Goal: Transaction & Acquisition: Purchase product/service

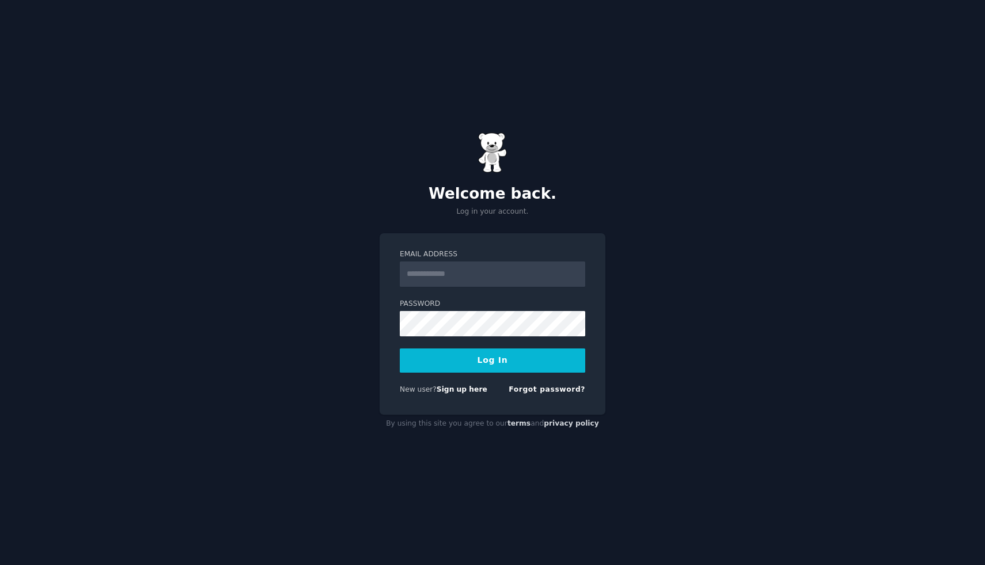
click at [442, 274] on input "Email Address" at bounding box center [492, 273] width 185 height 25
type input "**********"
click at [495, 367] on button "Log In" at bounding box center [492, 360] width 185 height 24
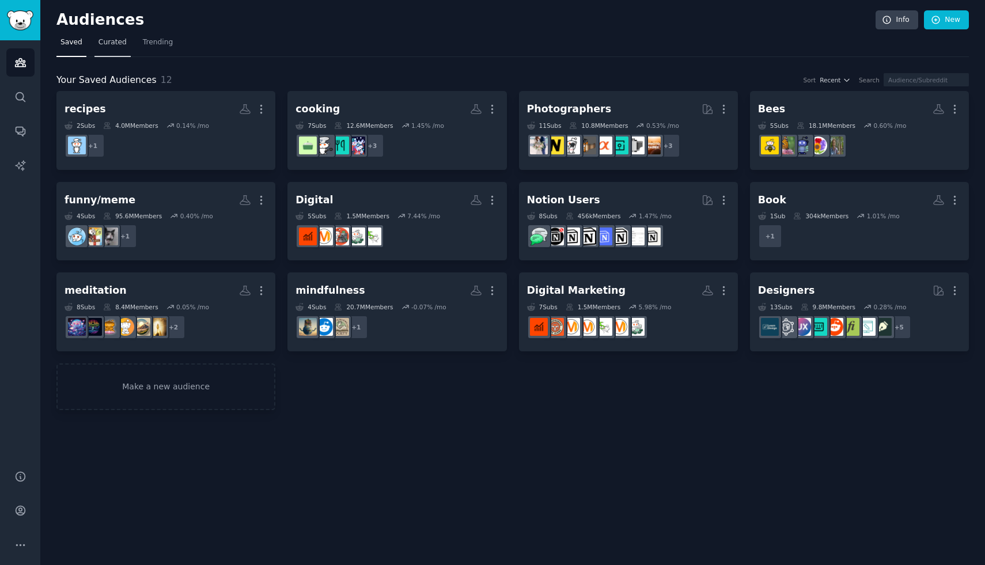
click at [110, 51] on link "Curated" at bounding box center [112, 45] width 36 height 24
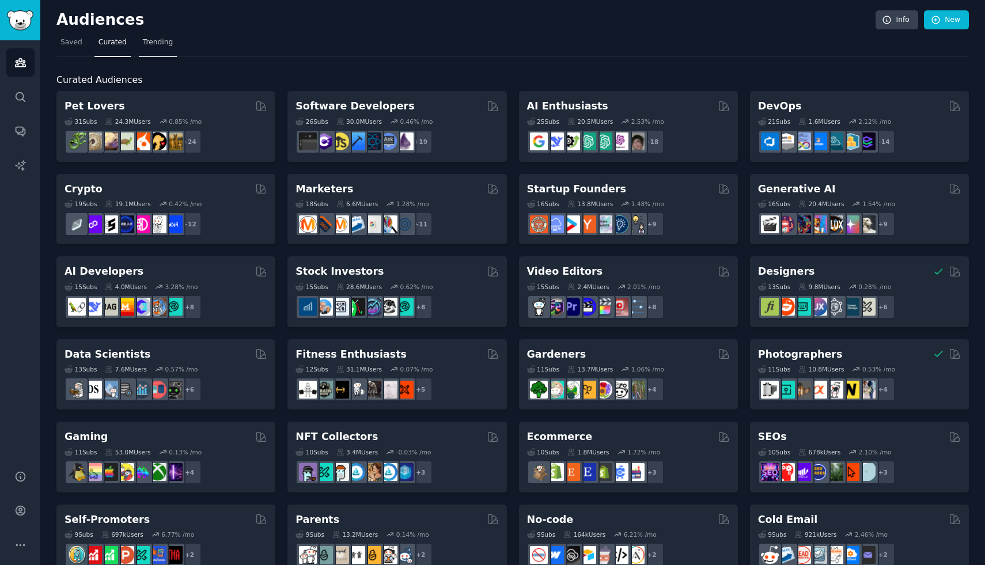
click at [168, 44] on span "Trending" at bounding box center [158, 42] width 30 height 10
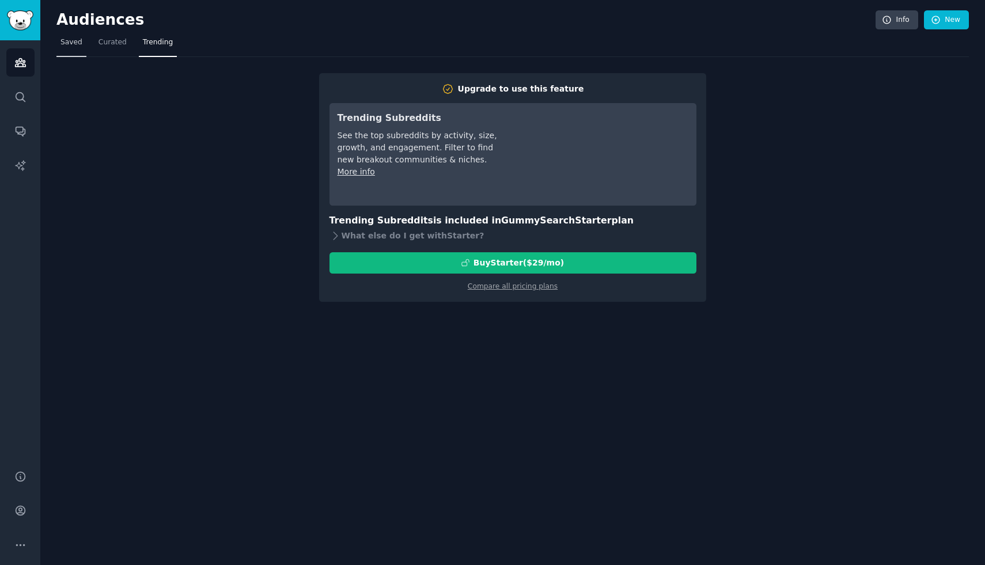
click at [81, 42] on link "Saved" at bounding box center [71, 45] width 30 height 24
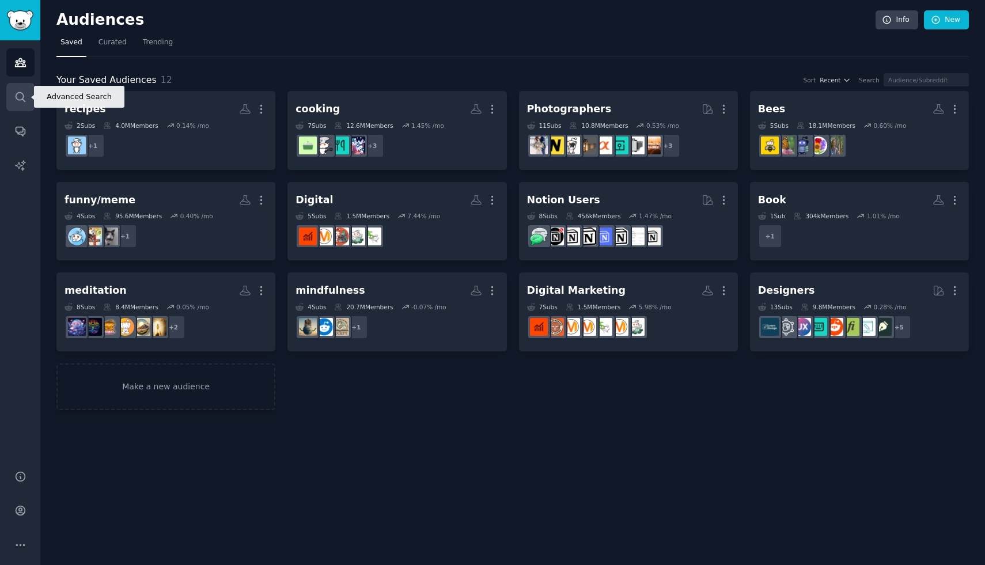
click at [28, 96] on link "Search" at bounding box center [20, 97] width 28 height 28
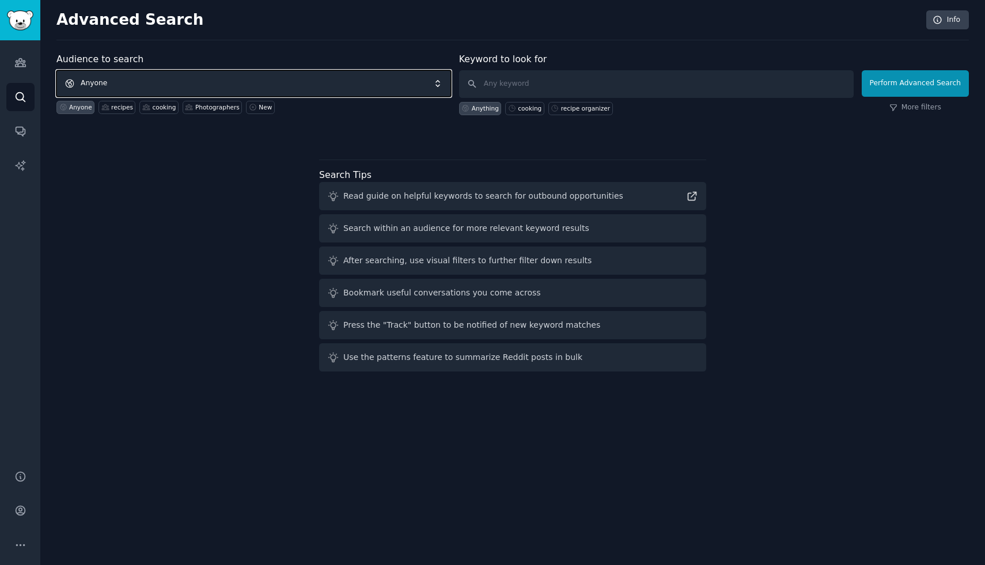
click at [135, 88] on span "Anyone" at bounding box center [253, 83] width 394 height 26
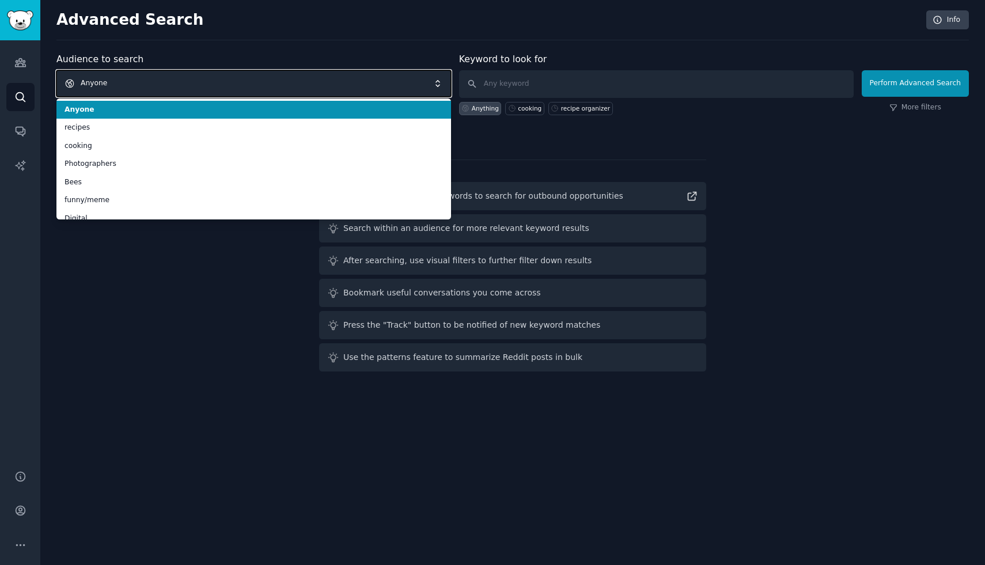
click at [134, 89] on span "Anyone" at bounding box center [253, 83] width 394 height 26
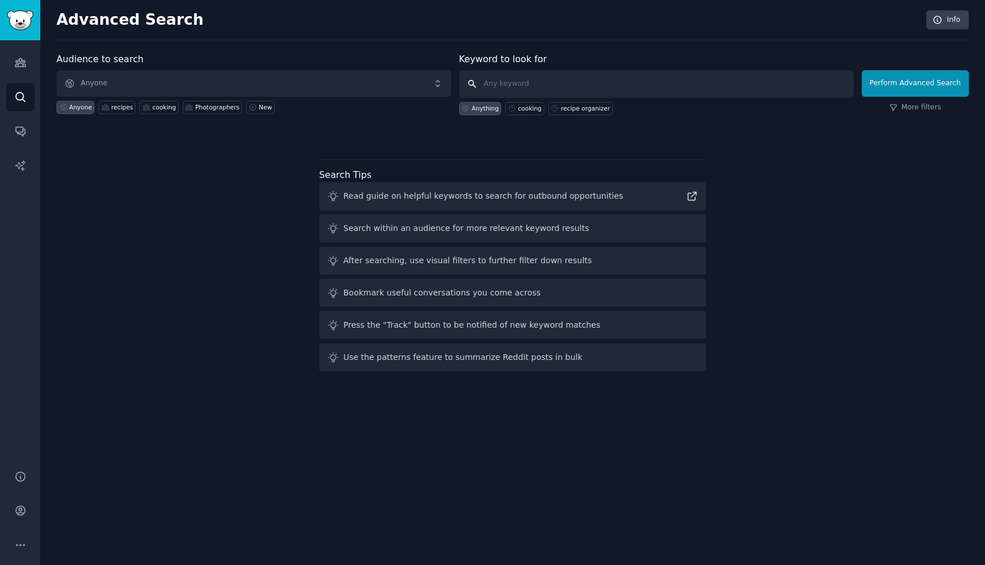
click at [521, 93] on input "text" at bounding box center [656, 84] width 394 height 28
type input "subscription"
click button "Perform Advanced Search" at bounding box center [914, 83] width 107 height 26
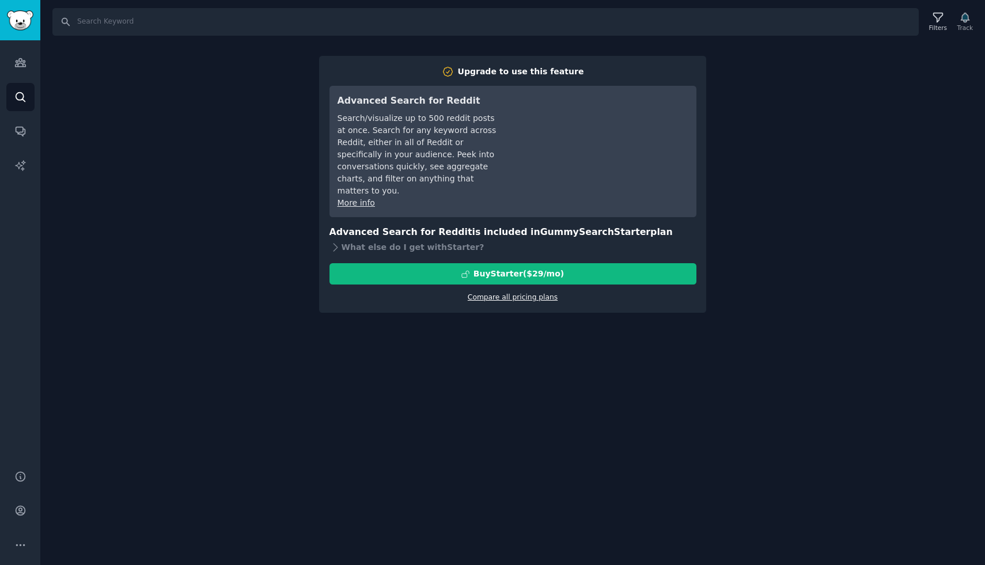
click at [522, 293] on link "Compare all pricing plans" at bounding box center [513, 297] width 90 height 8
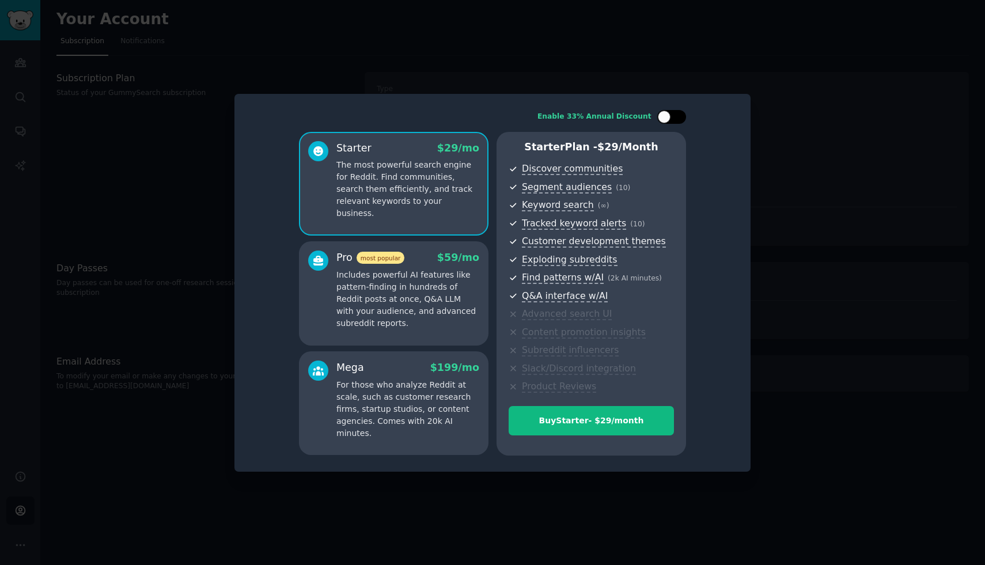
click at [678, 115] on div at bounding box center [677, 117] width 6 height 6
checkbox input "true"
click at [407, 306] on p "Includes powerful AI features like pattern-finding in hundreds of Reddit posts …" at bounding box center [407, 299] width 143 height 60
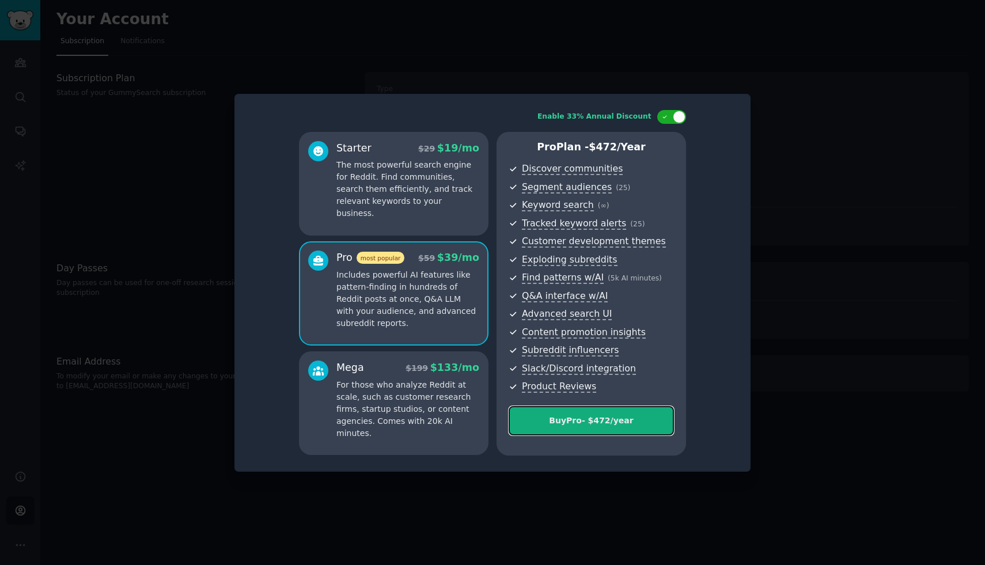
click at [587, 426] on button "Buy Pro - $ 472 /year" at bounding box center [590, 420] width 165 height 29
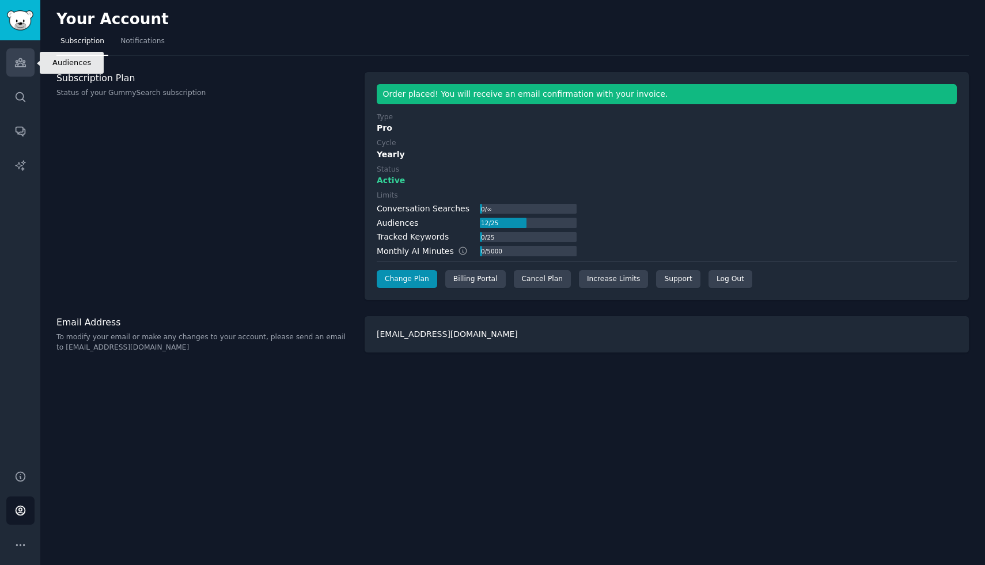
click at [17, 64] on icon "Sidebar" at bounding box center [20, 63] width 10 height 8
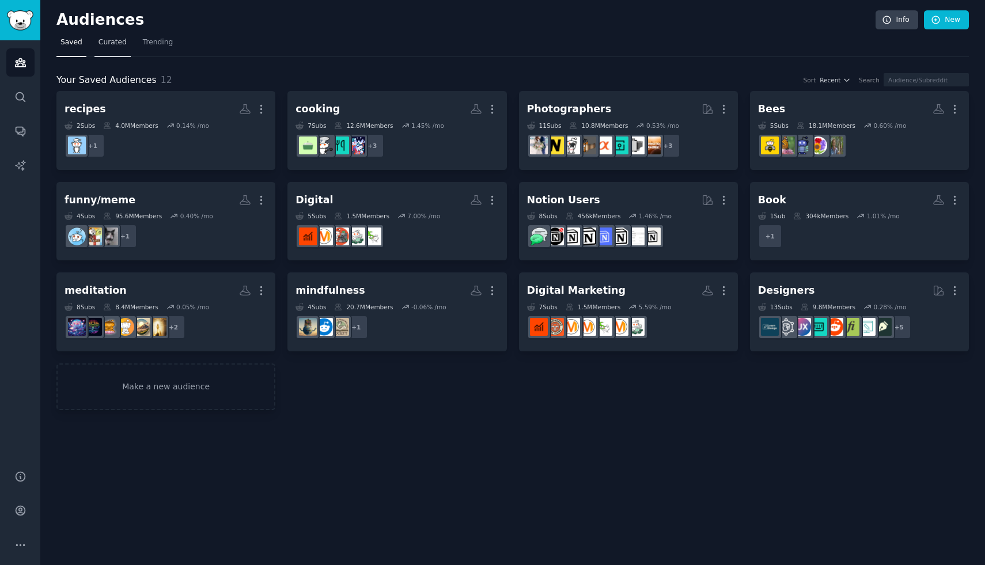
click at [115, 50] on link "Curated" at bounding box center [112, 45] width 36 height 24
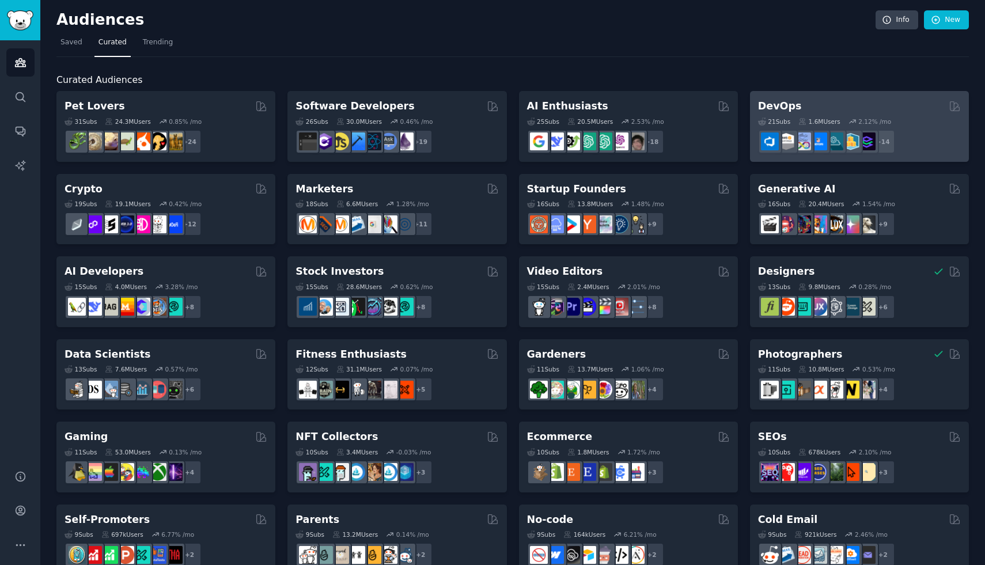
click at [771, 110] on h2 "DevOps" at bounding box center [780, 106] width 44 height 14
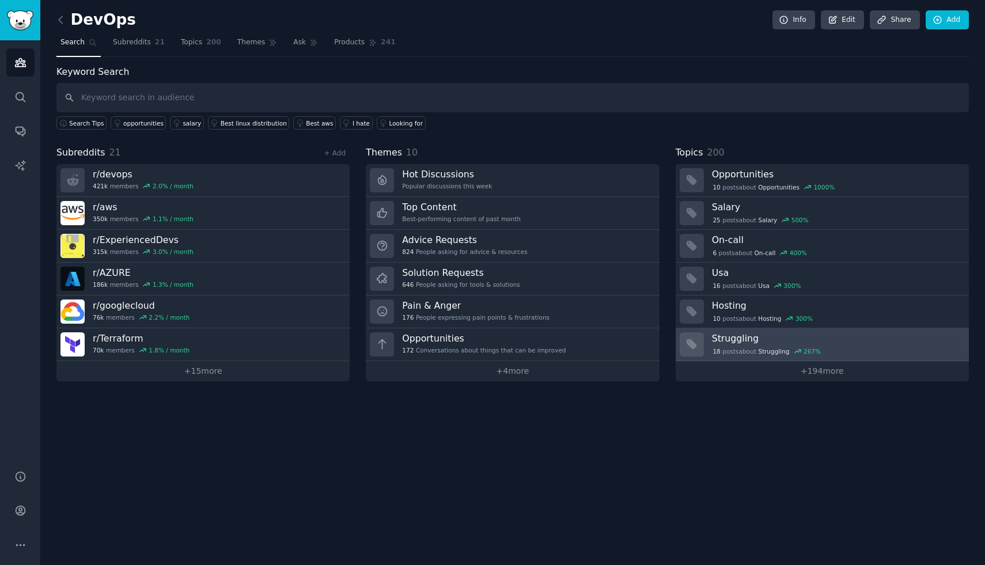
click at [743, 349] on div "18 post s about Struggling 267 %" at bounding box center [767, 351] width 110 height 10
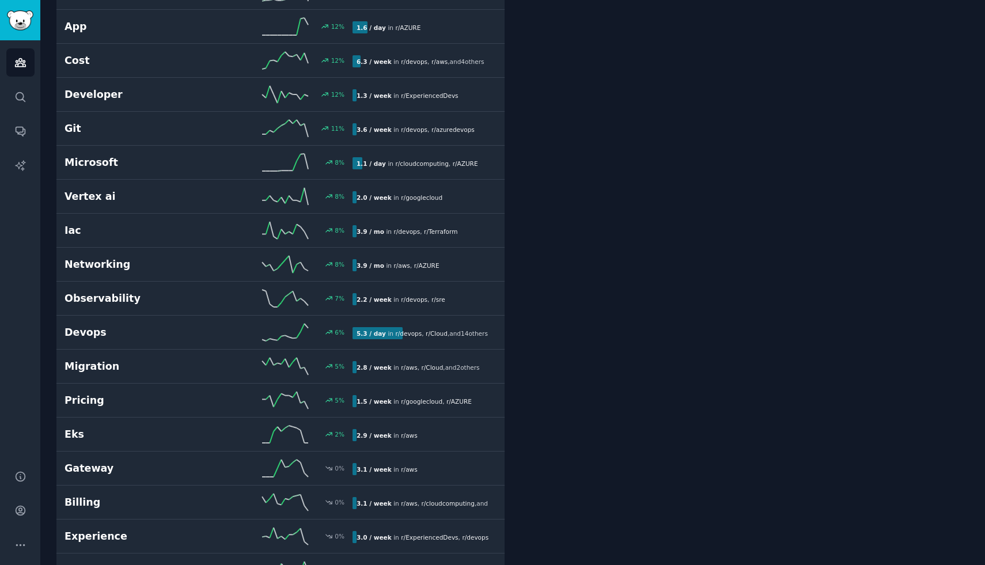
scroll to position [2183, 0]
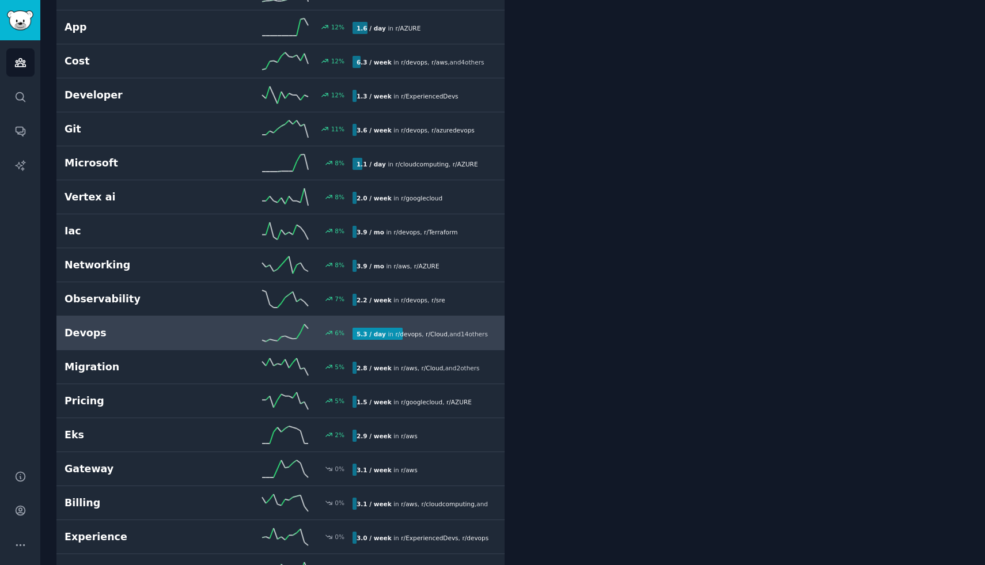
click at [174, 331] on h2 "Devops" at bounding box center [136, 333] width 144 height 14
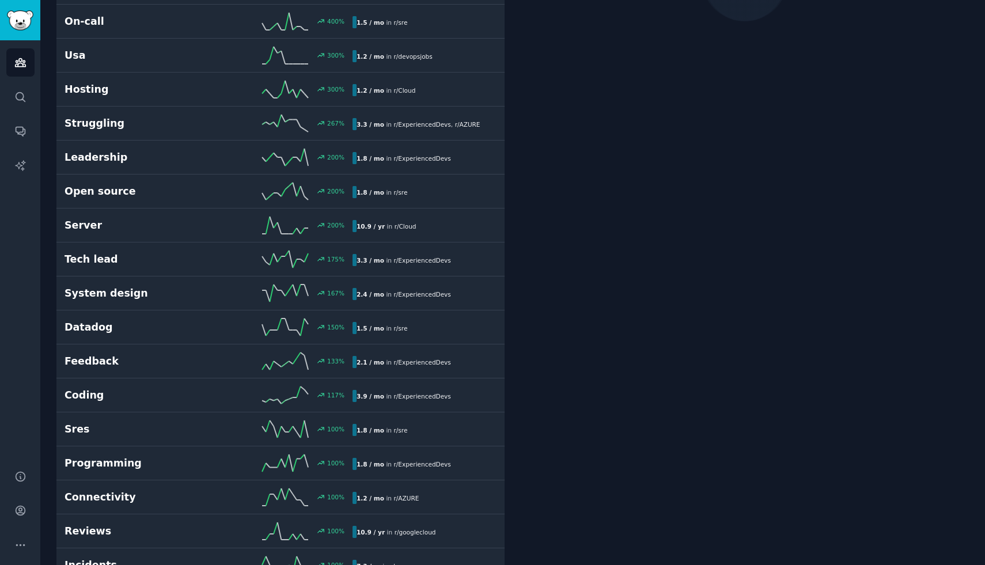
scroll to position [64, 0]
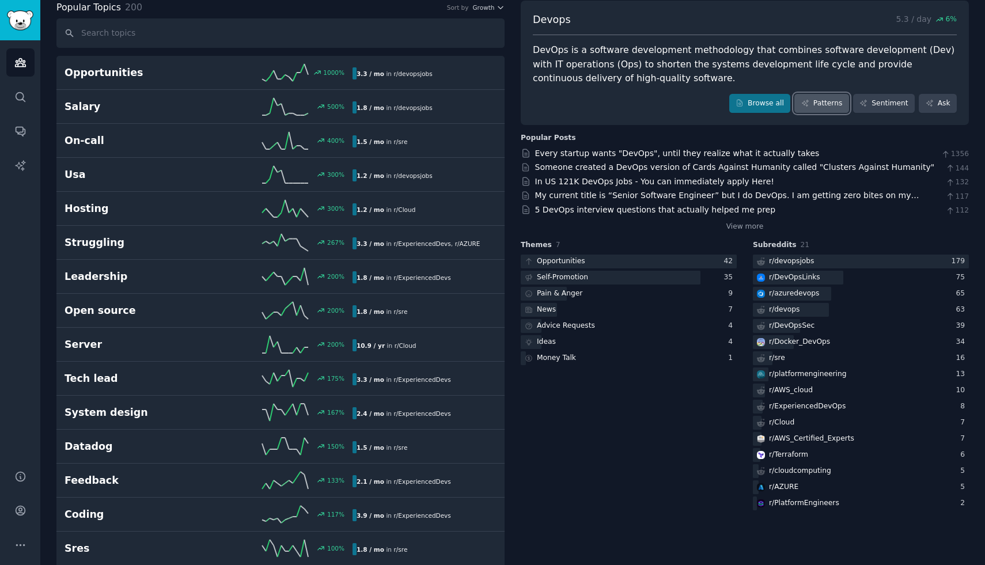
click at [819, 108] on link "Patterns" at bounding box center [821, 104] width 54 height 20
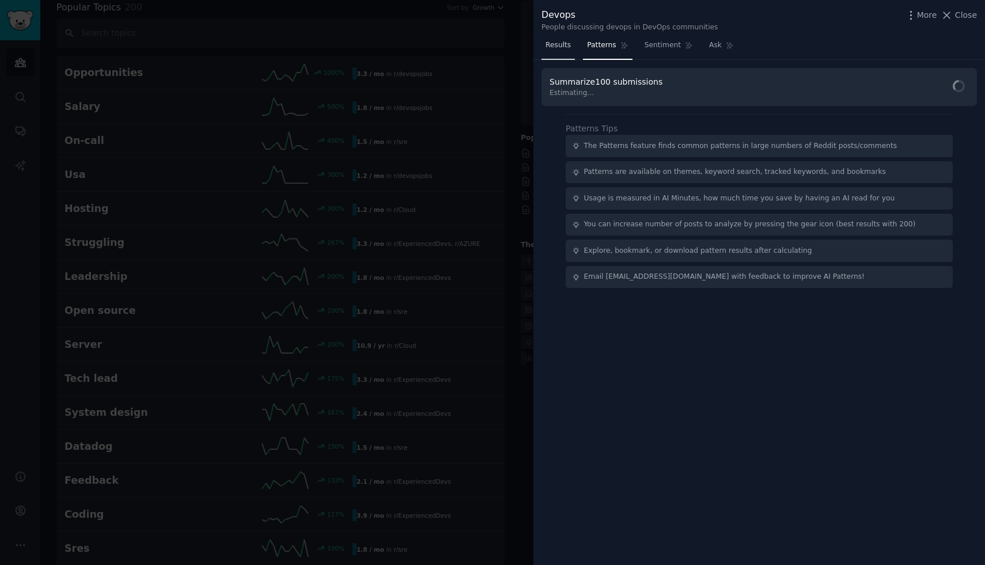
click at [553, 47] on span "Results" at bounding box center [557, 45] width 25 height 10
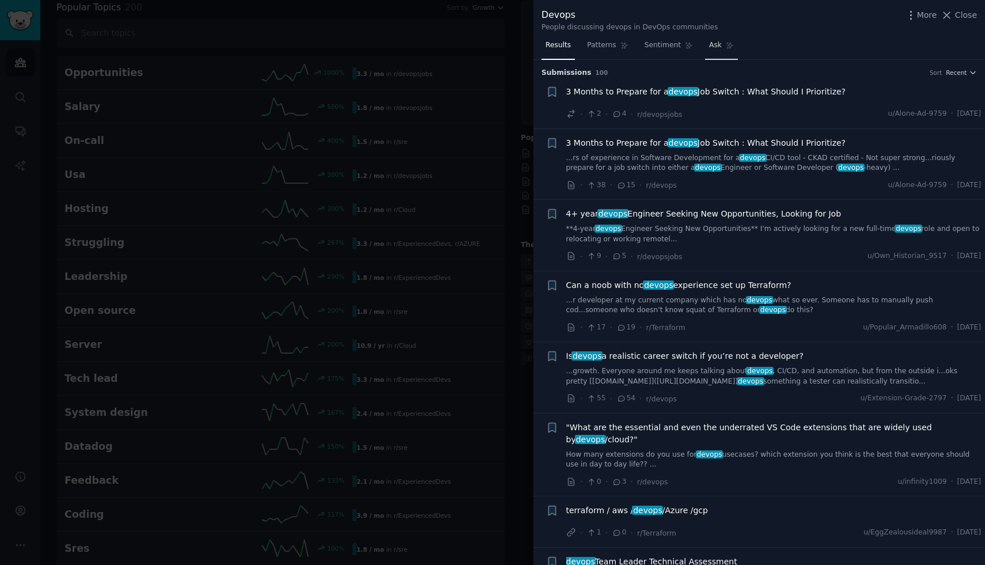
click at [714, 47] on span "Ask" at bounding box center [715, 45] width 13 height 10
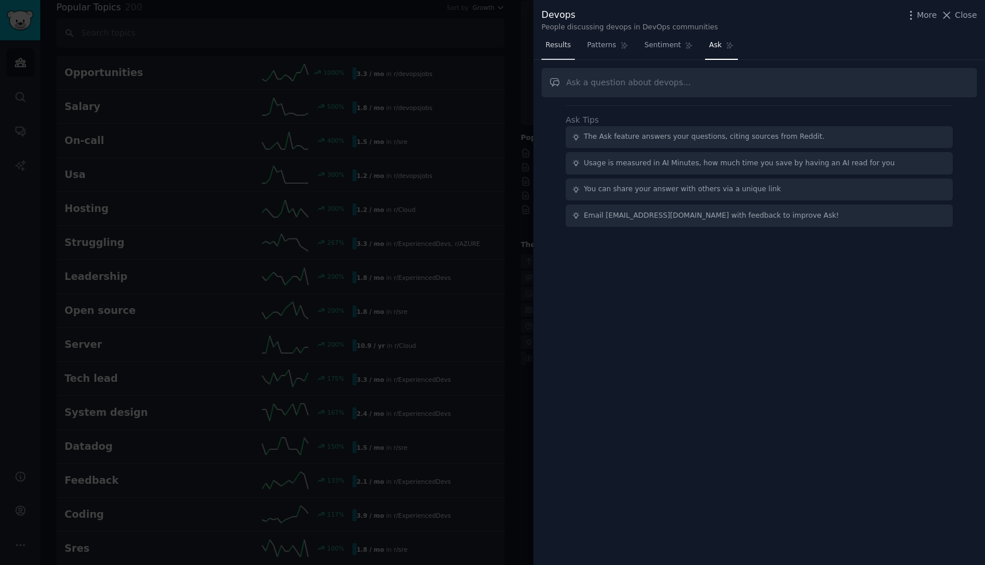
click at [555, 48] on span "Results" at bounding box center [557, 45] width 25 height 10
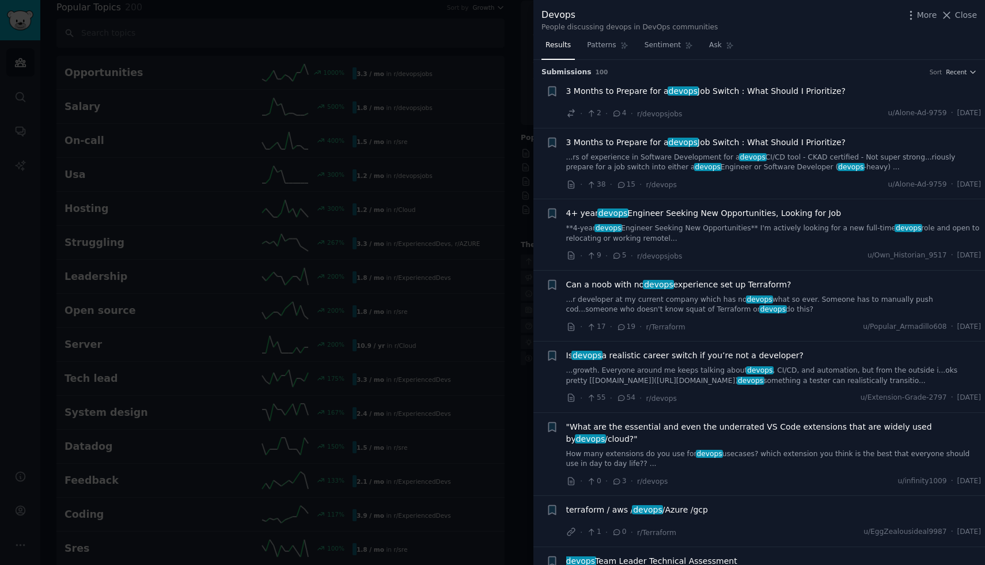
scroll to position [3, 0]
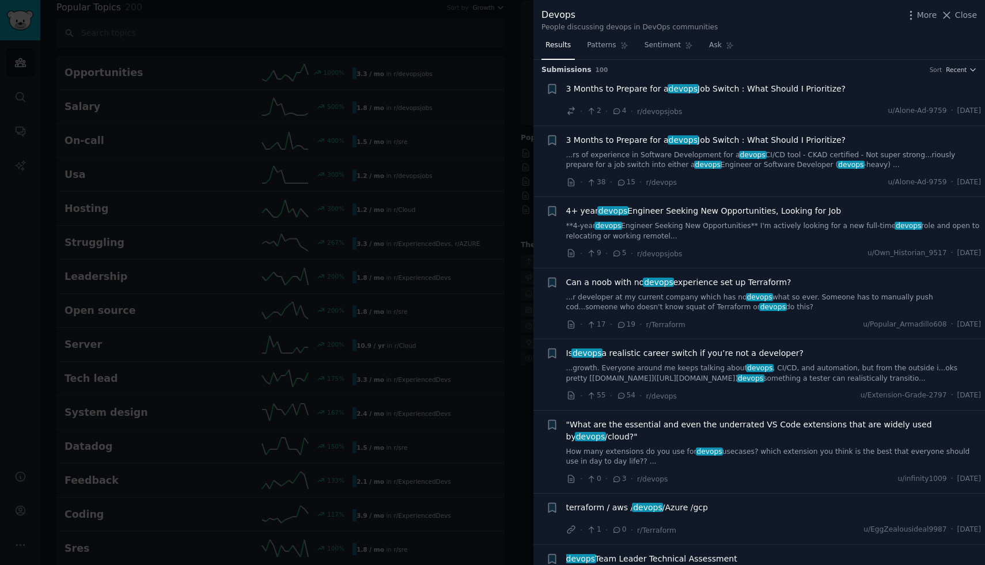
drag, startPoint x: 798, startPoint y: 280, endPoint x: 758, endPoint y: 290, distance: 41.1
click at [758, 290] on div "Can a noob with no devops experience set up Terraform? ...r developer at my cur…" at bounding box center [773, 294] width 415 height 36
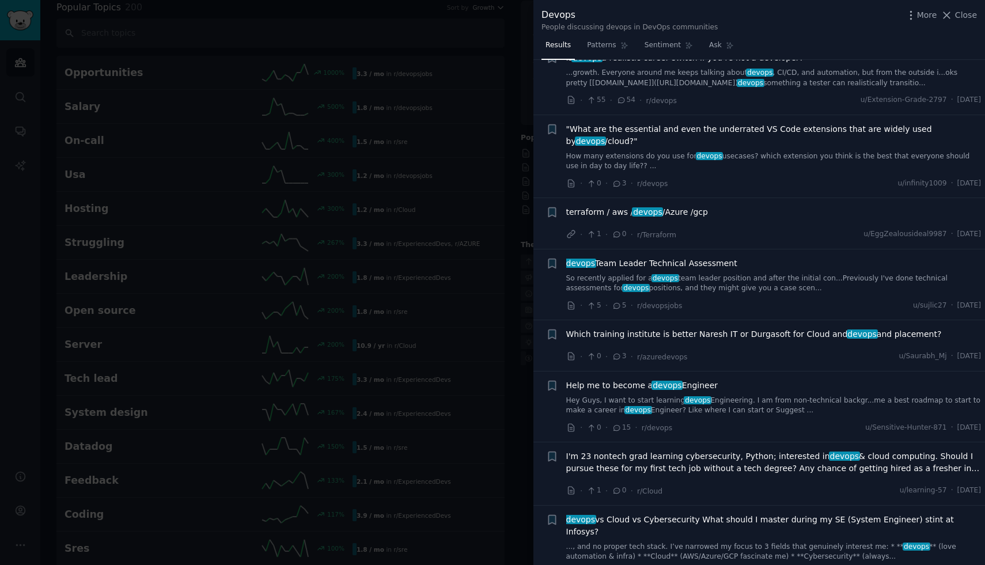
scroll to position [0, 0]
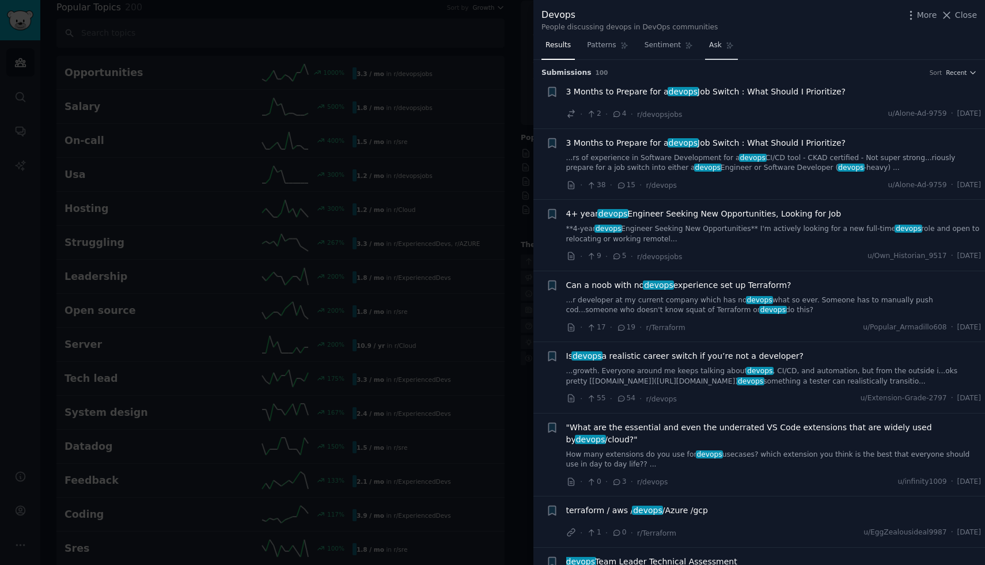
click at [718, 44] on span "Ask" at bounding box center [715, 45] width 13 height 10
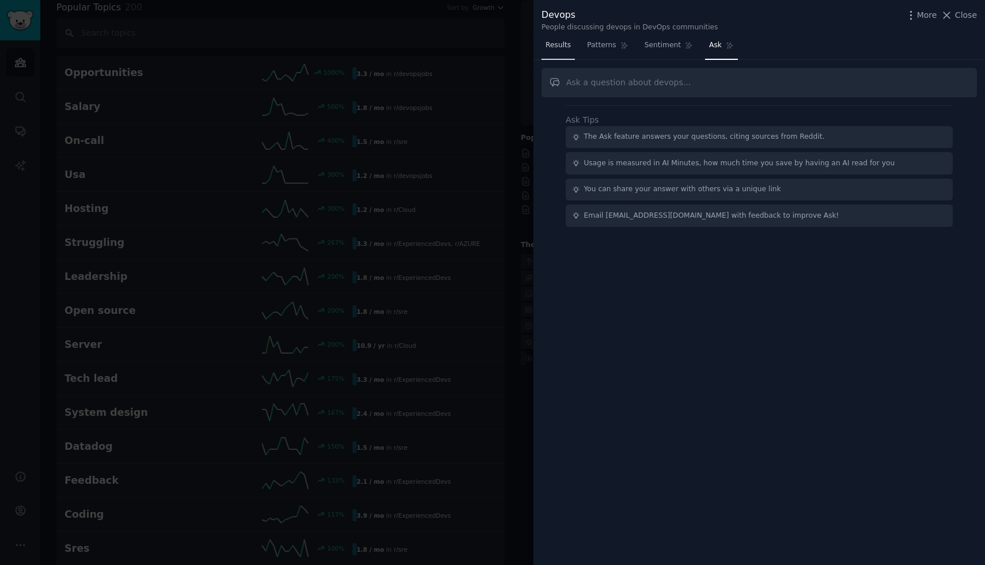
click at [554, 43] on span "Results" at bounding box center [557, 45] width 25 height 10
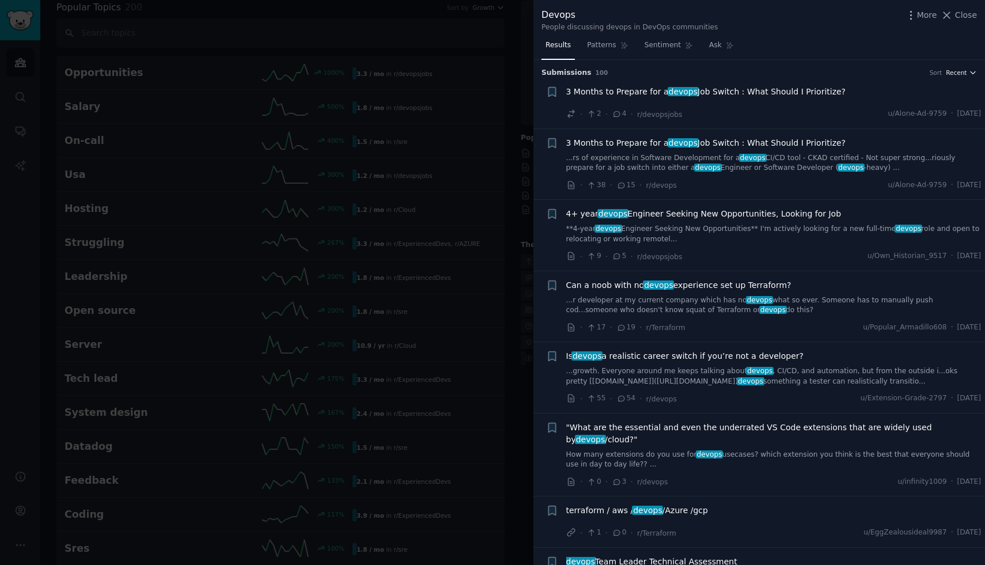
click at [969, 70] on icon "button" at bounding box center [973, 73] width 8 height 8
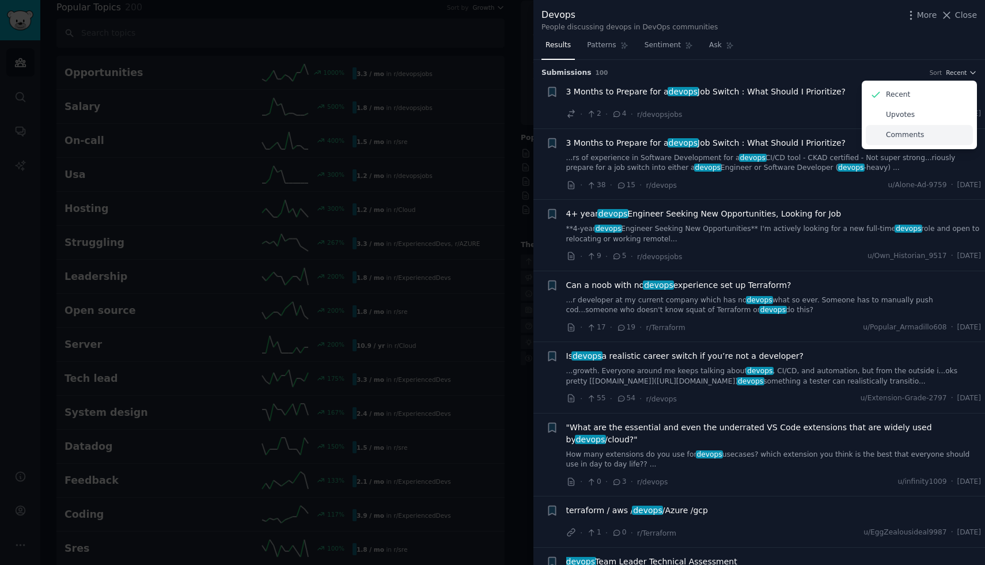
click at [891, 138] on p "Comments" at bounding box center [905, 135] width 38 height 10
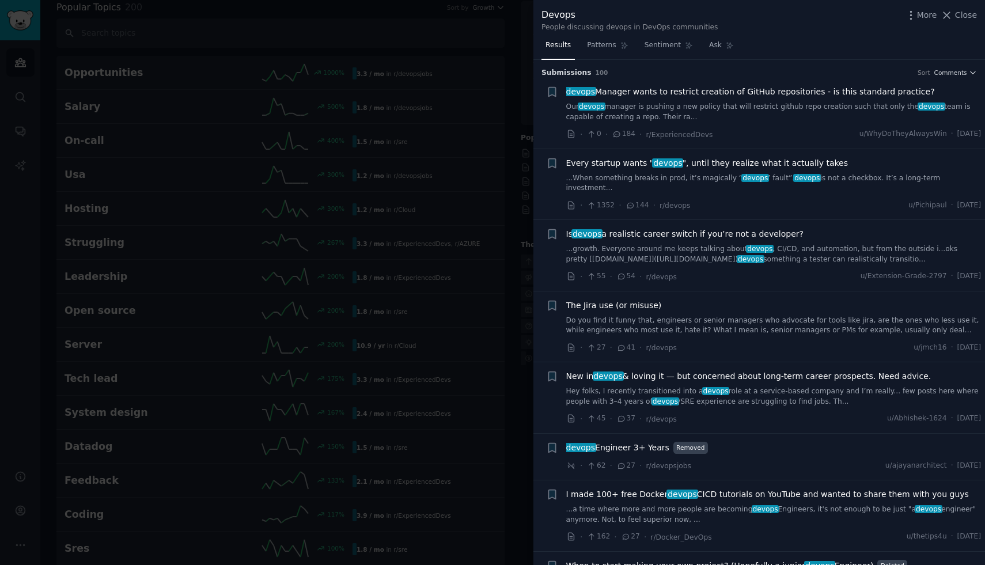
click at [784, 31] on div "Devops People discussing devops in DevOps communities More Close" at bounding box center [758, 20] width 435 height 24
click at [910, 15] on icon "button" at bounding box center [911, 15] width 12 height 12
click at [955, 14] on span "Close" at bounding box center [966, 15] width 22 height 12
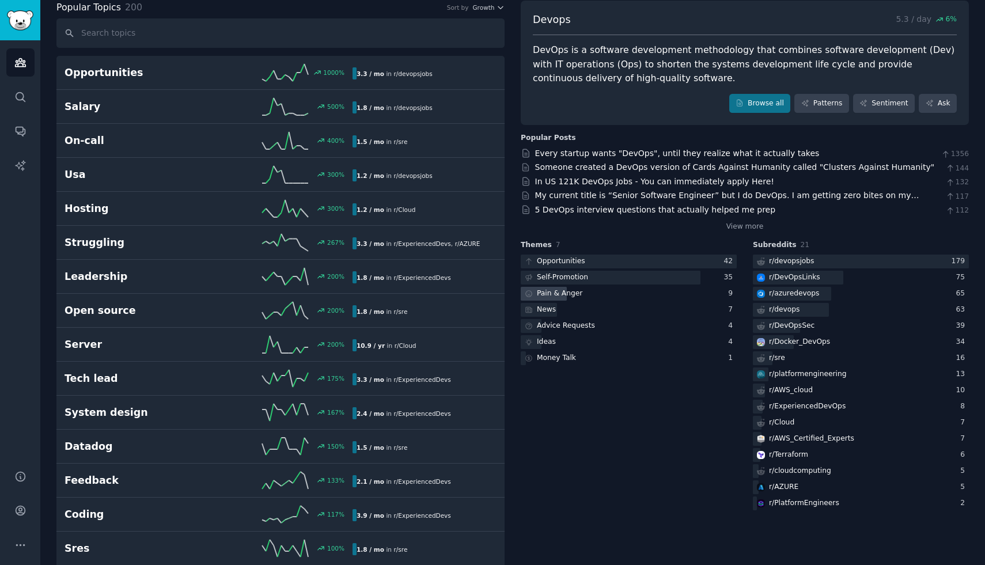
click at [563, 297] on div "Pain & Anger" at bounding box center [559, 294] width 45 height 10
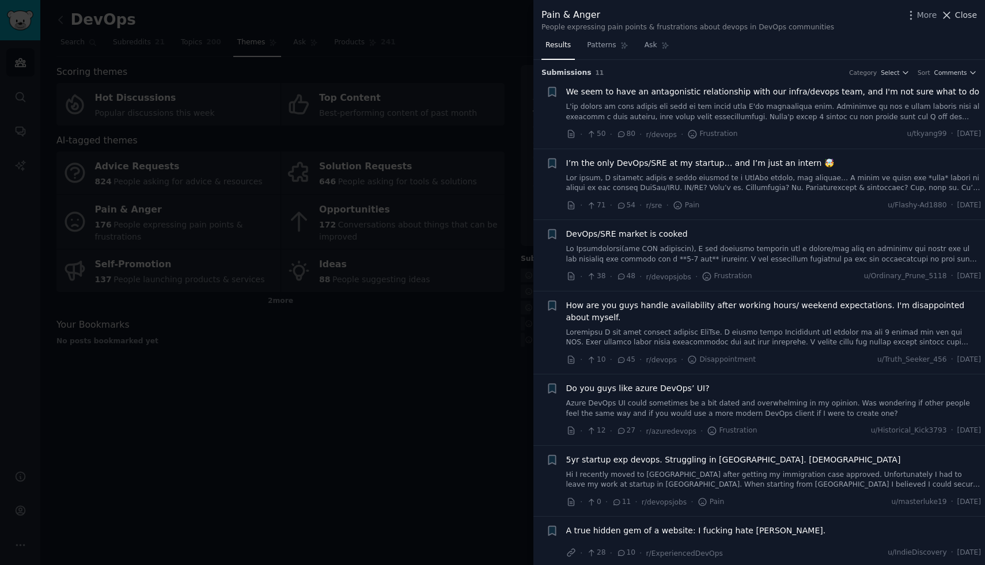
click at [962, 18] on span "Close" at bounding box center [966, 15] width 22 height 12
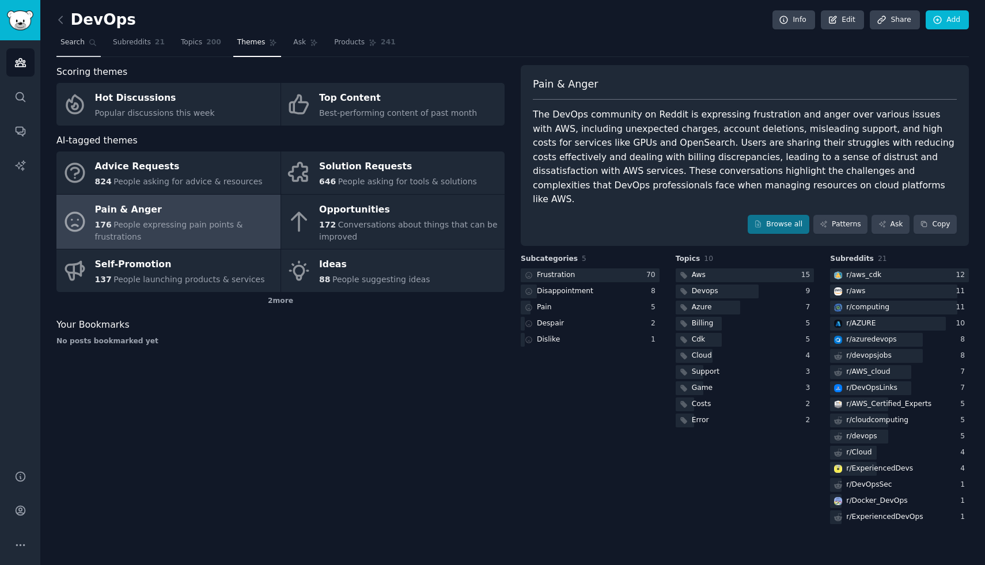
click at [74, 44] on span "Search" at bounding box center [72, 42] width 24 height 10
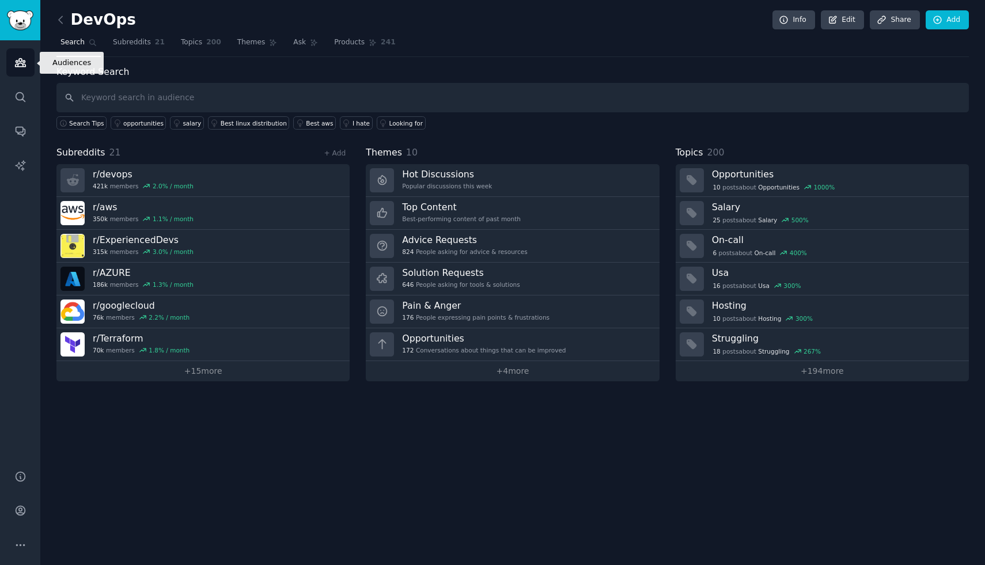
click at [22, 54] on link "Audiences" at bounding box center [20, 62] width 28 height 28
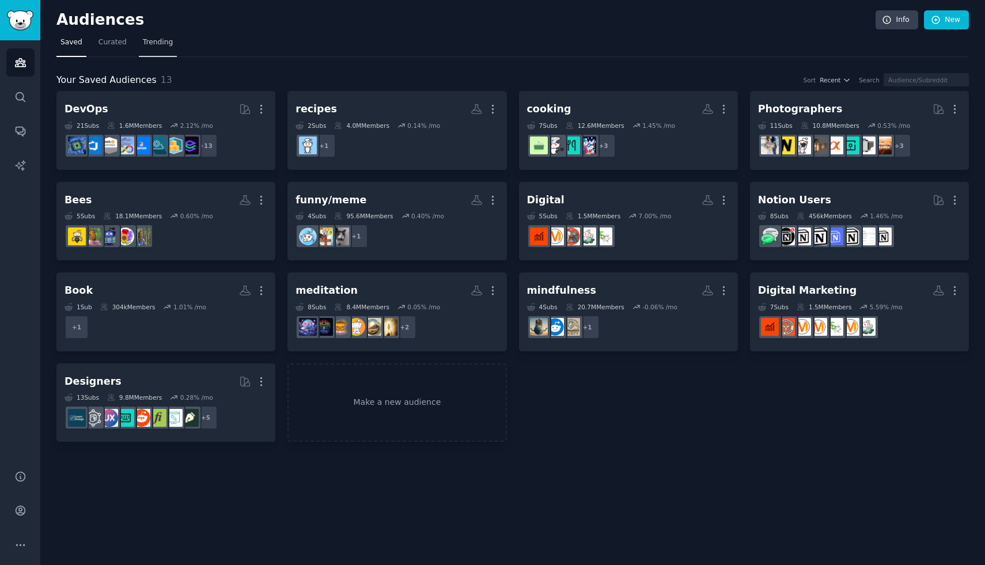
click at [151, 46] on span "Trending" at bounding box center [158, 42] width 30 height 10
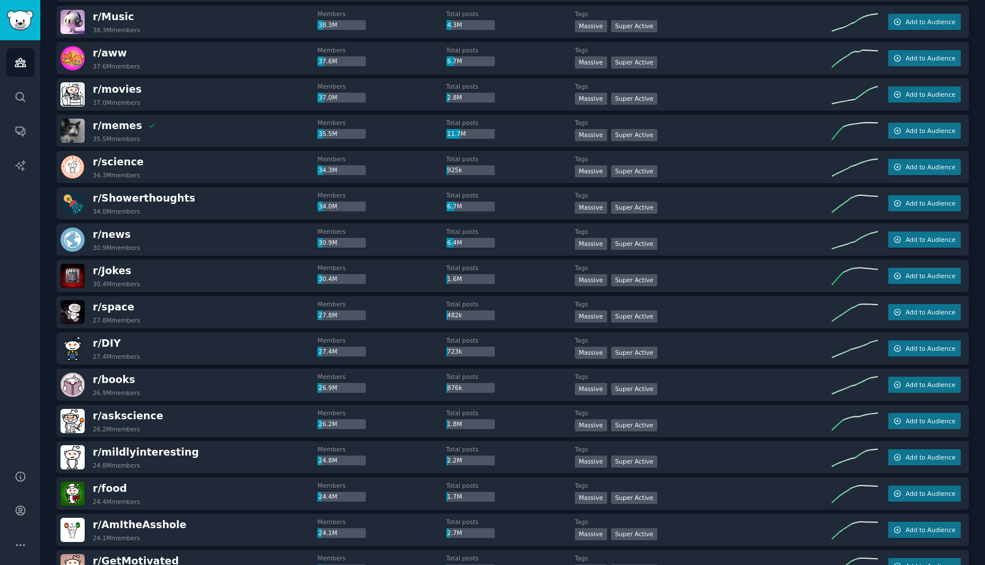
scroll to position [337, 0]
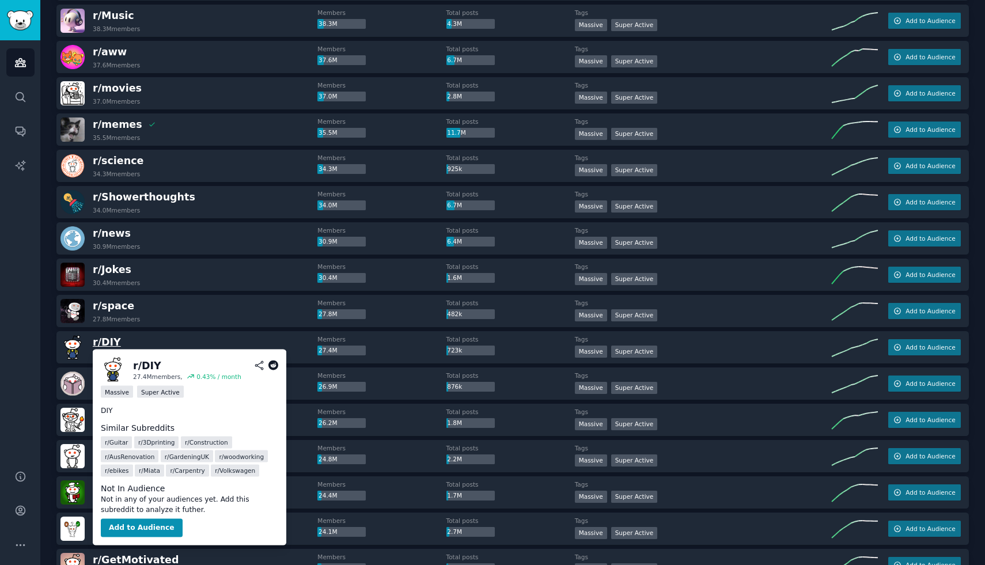
click at [102, 337] on span "r/ DIY" at bounding box center [107, 342] width 28 height 12
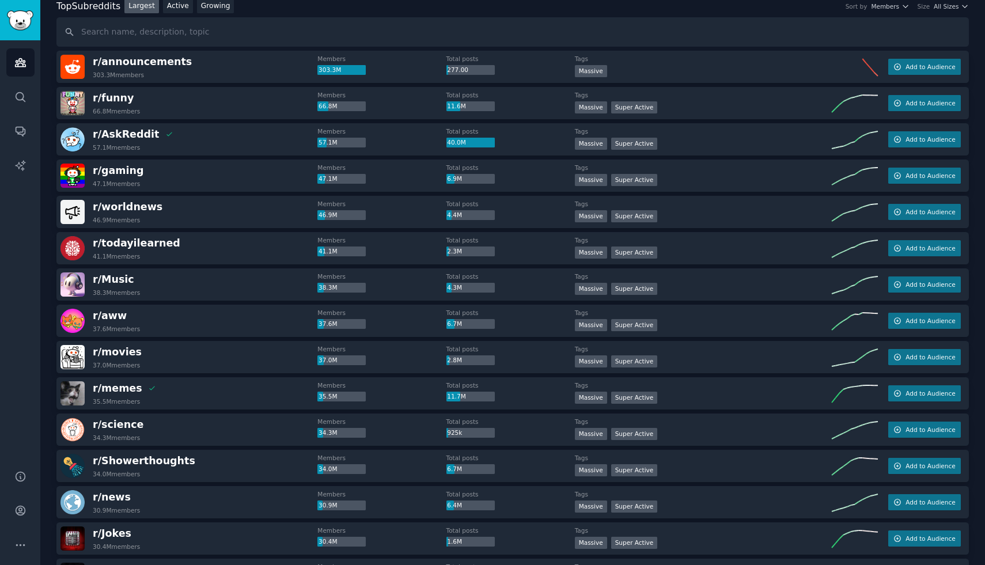
scroll to position [0, 0]
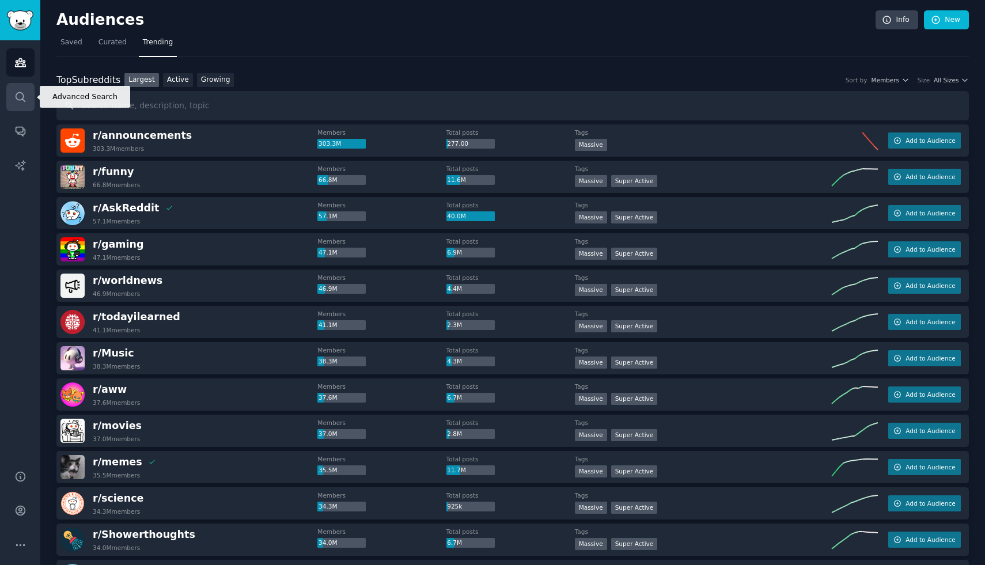
click at [26, 97] on icon "Sidebar" at bounding box center [20, 97] width 12 height 12
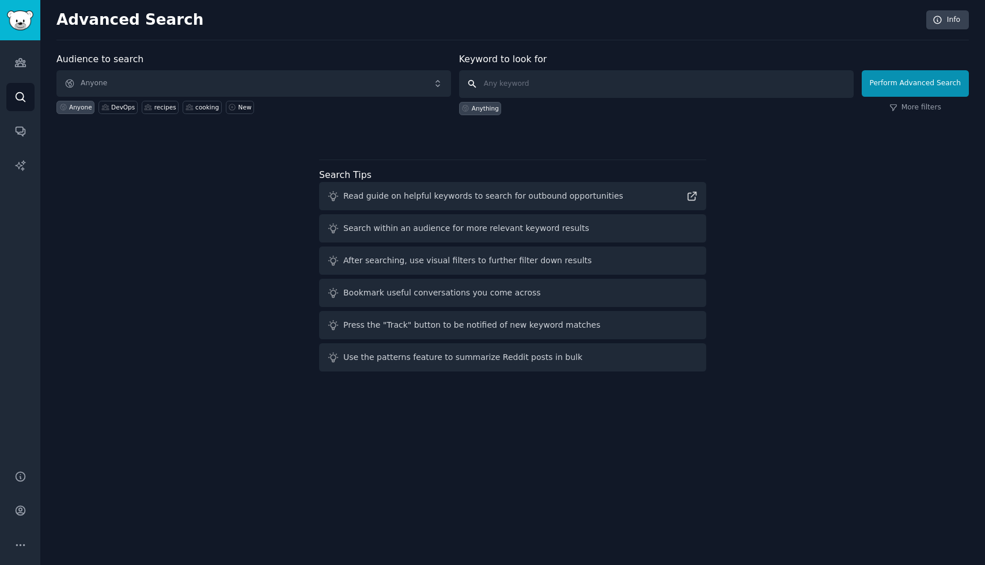
click at [510, 82] on input "text" at bounding box center [656, 84] width 394 height 28
paste input "r/Anxiety"
type input "r/Anxiety"
click button "Perform Advanced Search" at bounding box center [914, 83] width 107 height 26
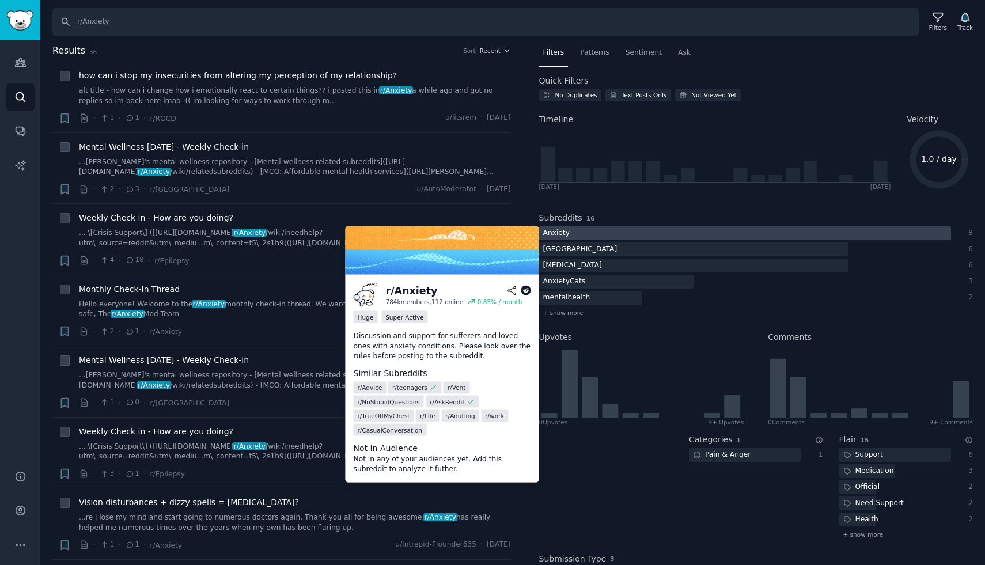
click at [558, 231] on div "Anxiety" at bounding box center [556, 233] width 35 height 14
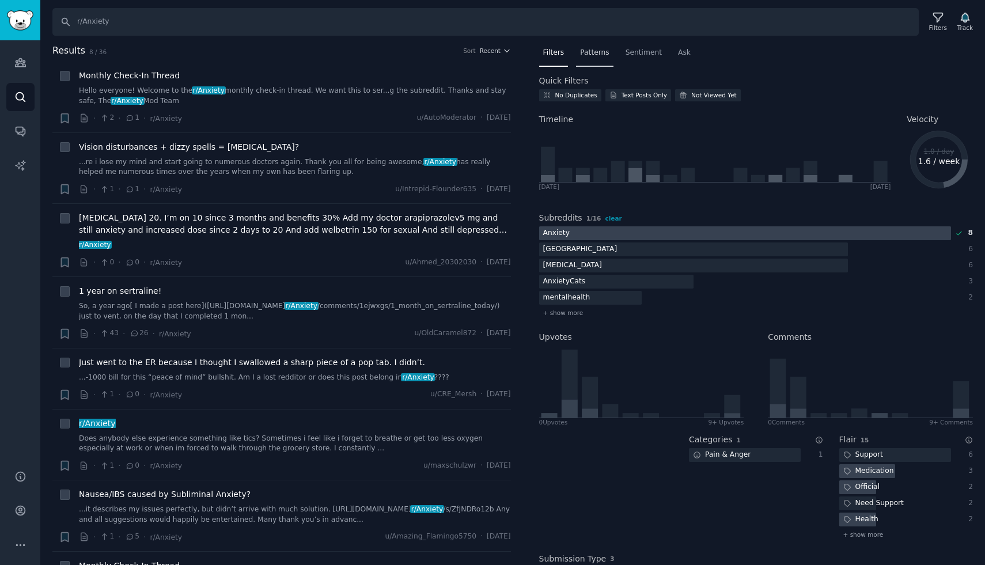
click at [598, 57] on span "Patterns" at bounding box center [594, 53] width 29 height 10
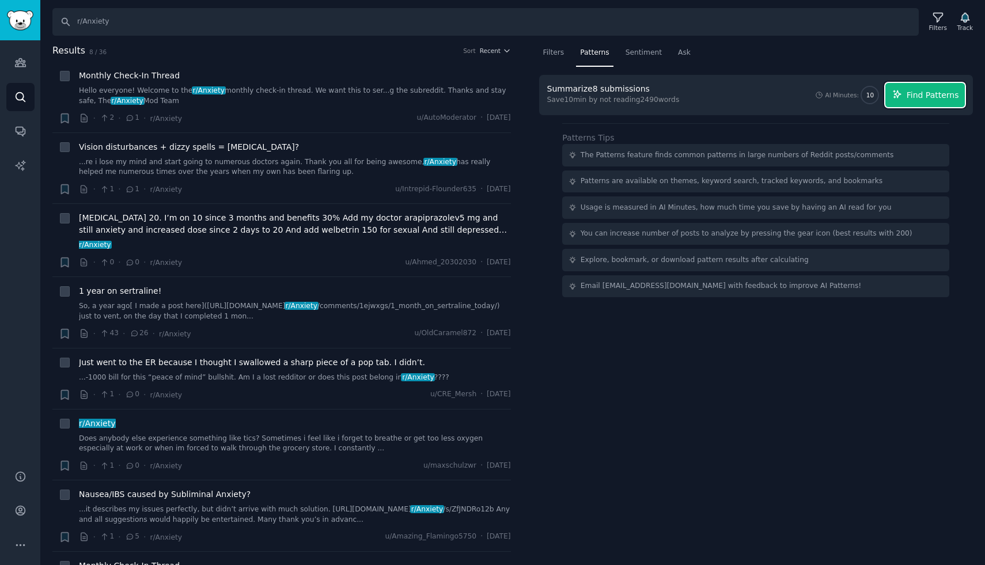
click at [915, 92] on span "Find Patterns" at bounding box center [932, 95] width 52 height 12
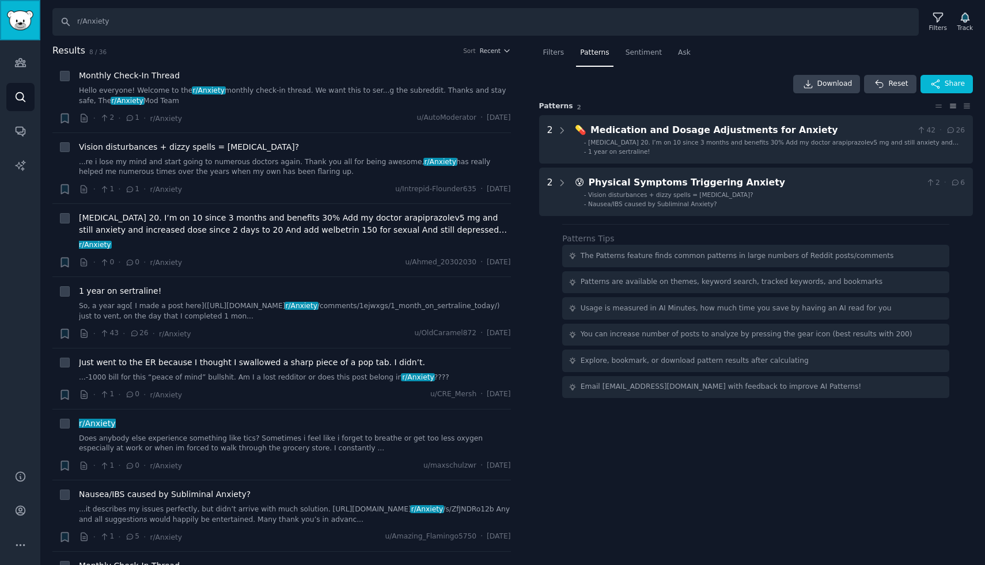
click at [17, 25] on img "Sidebar" at bounding box center [20, 20] width 26 height 20
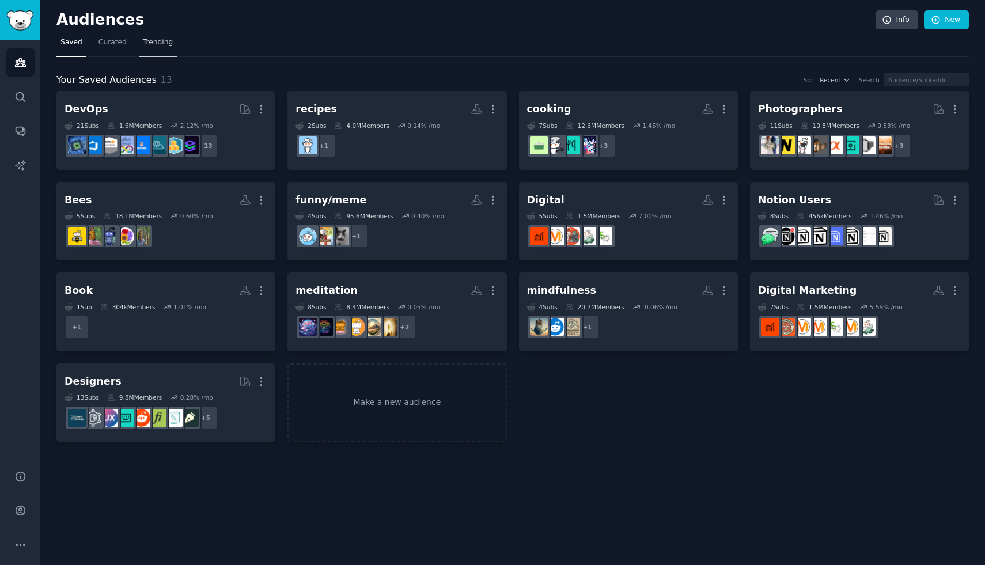
click at [151, 40] on span "Trending" at bounding box center [158, 42] width 30 height 10
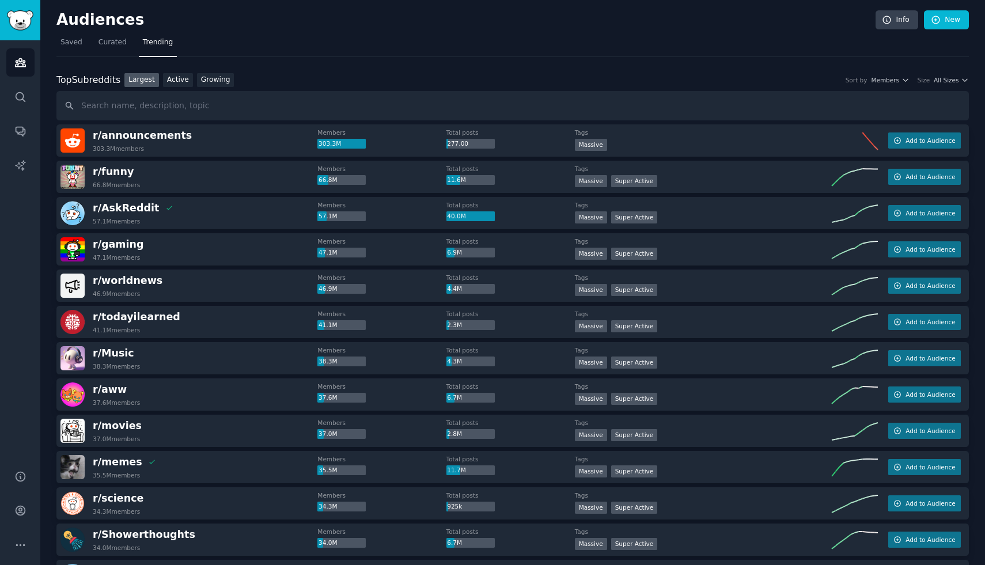
click at [112, 326] on div "41.1M members" at bounding box center [116, 330] width 47 height 8
click at [112, 313] on span "r/ todayilearned" at bounding box center [137, 317] width 88 height 12
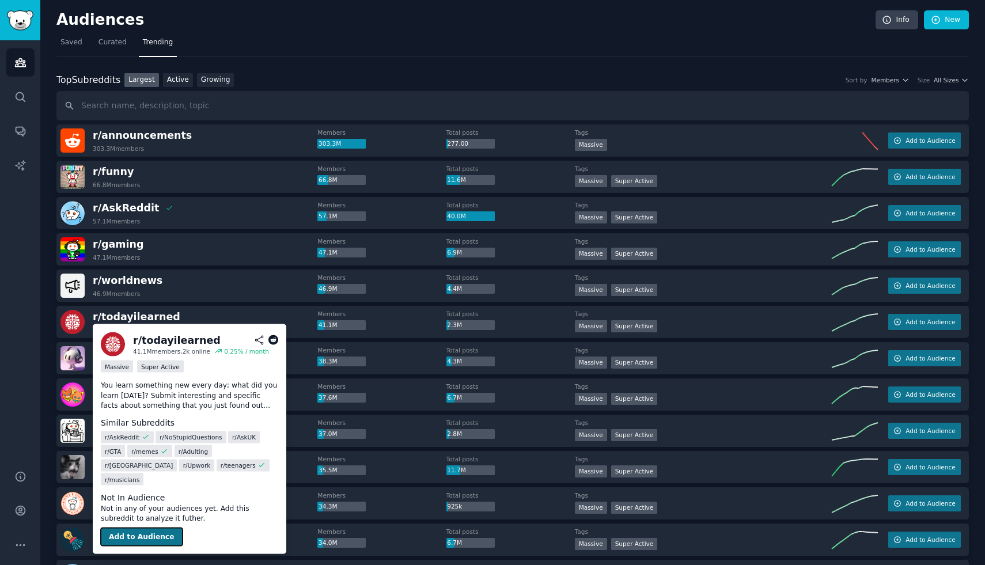
click at [134, 527] on button "Add to Audience" at bounding box center [142, 536] width 82 height 18
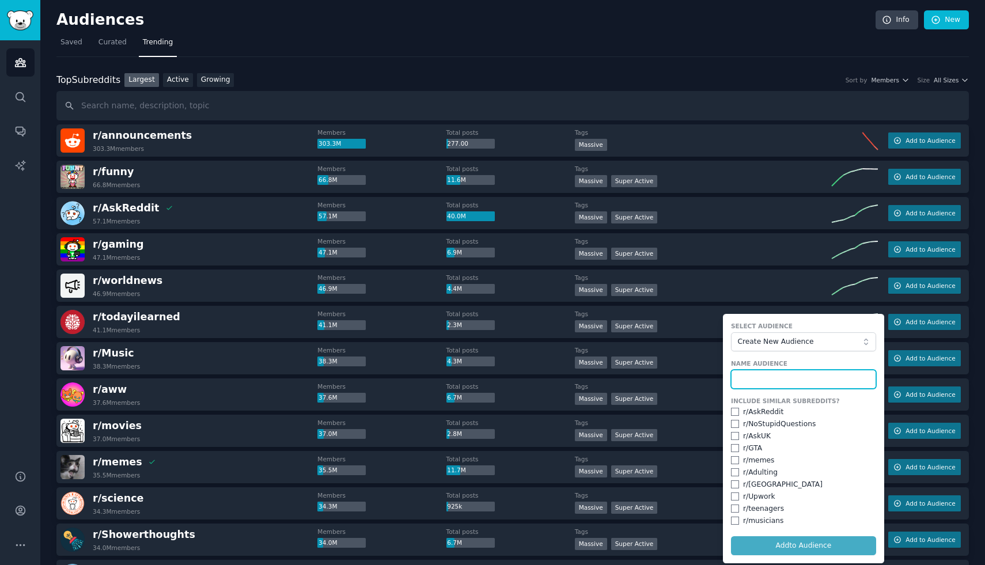
click at [822, 376] on input "text" at bounding box center [803, 380] width 145 height 20
type input "[DATE] i learned"
click at [731, 536] on button "Add to Audience" at bounding box center [803, 546] width 145 height 20
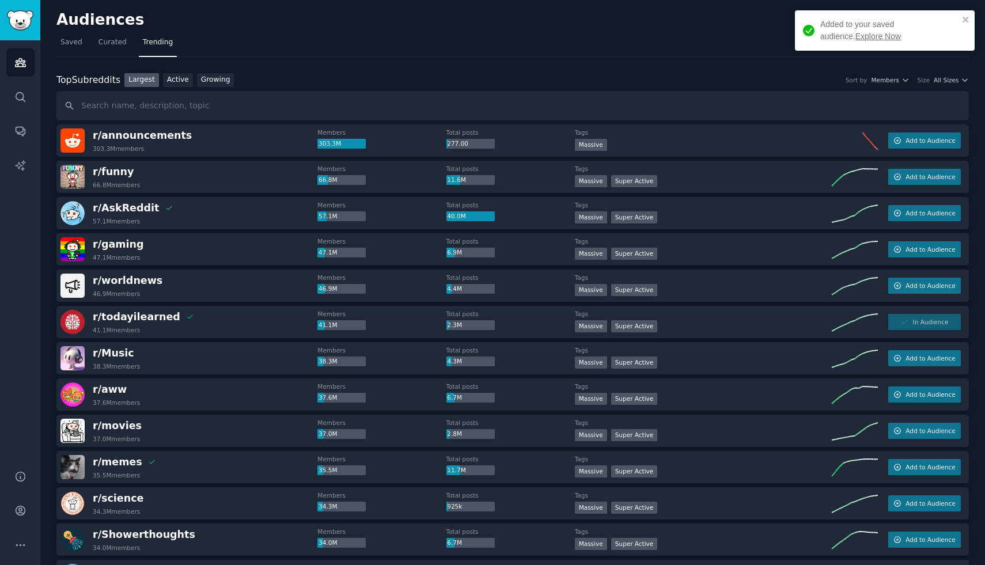
click at [855, 36] on link "Explore Now" at bounding box center [877, 36] width 45 height 9
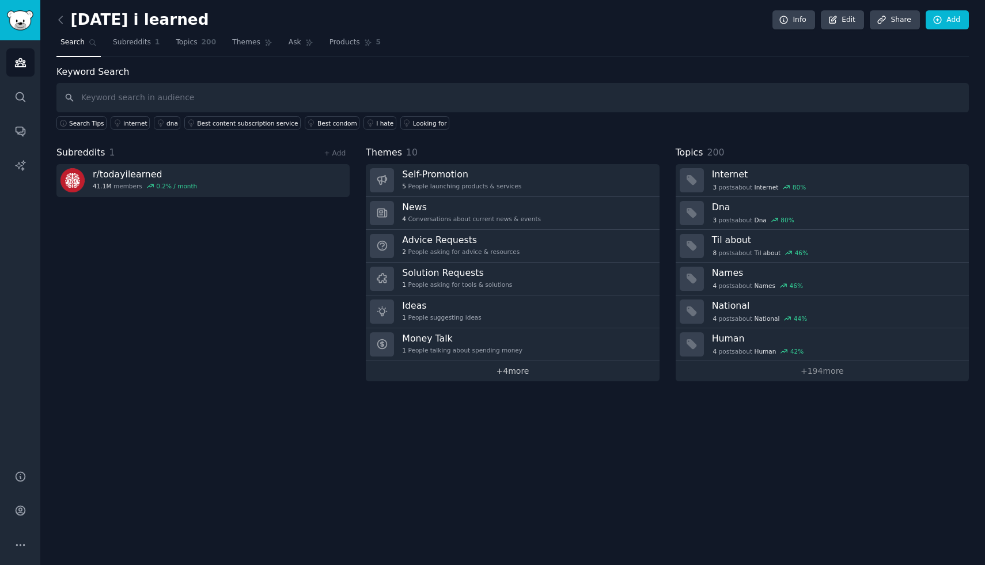
click at [499, 366] on link "+ 4 more" at bounding box center [512, 371] width 293 height 20
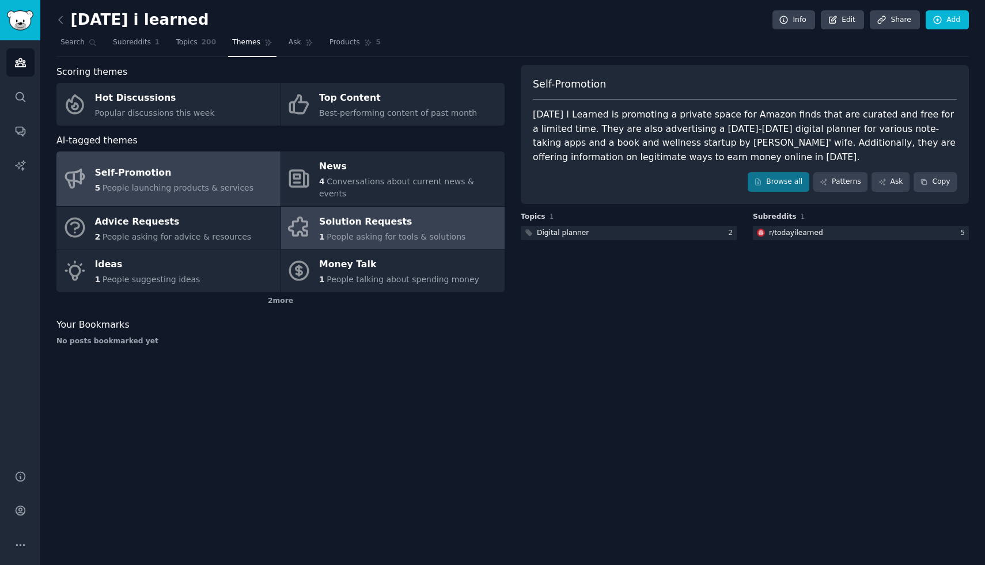
click at [378, 212] on div "Solution Requests" at bounding box center [392, 221] width 146 height 18
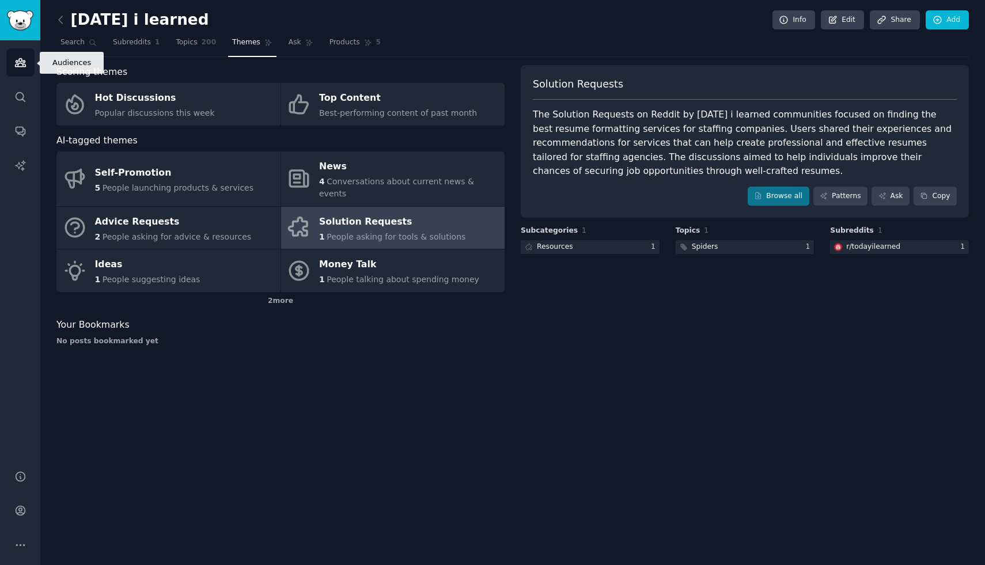
click at [20, 64] on icon "Sidebar" at bounding box center [20, 62] width 12 height 12
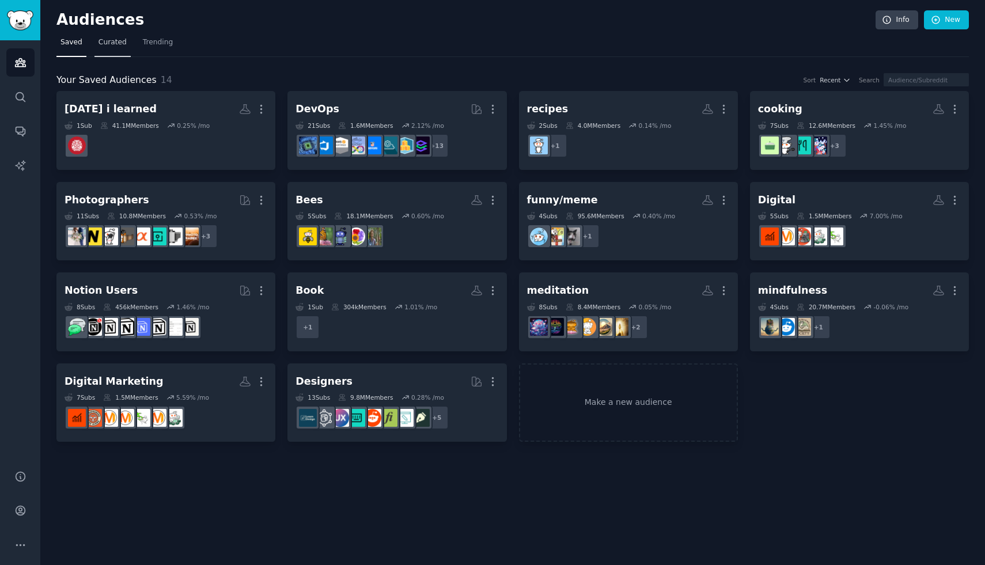
click at [108, 44] on span "Curated" at bounding box center [112, 42] width 28 height 10
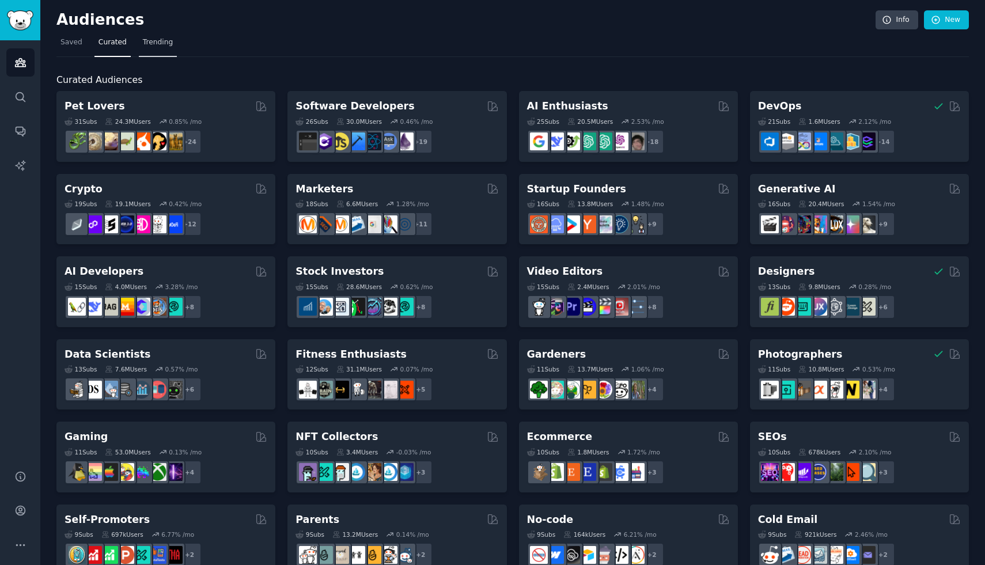
click at [164, 47] on span "Trending" at bounding box center [158, 42] width 30 height 10
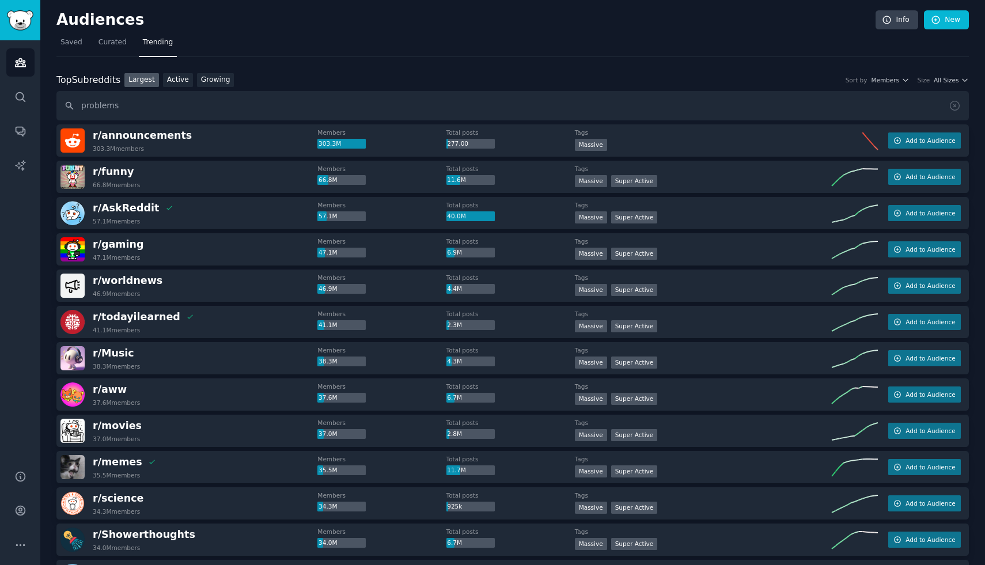
type input "problems"
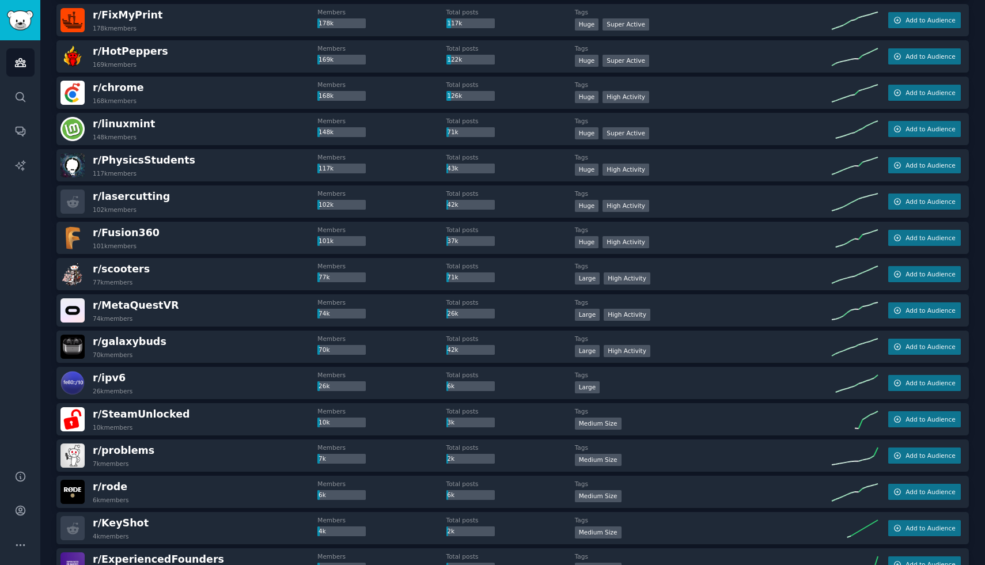
scroll to position [958, 0]
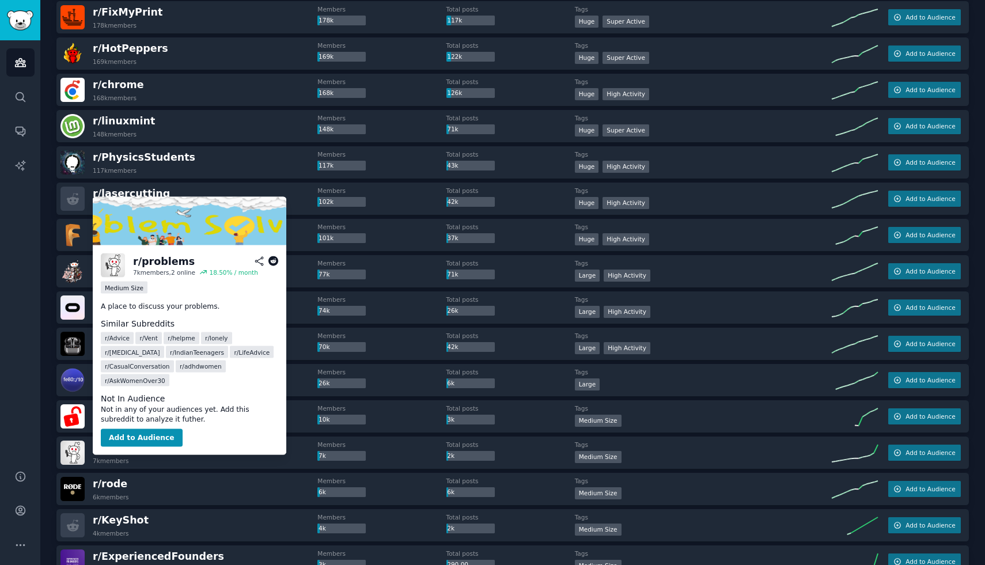
click at [110, 445] on span "r/ problems" at bounding box center [124, 448] width 62 height 12
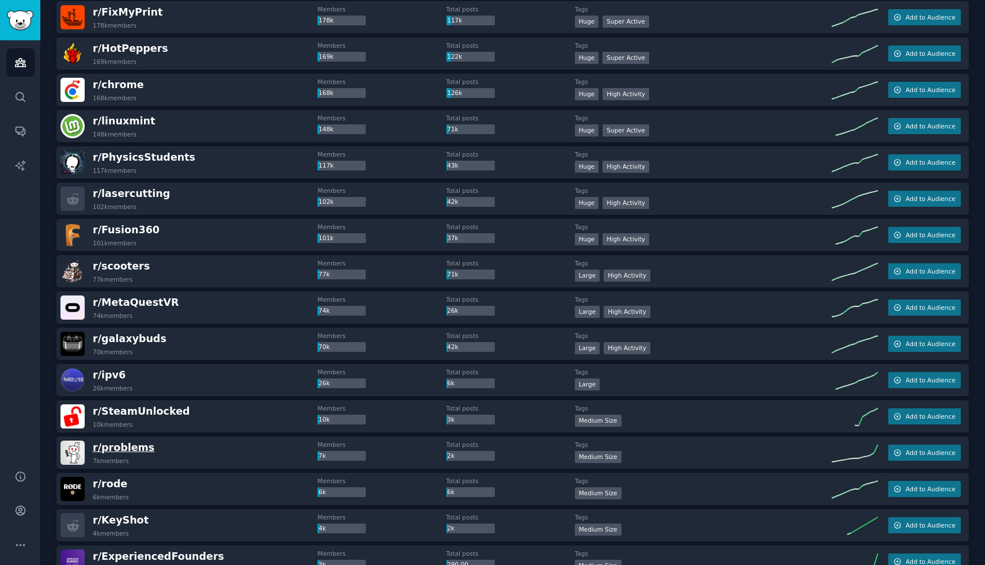
click at [106, 447] on span "r/ problems" at bounding box center [124, 448] width 62 height 12
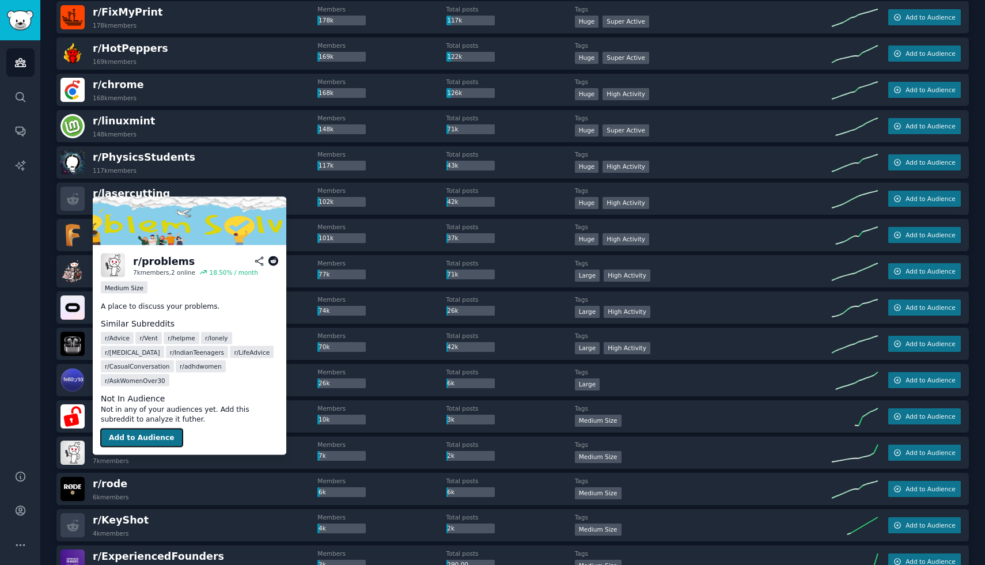
click at [117, 428] on button "Add to Audience" at bounding box center [142, 437] width 82 height 18
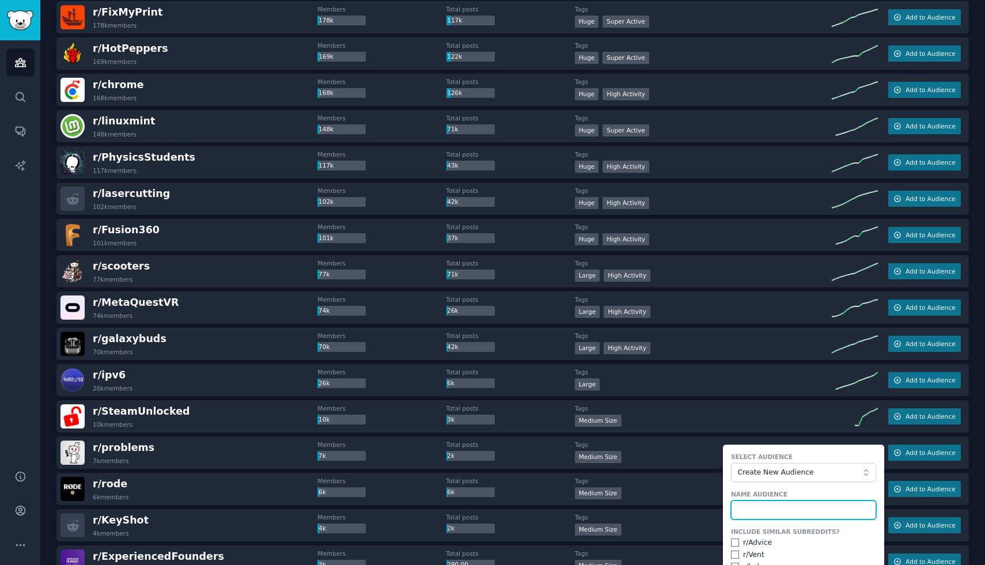
click at [747, 506] on input "text" at bounding box center [803, 510] width 145 height 20
type input "problemms"
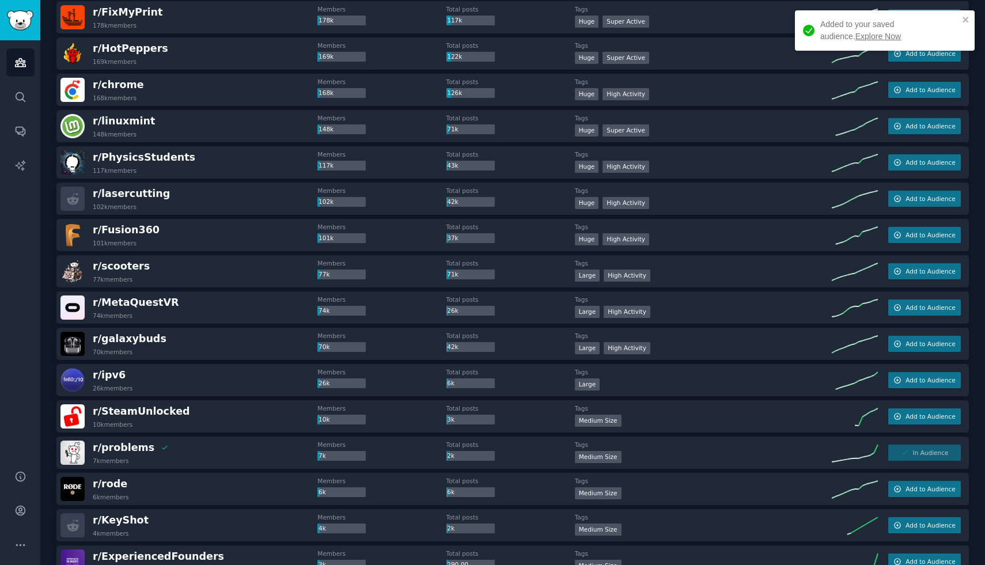
click at [855, 40] on link "Explore Now" at bounding box center [877, 36] width 45 height 9
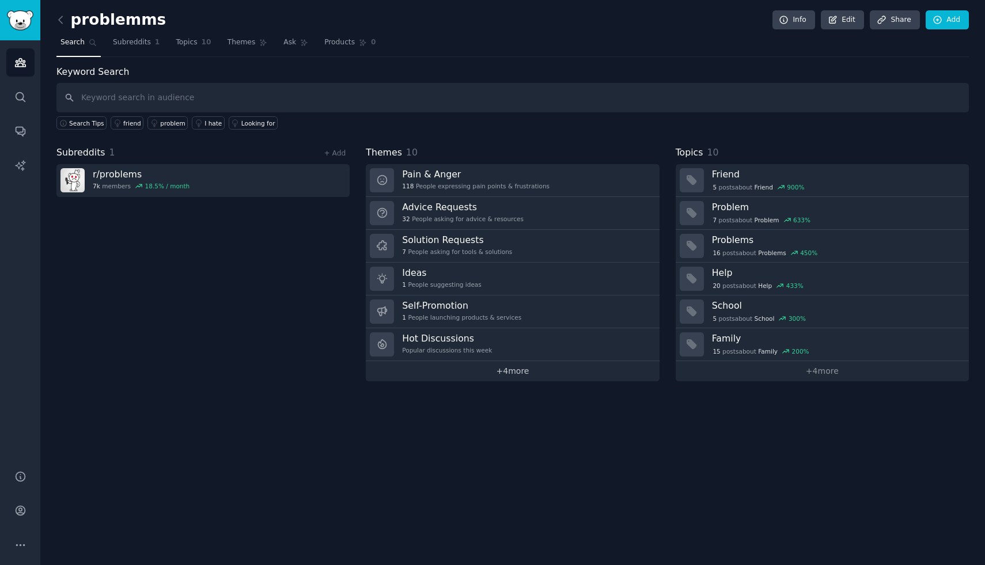
click at [504, 367] on link "+ 4 more" at bounding box center [512, 371] width 293 height 20
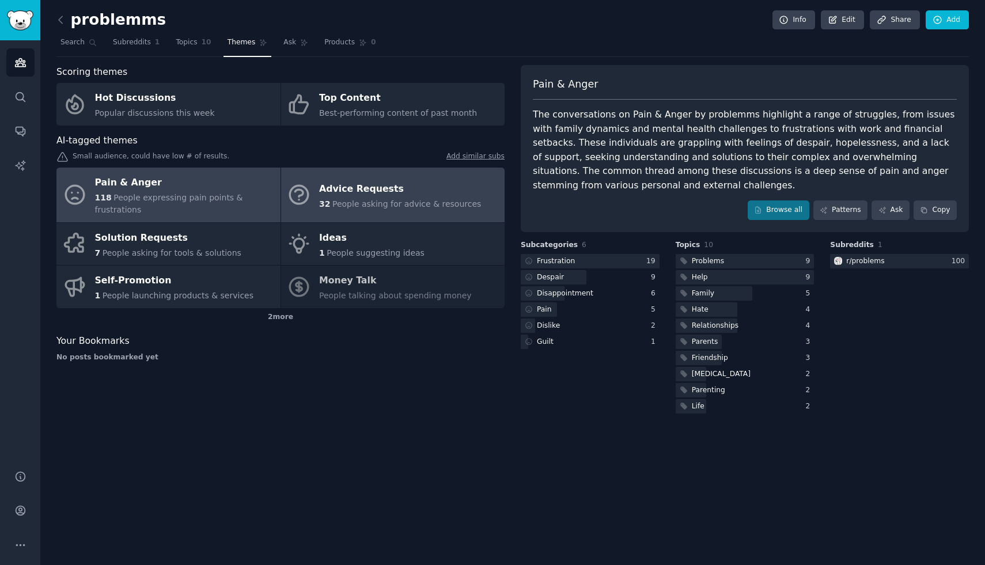
click at [356, 188] on div "Advice Requests" at bounding box center [400, 189] width 162 height 18
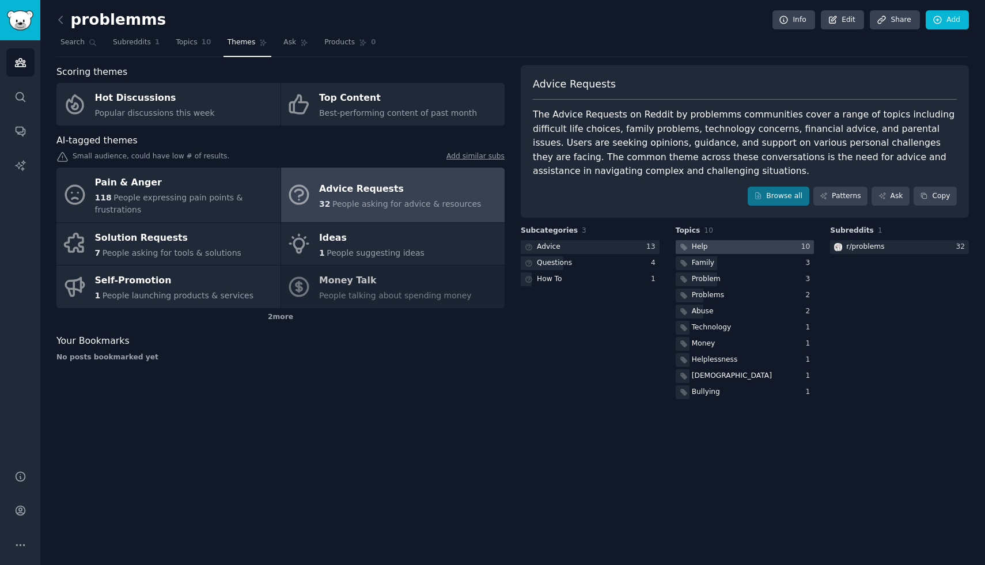
click at [695, 251] on div "Help" at bounding box center [700, 247] width 16 height 10
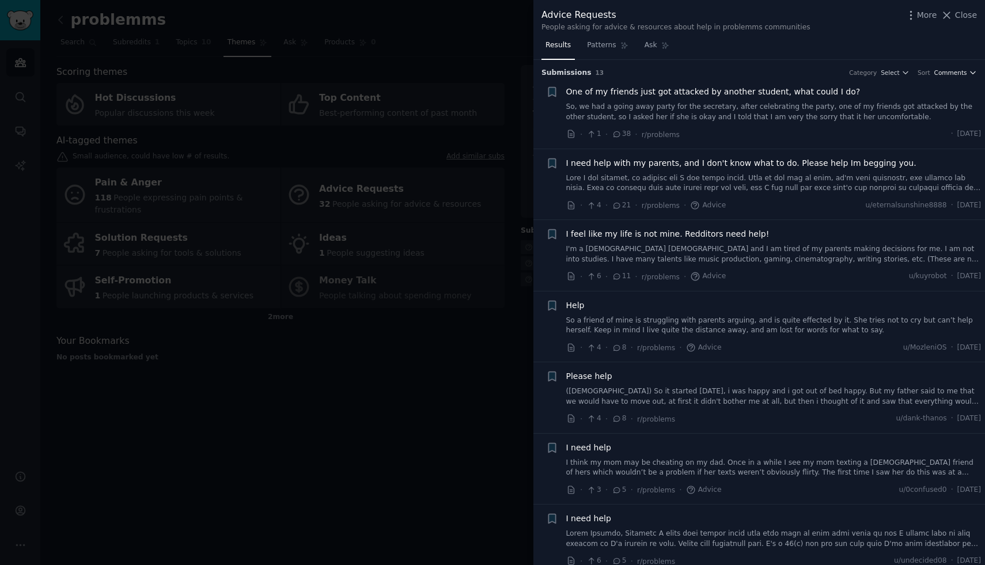
click at [970, 73] on icon "button" at bounding box center [972, 73] width 5 height 2
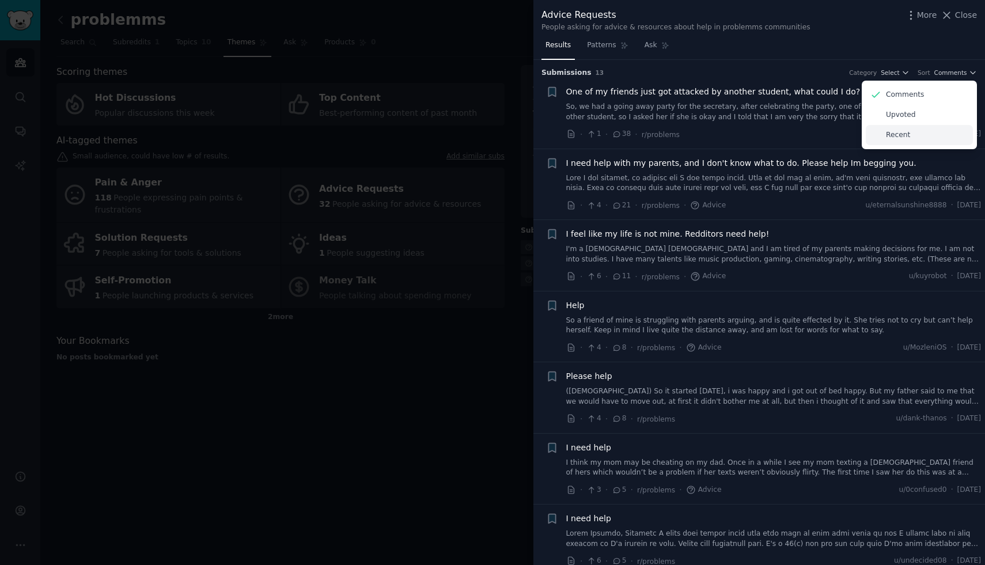
click at [910, 136] on div "Recent" at bounding box center [919, 135] width 107 height 20
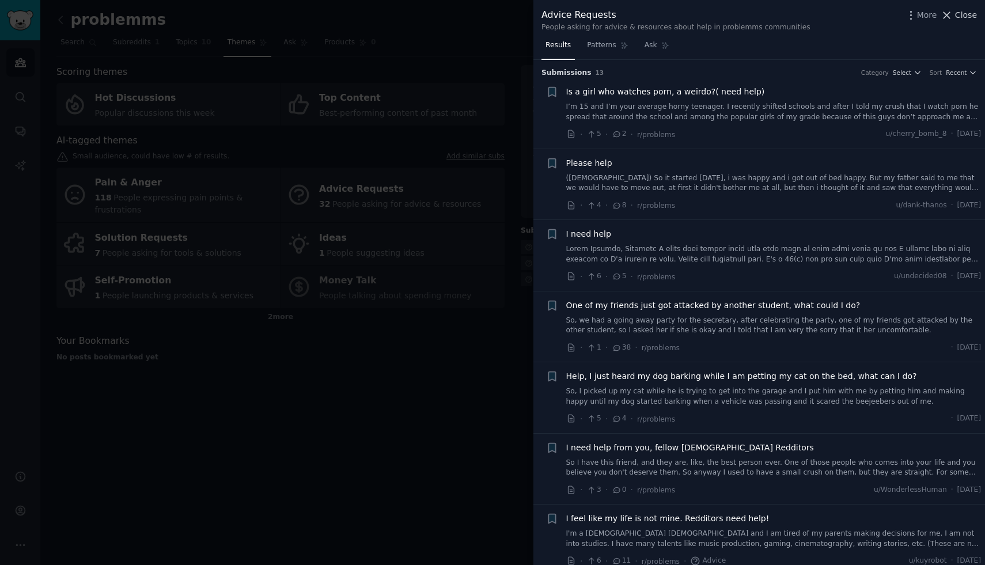
click at [954, 15] on button "Close" at bounding box center [958, 15] width 36 height 12
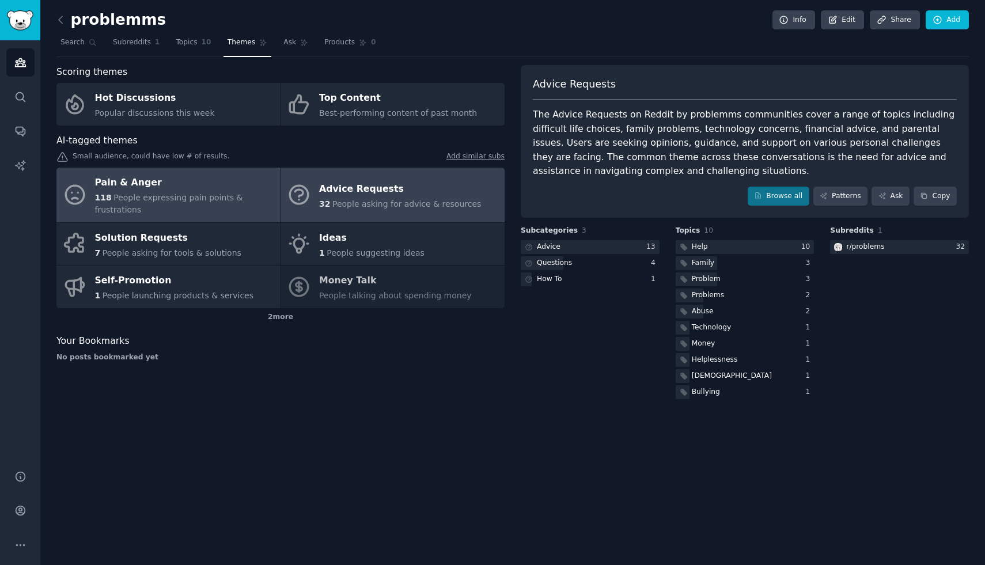
click at [168, 199] on span "People expressing pain points & frustrations" at bounding box center [169, 203] width 148 height 21
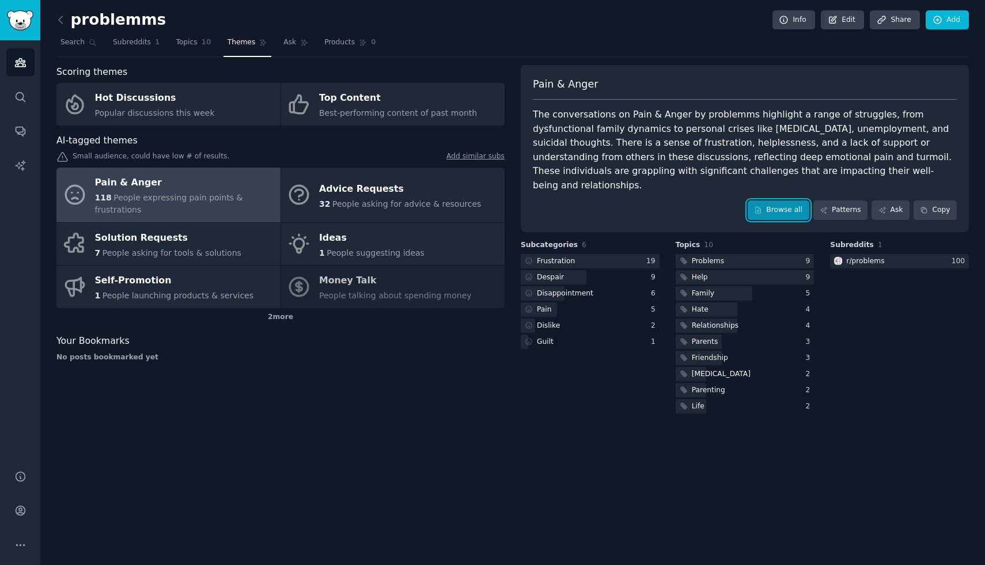
click at [788, 200] on link "Browse all" at bounding box center [778, 210] width 62 height 20
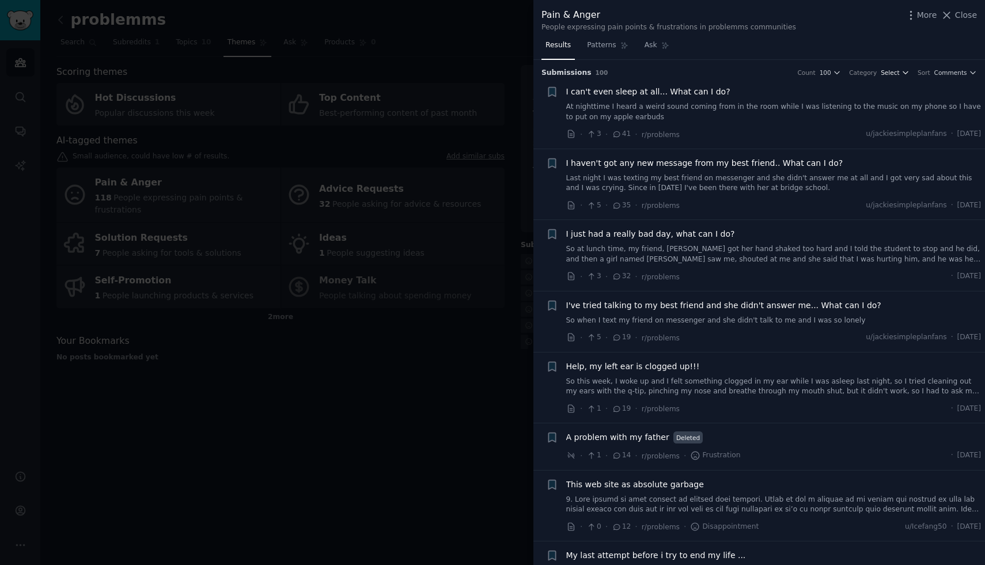
click at [907, 77] on icon "button" at bounding box center [905, 73] width 8 height 8
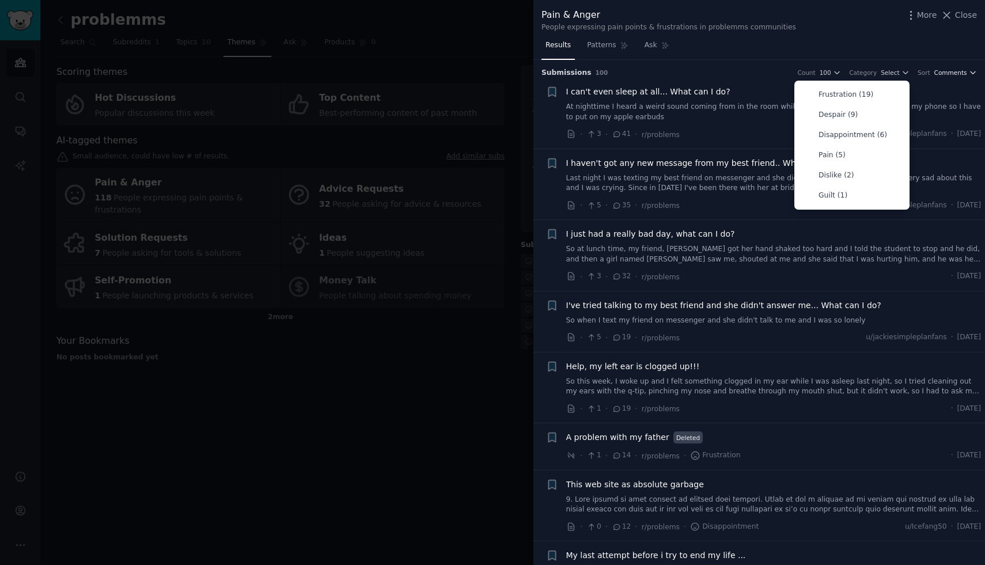
click at [952, 72] on span "Comments" at bounding box center [950, 73] width 33 height 8
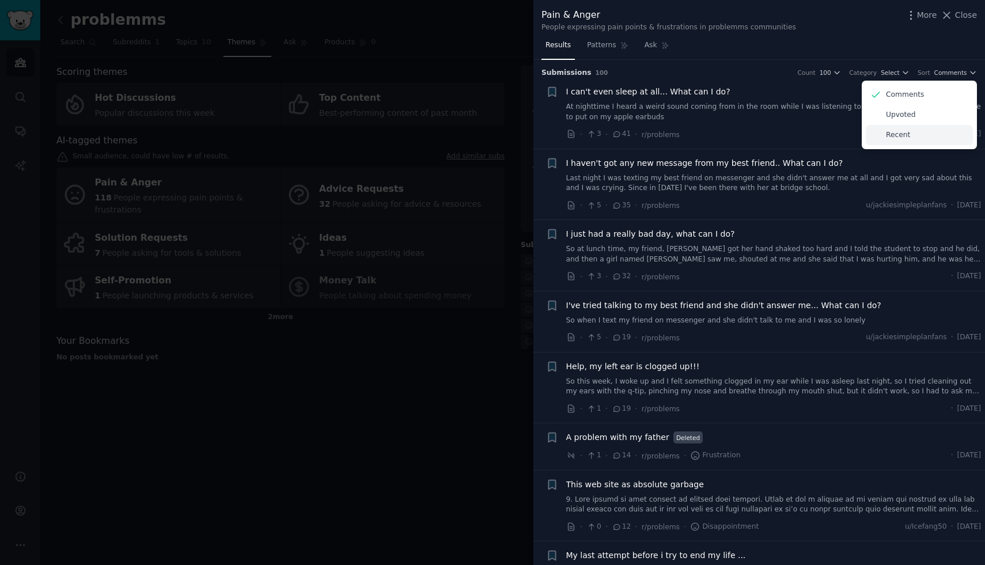
click at [886, 135] on p "Recent" at bounding box center [898, 135] width 24 height 10
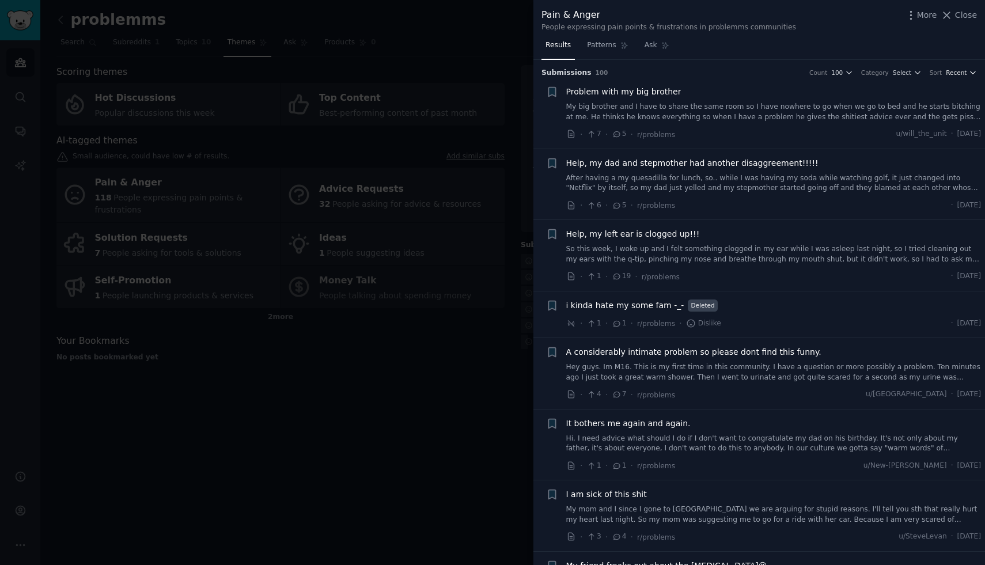
click at [973, 73] on icon "button" at bounding box center [973, 73] width 8 height 8
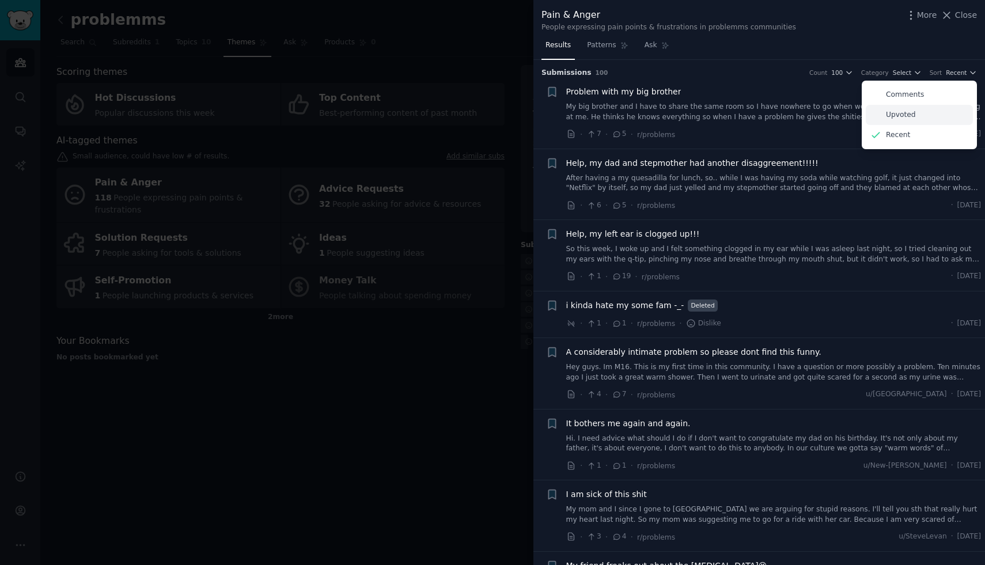
click at [916, 116] on div "Upvoted" at bounding box center [919, 115] width 107 height 20
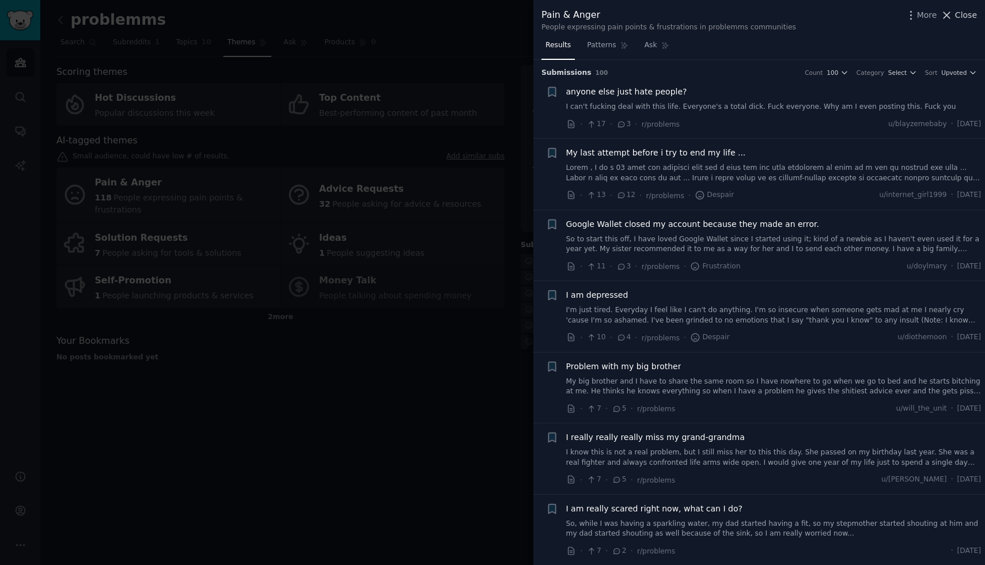
click at [950, 14] on icon at bounding box center [946, 15] width 12 height 12
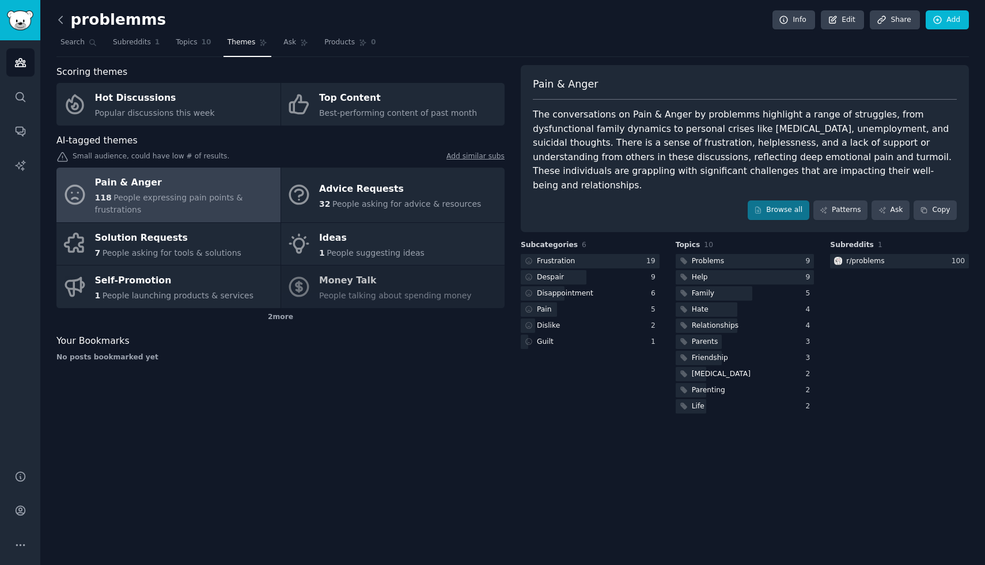
click at [64, 19] on icon at bounding box center [61, 20] width 12 height 12
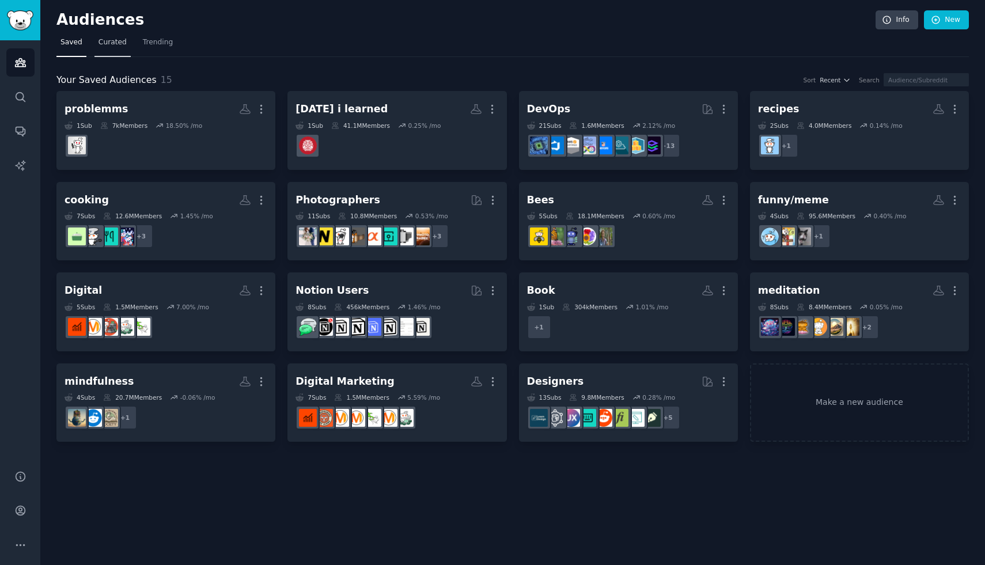
click at [111, 41] on span "Curated" at bounding box center [112, 42] width 28 height 10
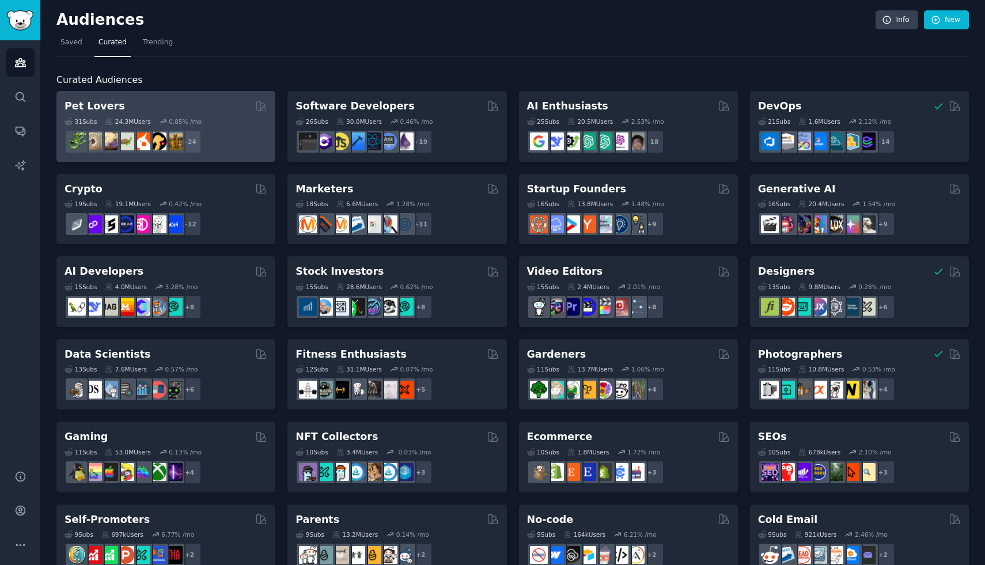
click at [104, 107] on h2 "Pet Lovers" at bounding box center [94, 106] width 60 height 14
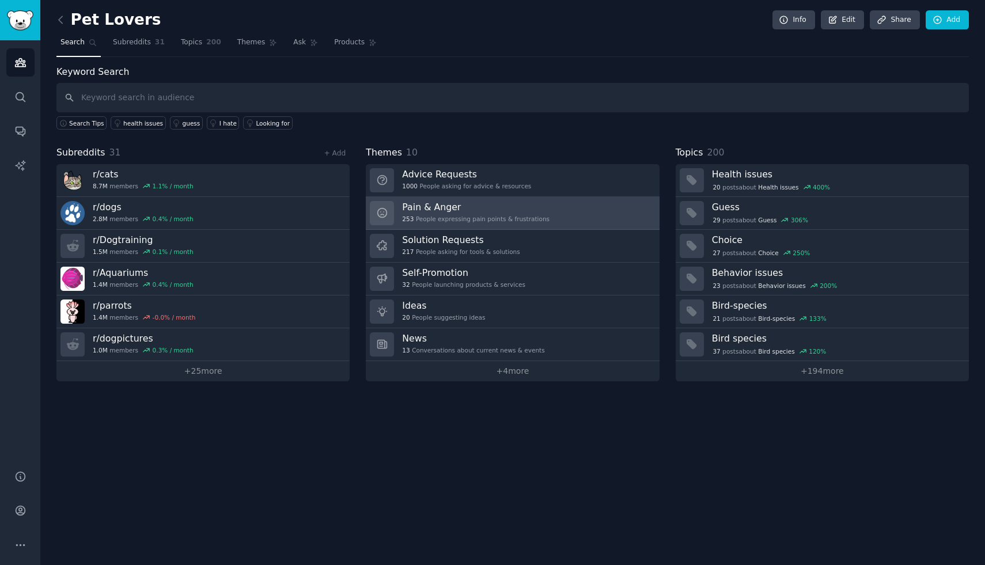
click at [456, 212] on h3 "Pain & Anger" at bounding box center [475, 207] width 147 height 12
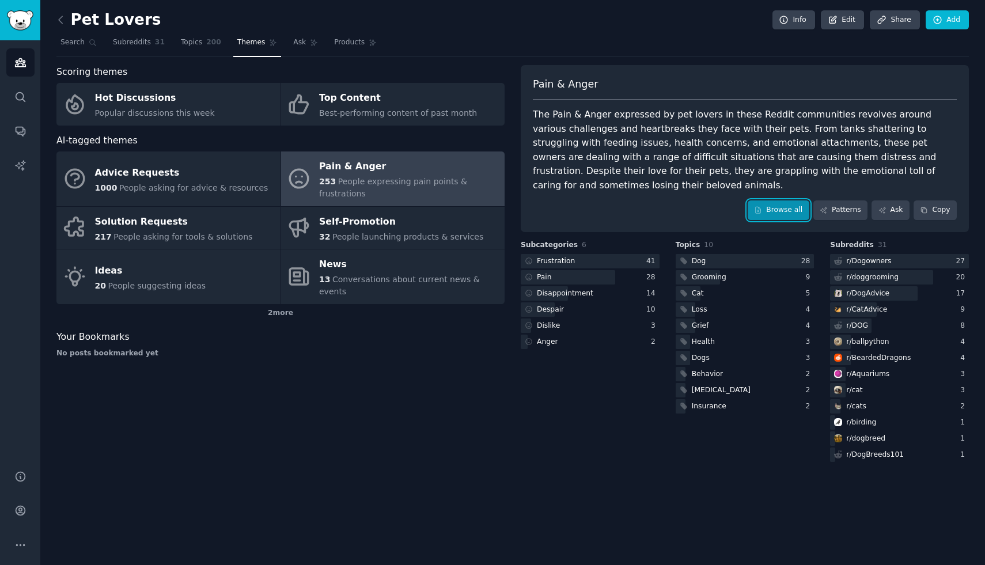
click at [790, 200] on link "Browse all" at bounding box center [778, 210] width 62 height 20
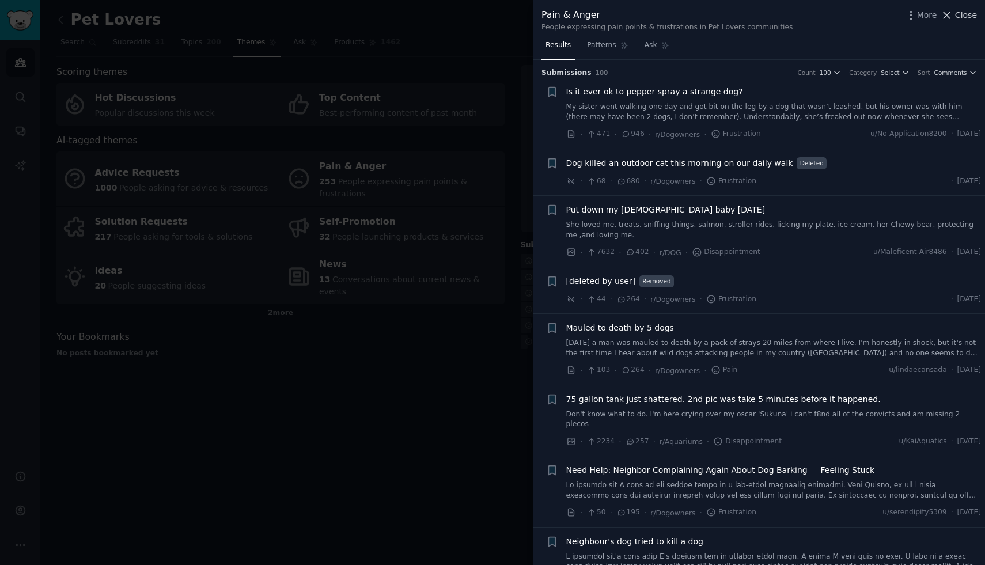
click at [958, 16] on span "Close" at bounding box center [966, 15] width 22 height 12
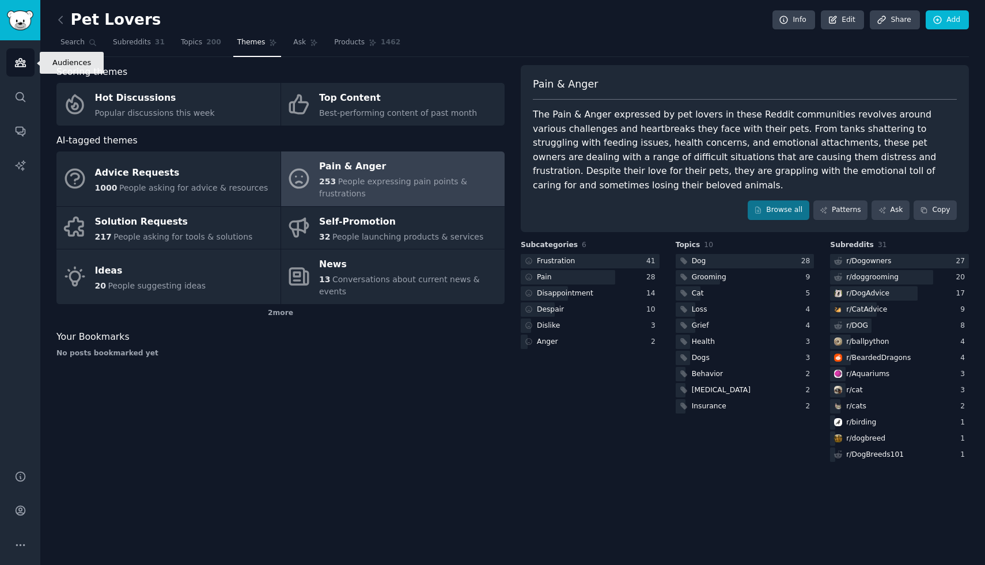
click at [18, 60] on icon "Sidebar" at bounding box center [20, 63] width 10 height 8
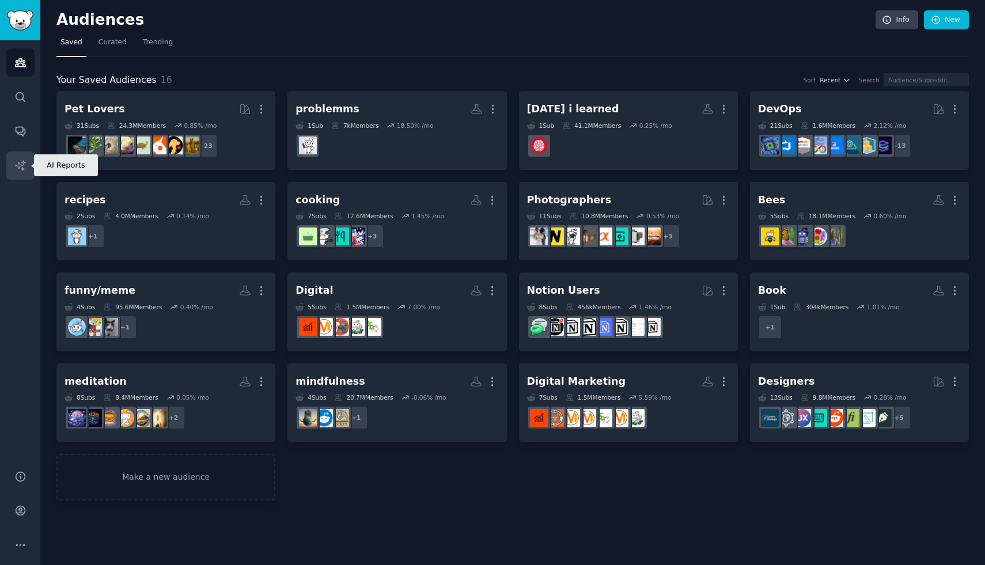
click at [20, 165] on icon "Sidebar" at bounding box center [20, 165] width 10 height 10
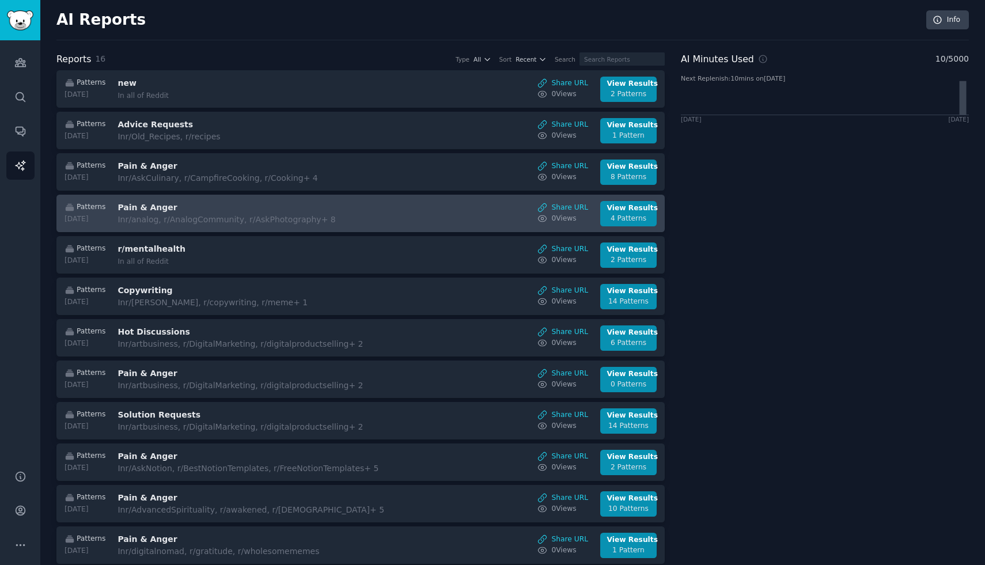
click at [132, 204] on h3 "Pain & Anger" at bounding box center [213, 208] width 193 height 12
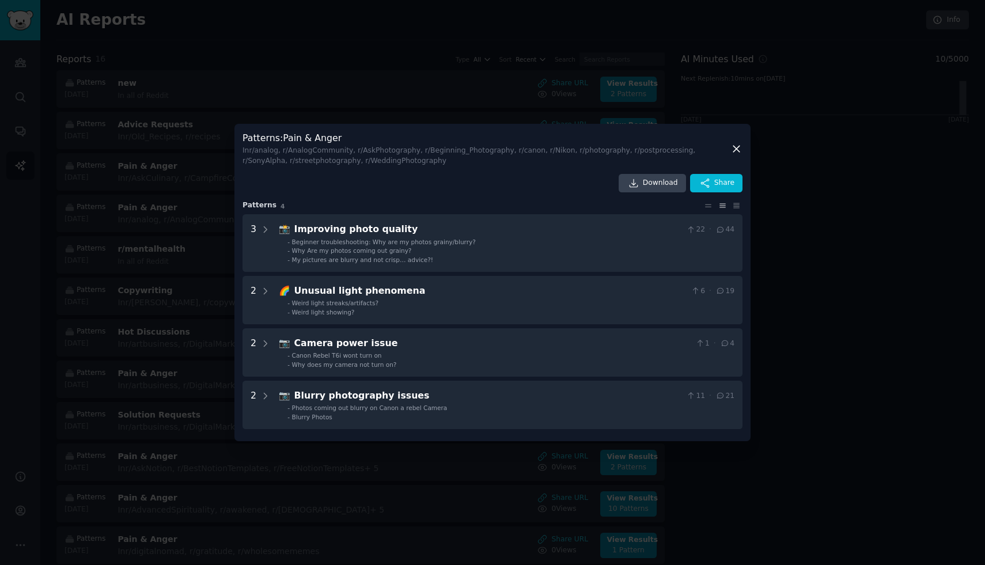
click at [735, 151] on icon at bounding box center [736, 149] width 12 height 12
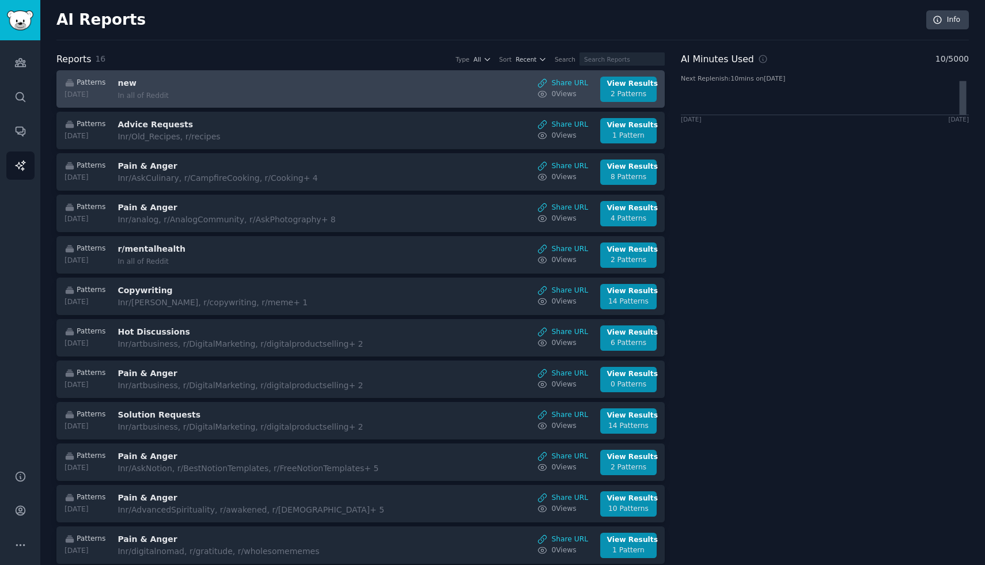
click at [128, 79] on h3 "new" at bounding box center [213, 83] width 193 height 12
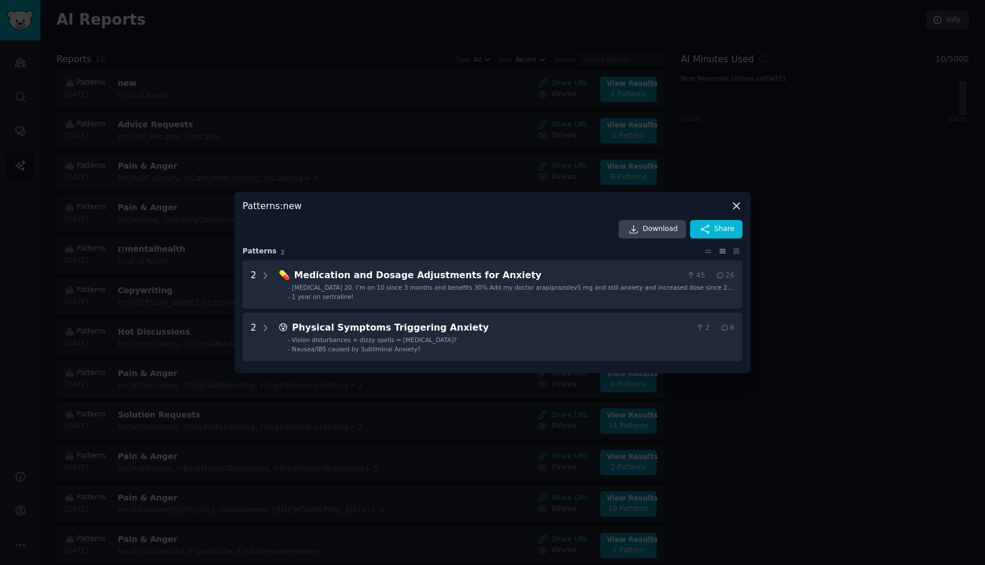
click at [733, 203] on icon at bounding box center [736, 206] width 6 height 6
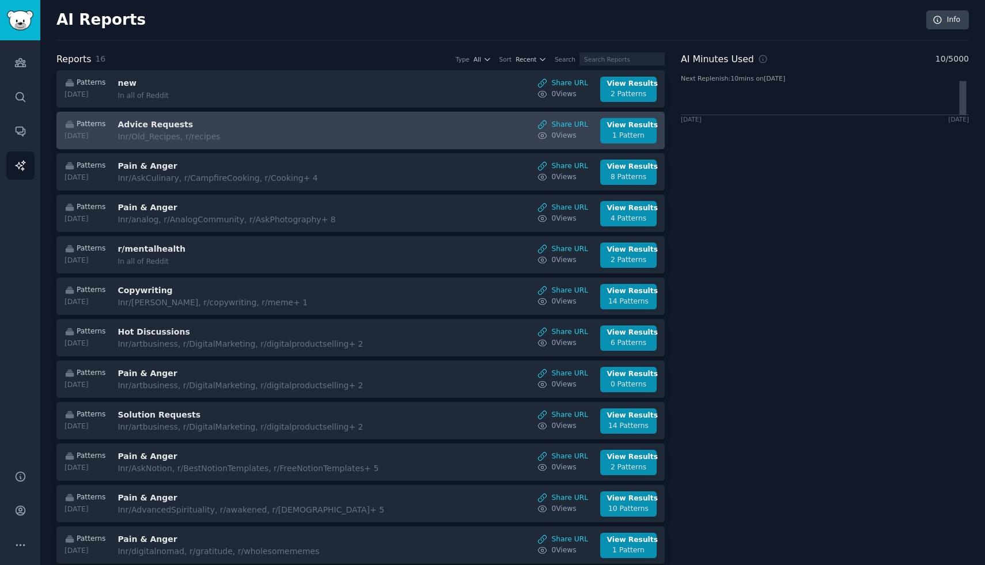
click at [150, 131] on div "In r/Old_Recipes, r/recipes" at bounding box center [213, 137] width 193 height 12
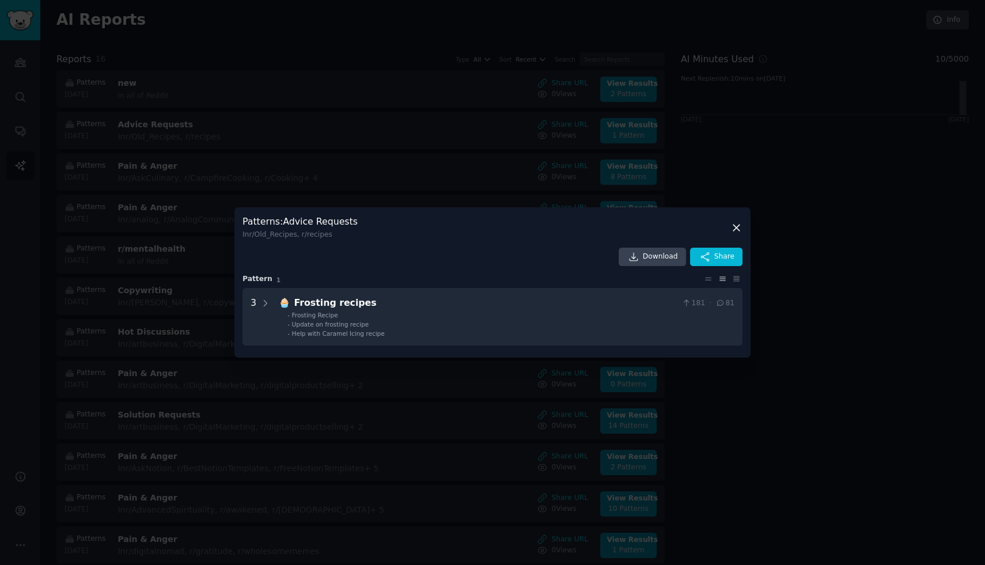
click at [739, 226] on icon at bounding box center [736, 228] width 12 height 12
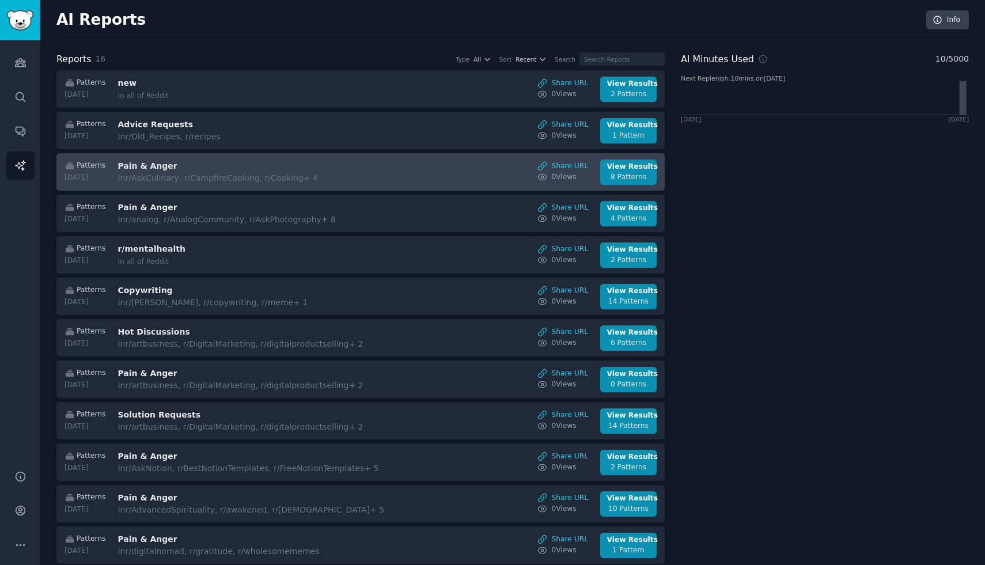
click at [140, 162] on h3 "Pain & Anger" at bounding box center [213, 166] width 193 height 12
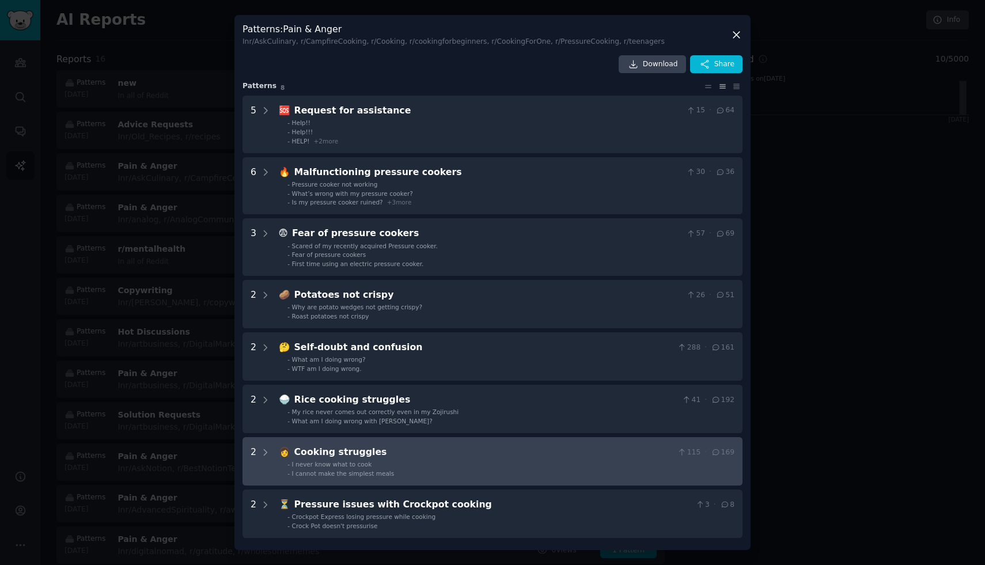
click at [323, 449] on div "Cooking struggles" at bounding box center [483, 452] width 379 height 14
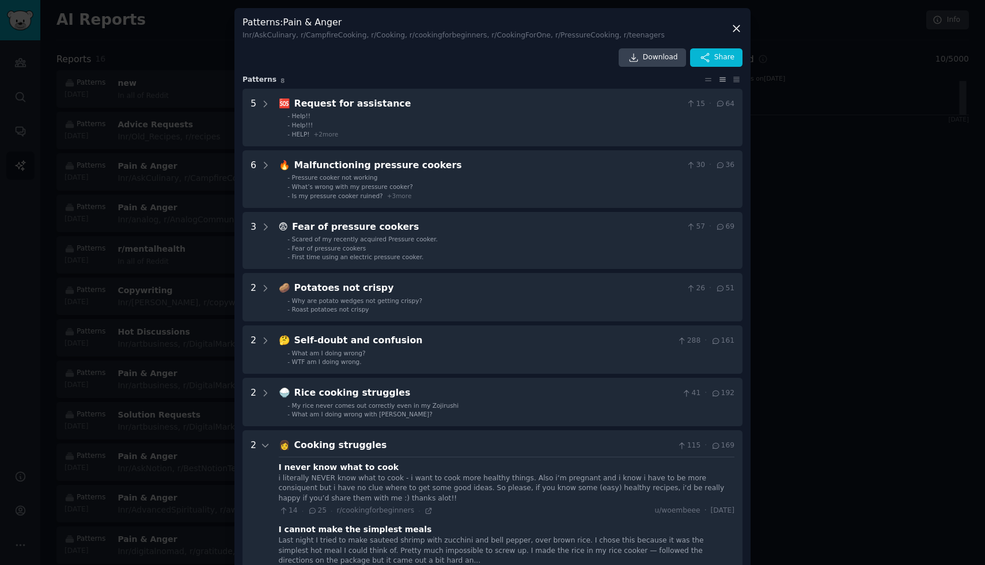
click at [733, 28] on icon at bounding box center [736, 28] width 12 height 12
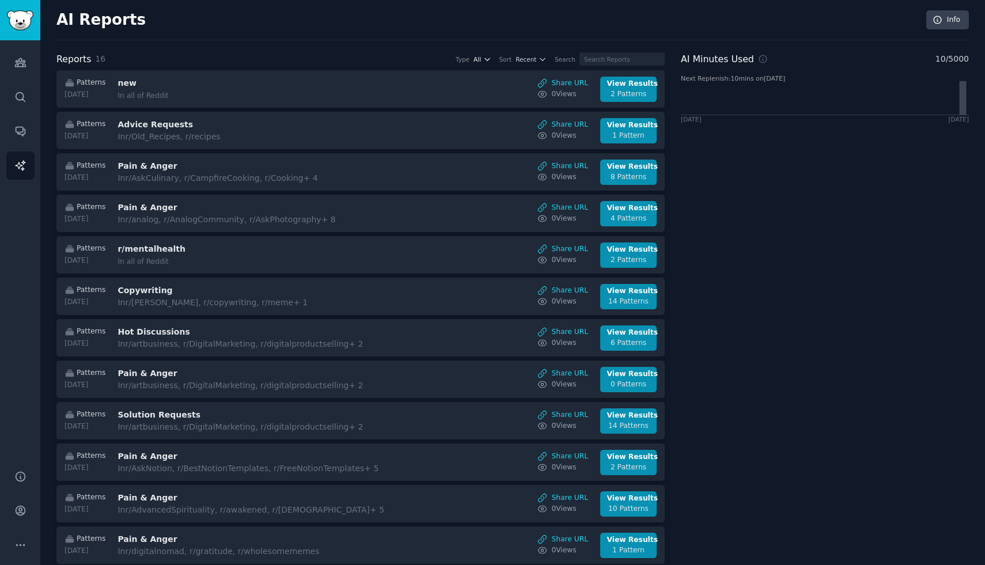
click at [491, 60] on icon "button" at bounding box center [487, 59] width 8 height 8
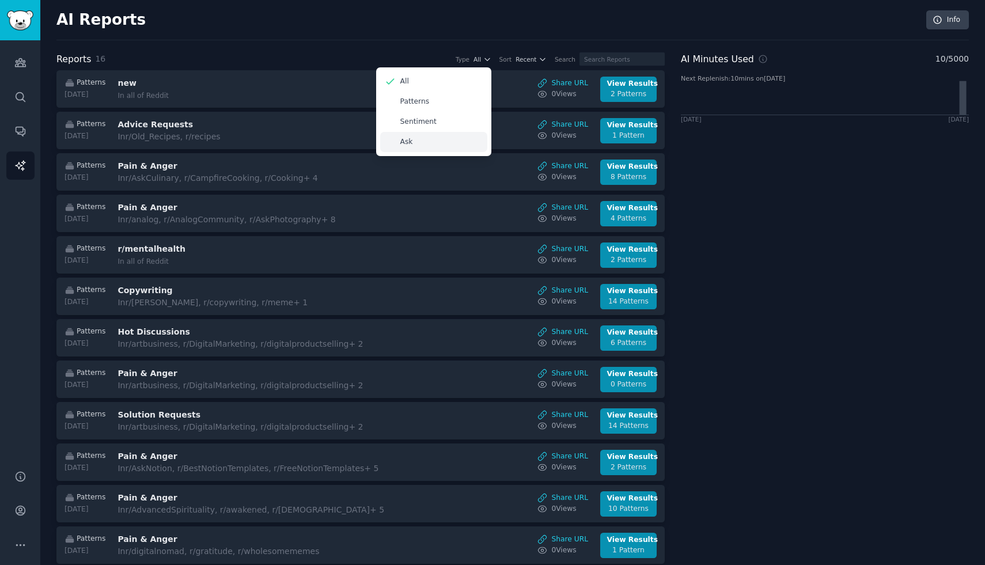
click at [413, 141] on p "Ask" at bounding box center [406, 142] width 13 height 10
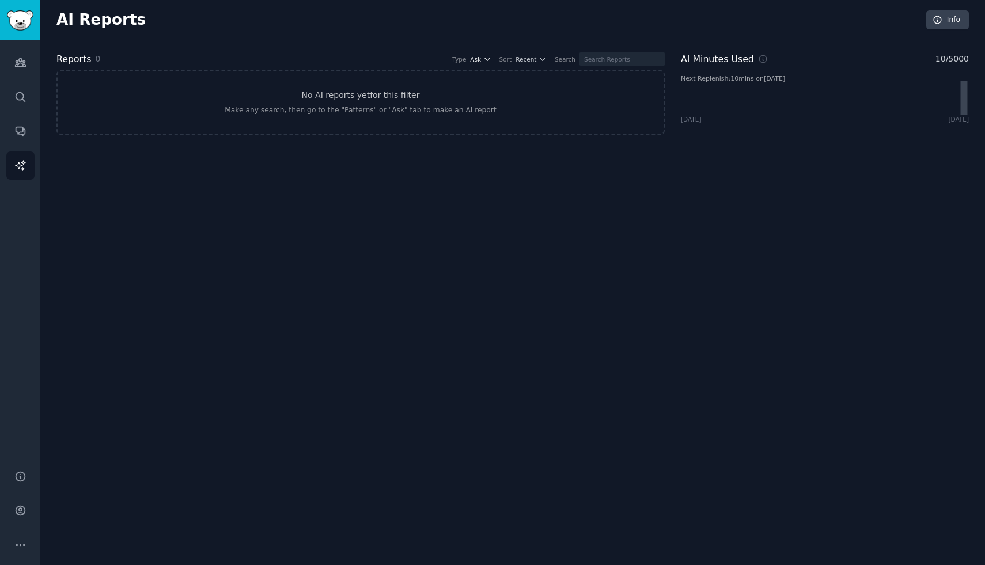
click at [491, 61] on icon "button" at bounding box center [487, 59] width 8 height 8
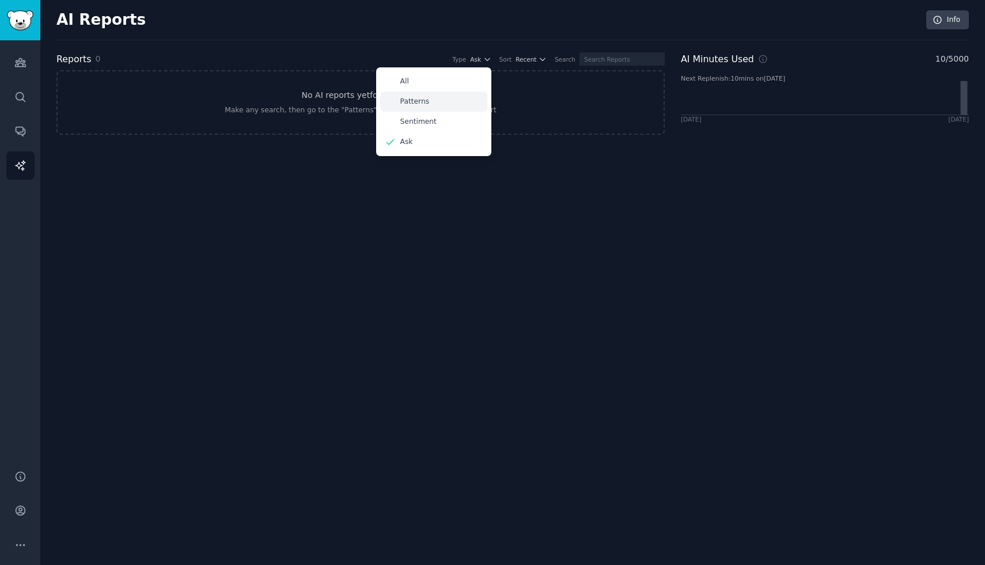
click at [440, 101] on div "Patterns" at bounding box center [433, 102] width 107 height 20
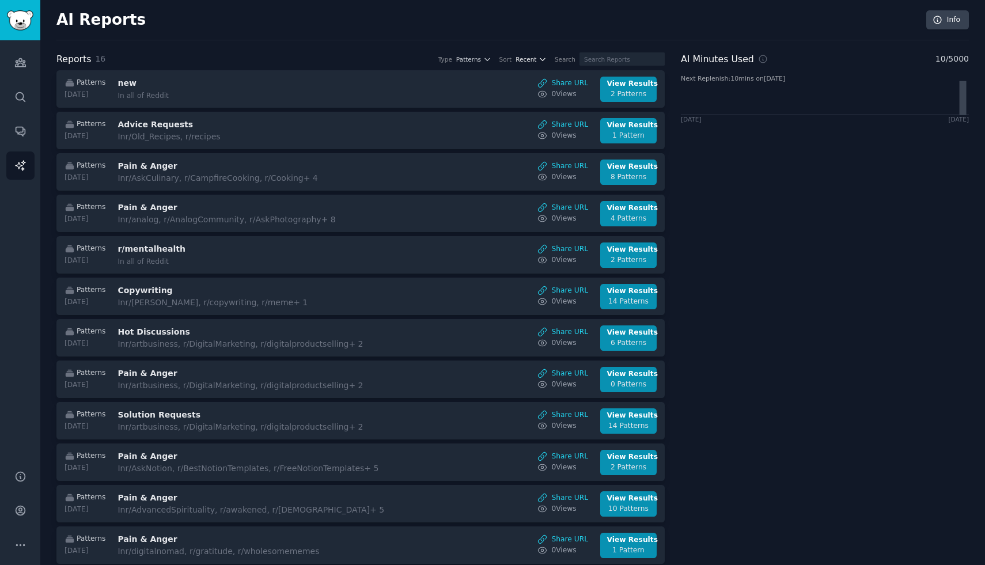
click at [546, 61] on icon "button" at bounding box center [542, 59] width 8 height 8
click at [16, 130] on icon "Sidebar" at bounding box center [20, 131] width 9 height 9
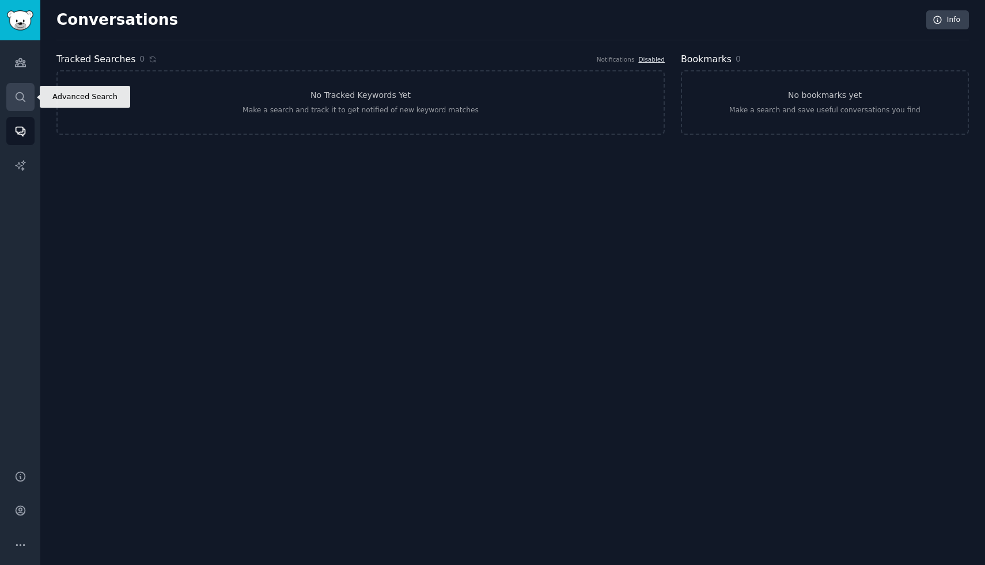
click at [20, 103] on icon "Sidebar" at bounding box center [20, 97] width 12 height 12
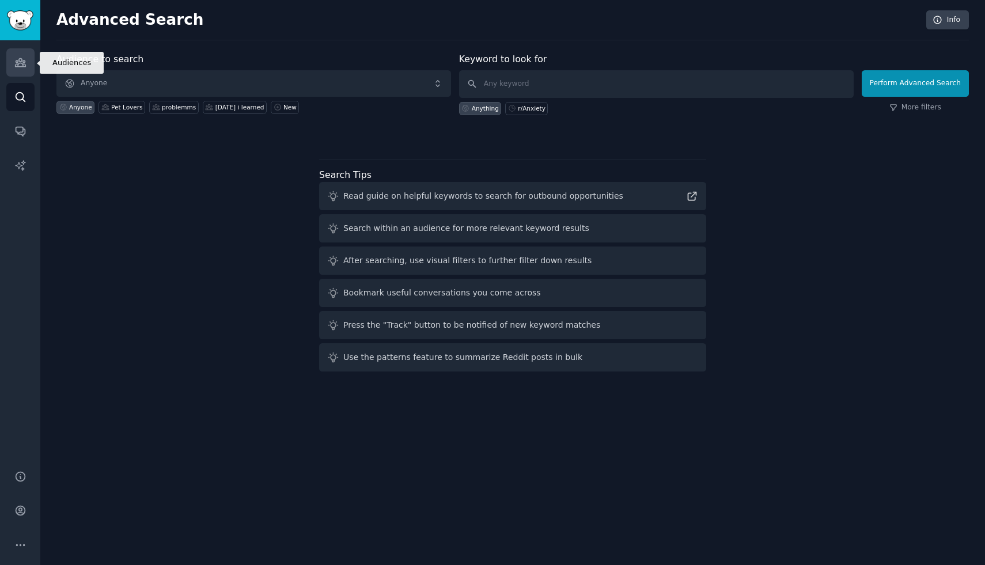
click at [20, 66] on icon "Sidebar" at bounding box center [20, 63] width 10 height 8
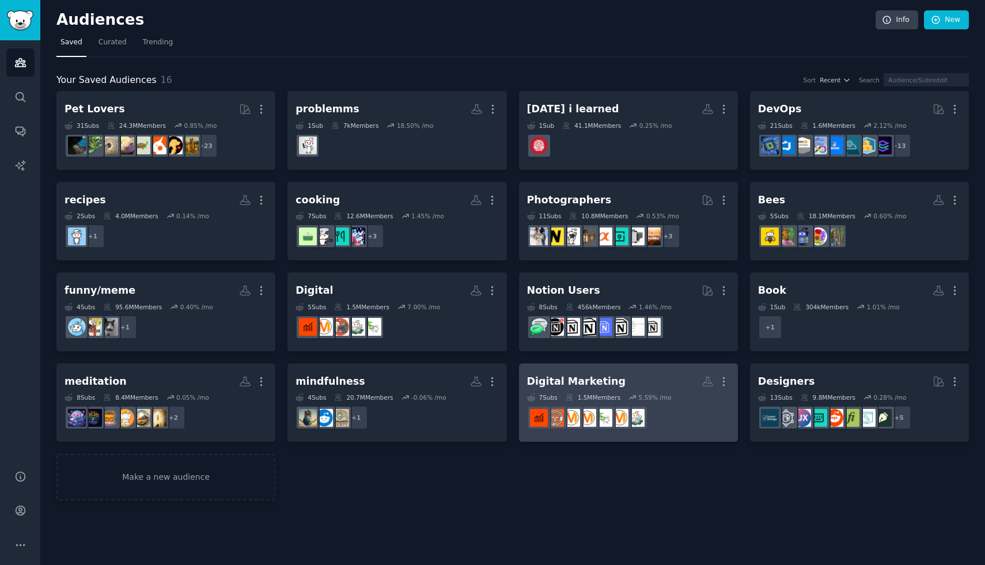
click at [576, 378] on div "Digital Marketing" at bounding box center [576, 381] width 99 height 14
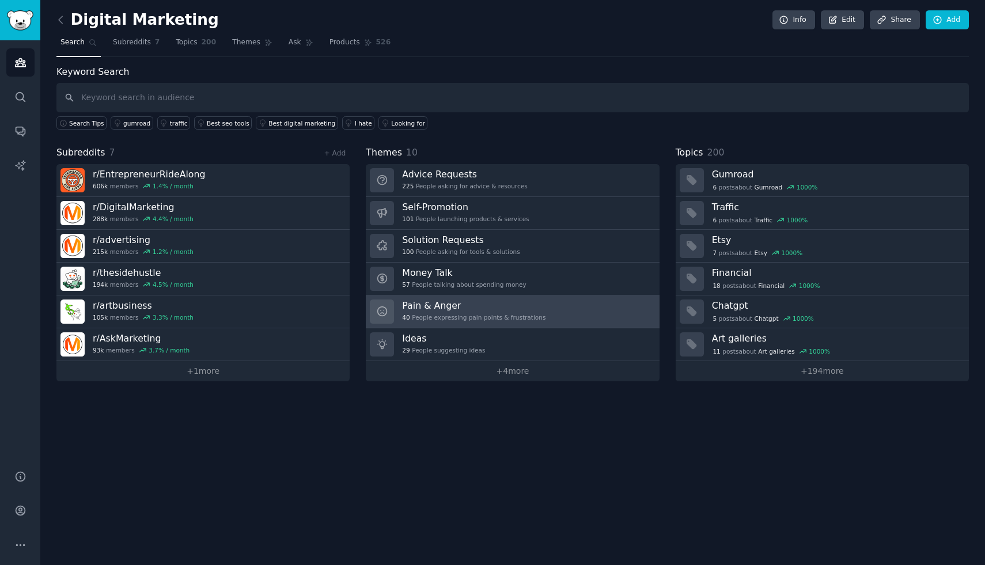
click at [407, 307] on h3 "Pain & Anger" at bounding box center [473, 305] width 143 height 12
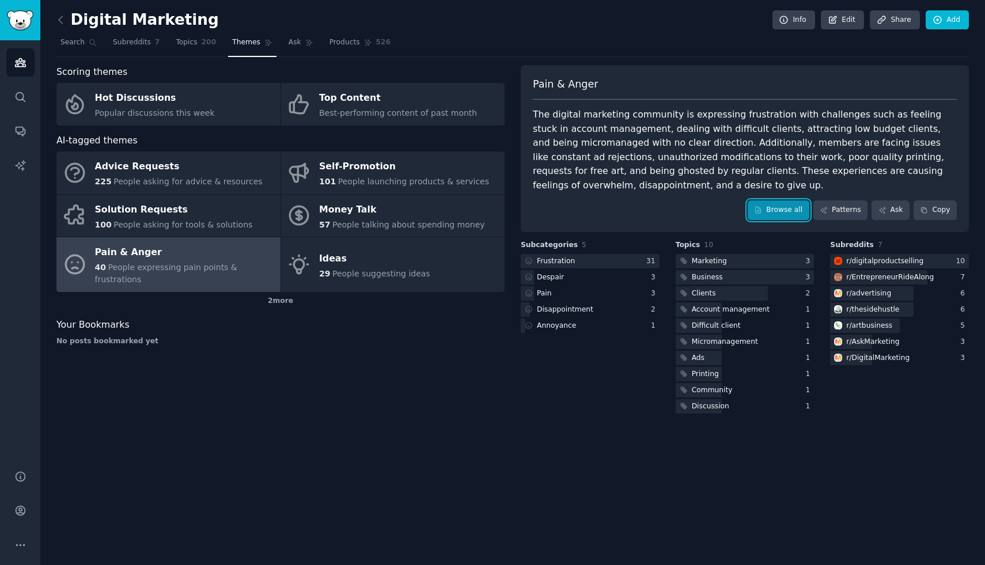
click at [791, 215] on link "Browse all" at bounding box center [778, 210] width 62 height 20
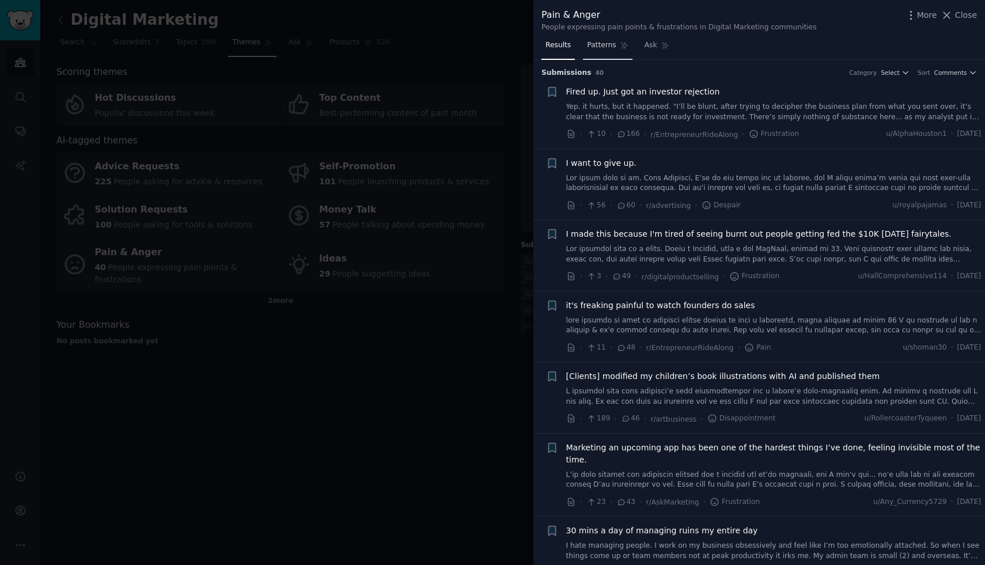
click at [617, 48] on link "Patterns" at bounding box center [607, 48] width 49 height 24
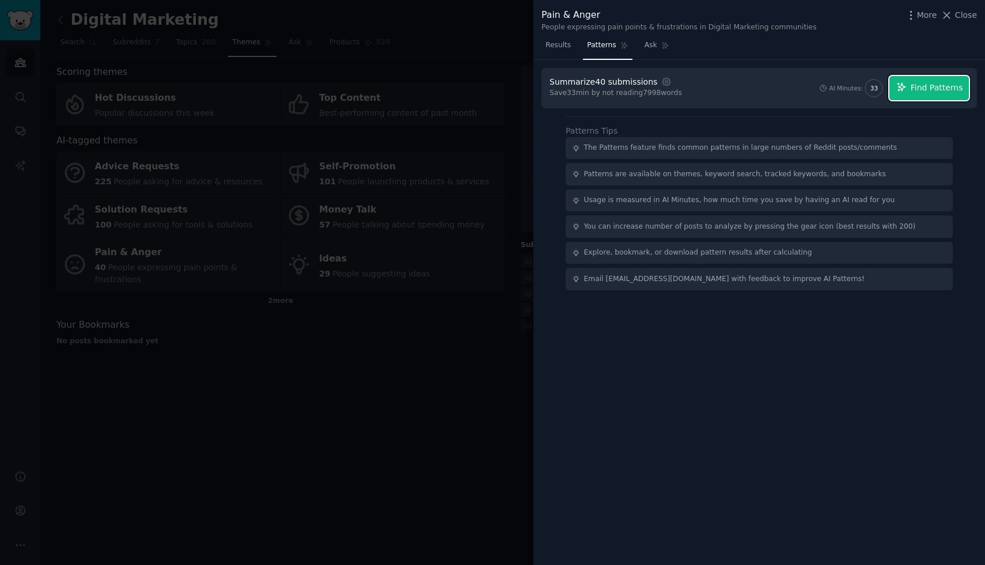
click at [915, 90] on span "Find Patterns" at bounding box center [936, 88] width 52 height 12
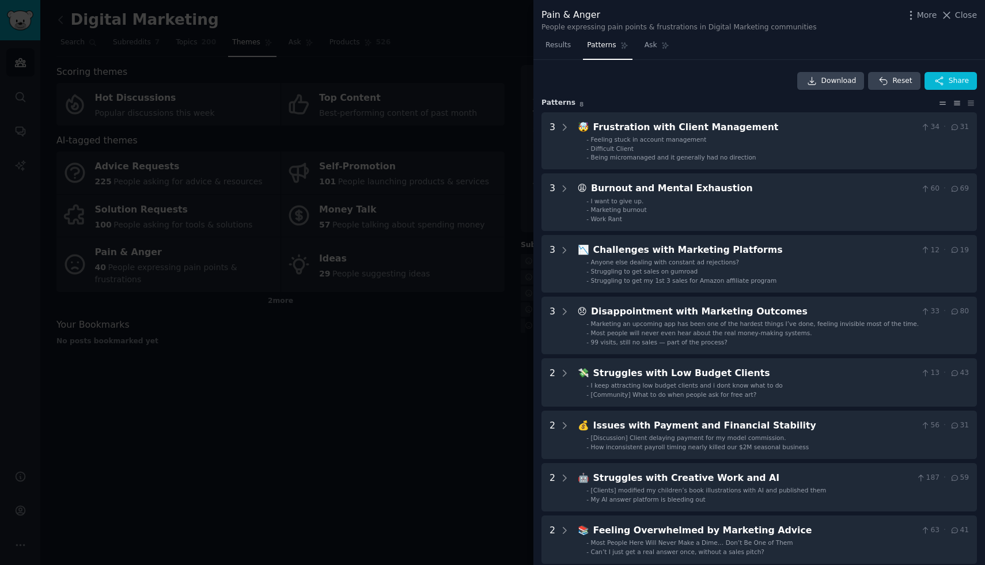
click at [938, 105] on icon at bounding box center [942, 103] width 12 height 8
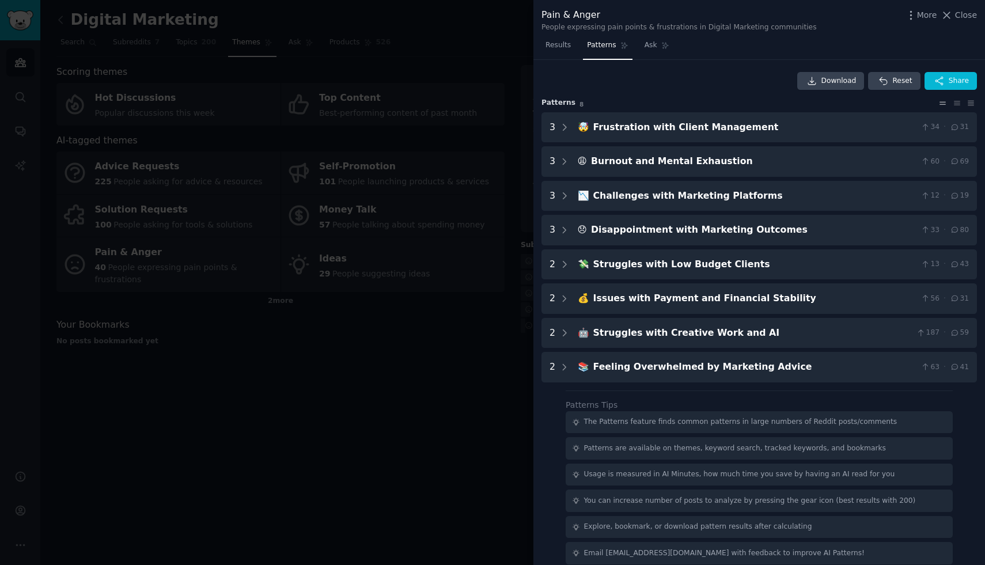
click at [938, 105] on icon at bounding box center [942, 103] width 12 height 8
click at [955, 106] on icon at bounding box center [957, 103] width 12 height 8
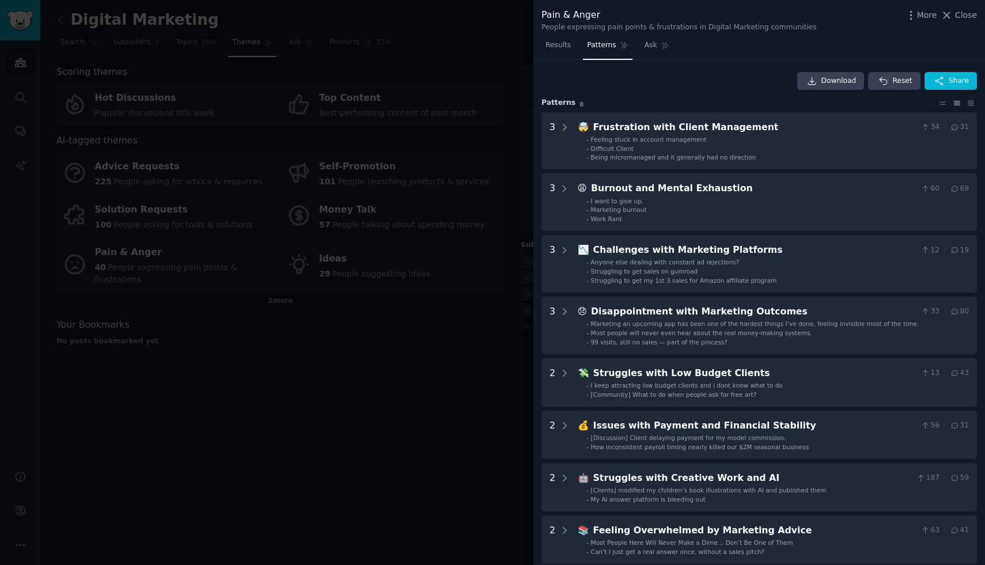
click at [965, 108] on div "Download Reset Share Pattern s 8 3 🤯 Frustration with Client Management 34 · 31…" at bounding box center [758, 318] width 435 height 492
click at [970, 105] on icon at bounding box center [971, 103] width 12 height 8
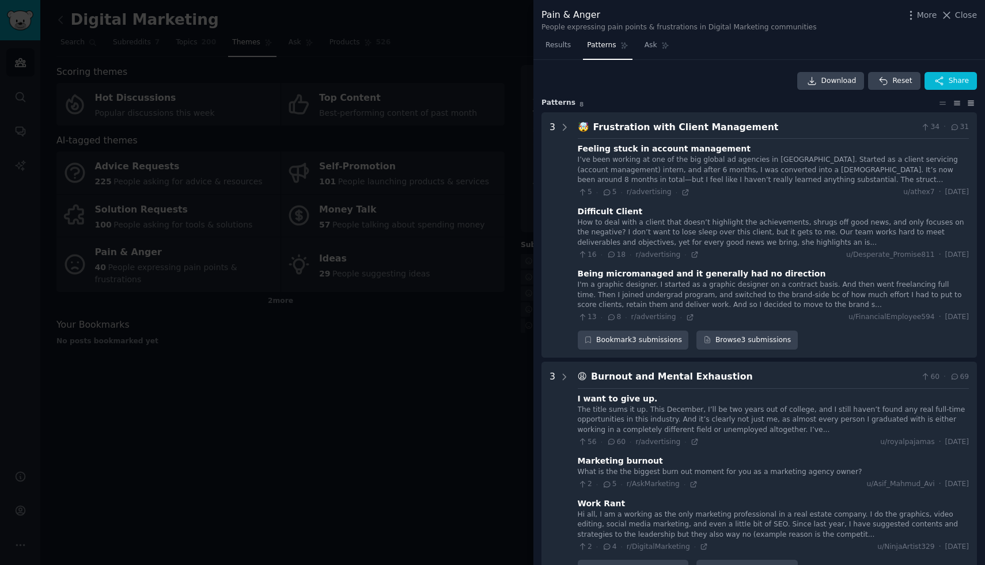
click at [955, 104] on icon at bounding box center [957, 103] width 12 height 8
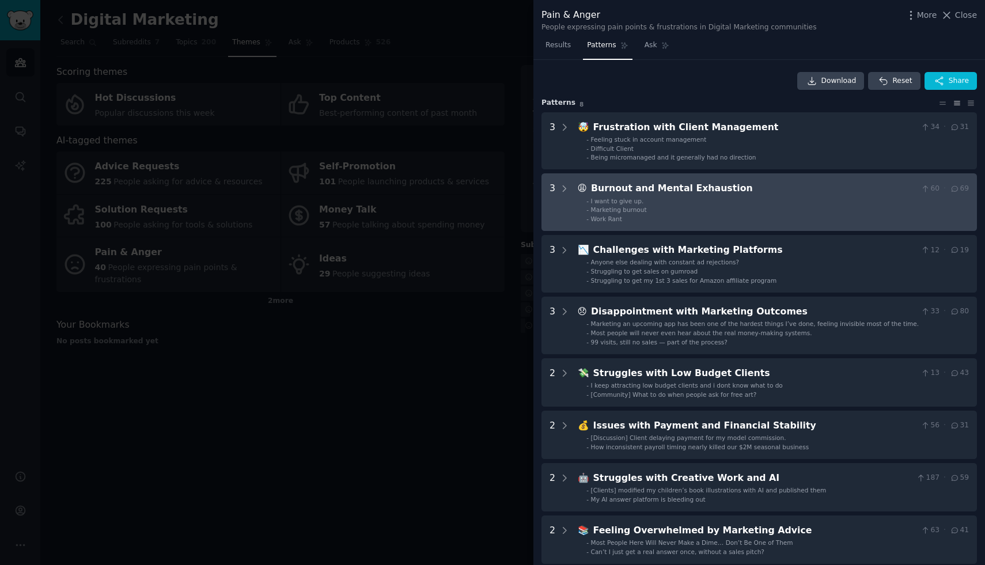
click at [874, 195] on div "Burnout and Mental Exhaustion" at bounding box center [753, 188] width 325 height 14
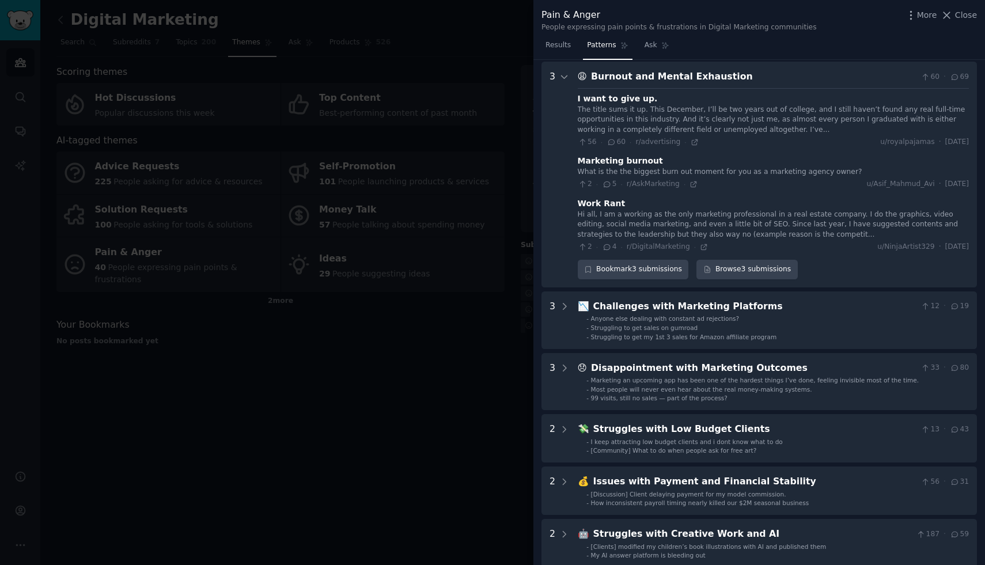
scroll to position [114, 0]
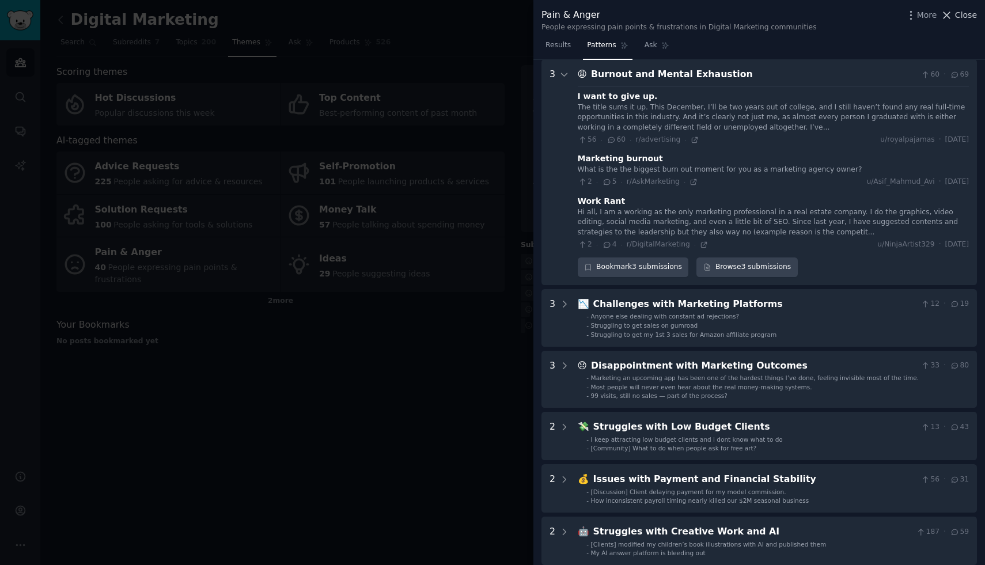
click at [950, 20] on icon at bounding box center [946, 15] width 12 height 12
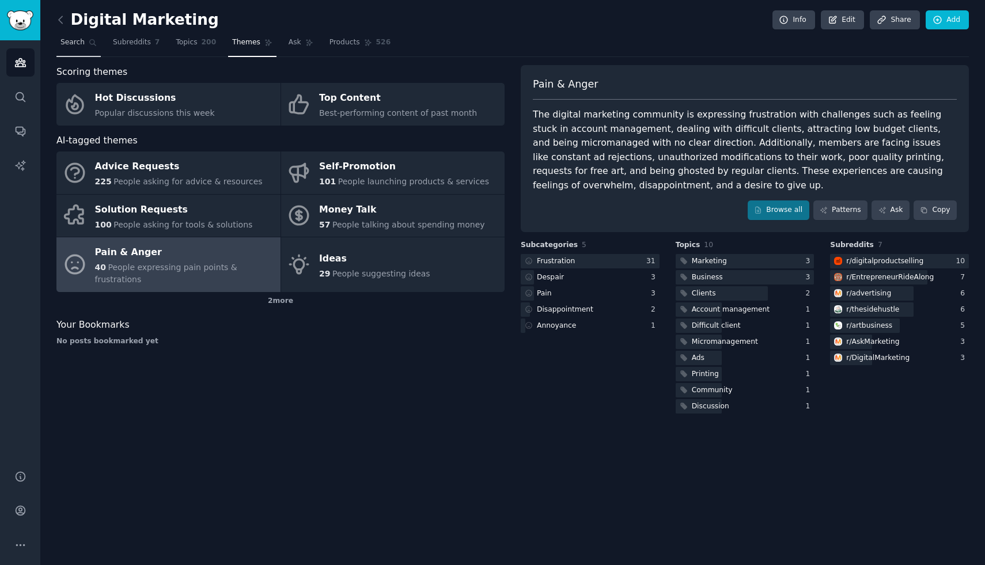
click at [77, 39] on span "Search" at bounding box center [72, 42] width 24 height 10
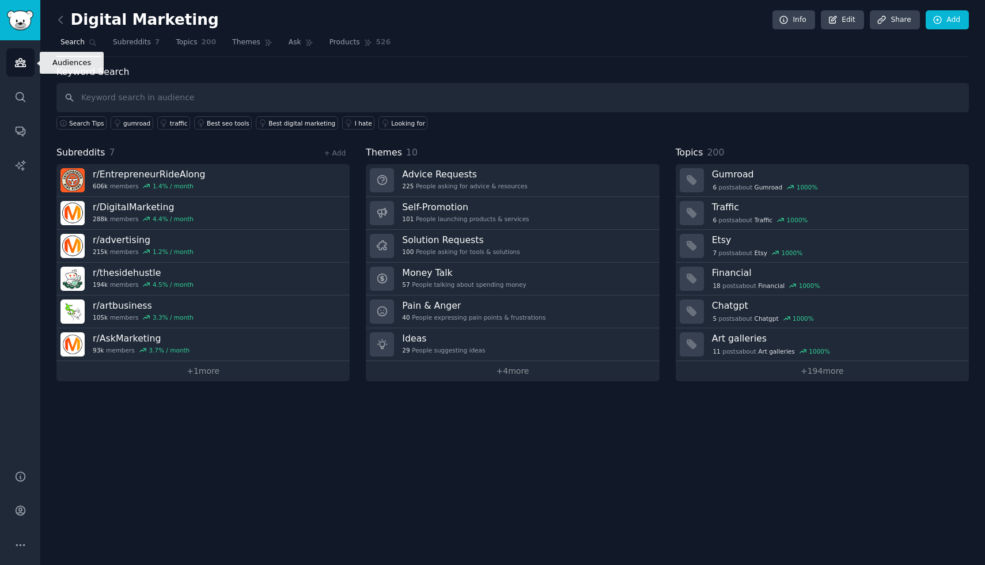
click at [22, 66] on icon "Sidebar" at bounding box center [20, 63] width 10 height 8
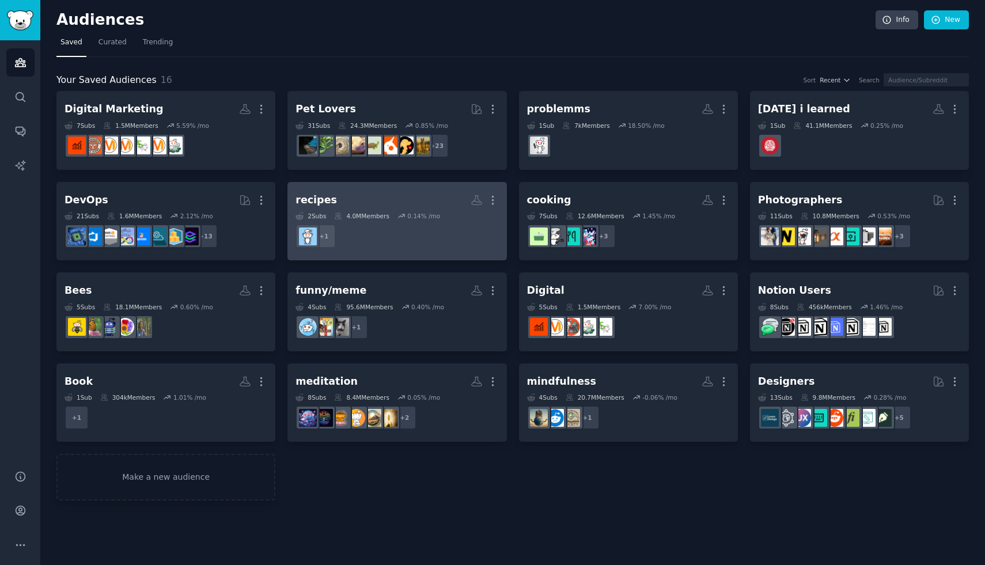
click at [317, 198] on div "recipes" at bounding box center [315, 200] width 41 height 14
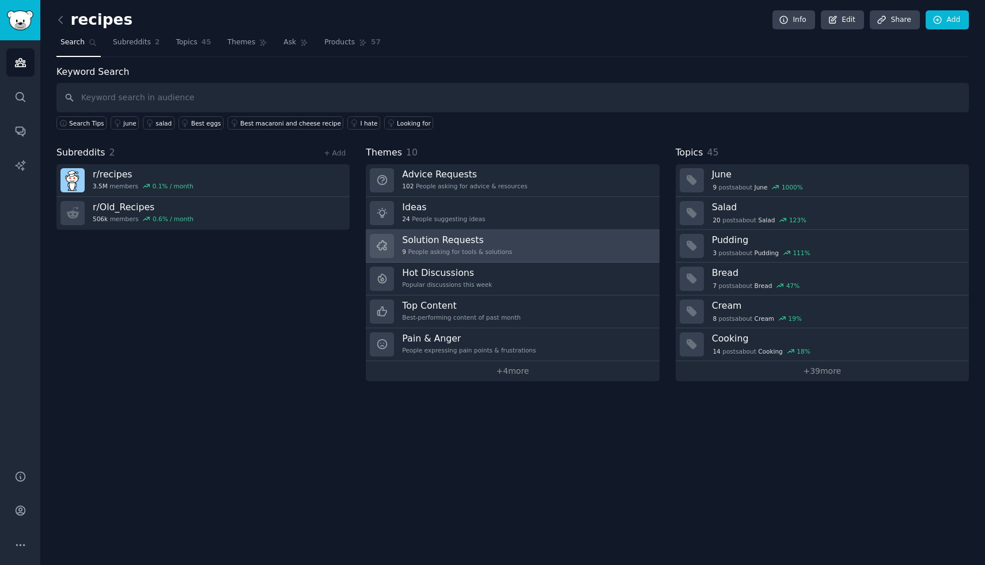
click at [435, 237] on h3 "Solution Requests" at bounding box center [457, 240] width 110 height 12
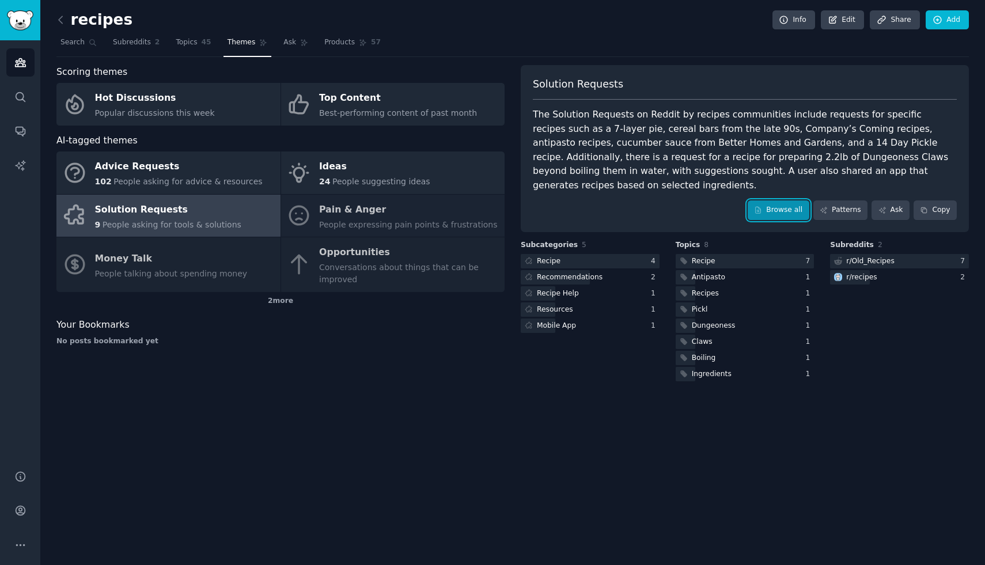
click at [767, 203] on link "Browse all" at bounding box center [778, 210] width 62 height 20
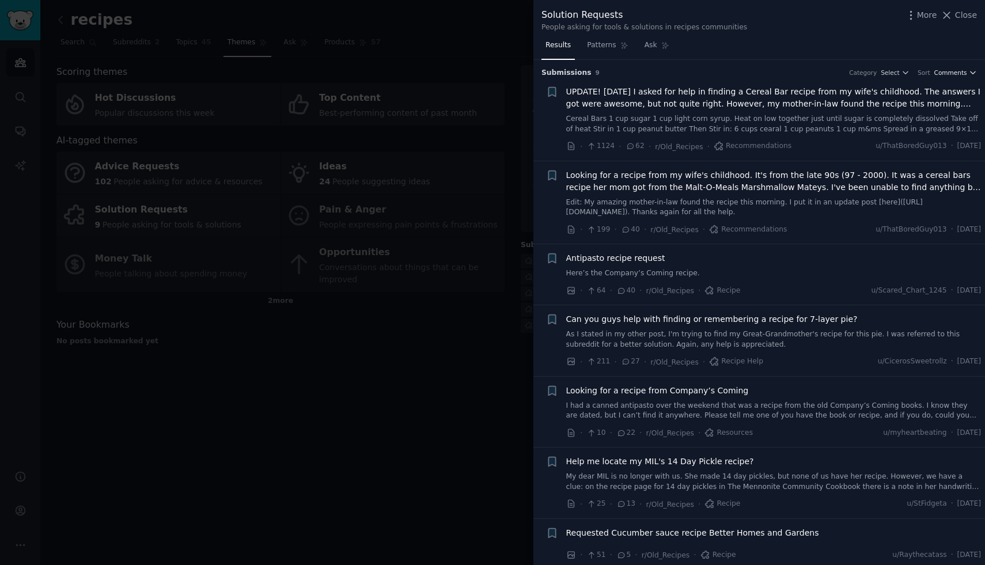
click at [958, 70] on span "Comments" at bounding box center [950, 73] width 33 height 8
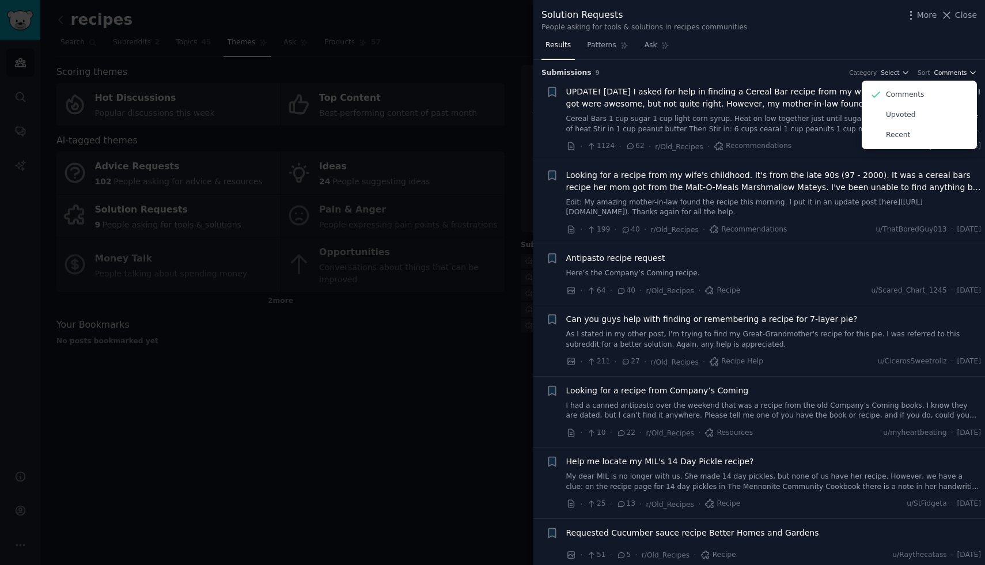
click at [958, 70] on span "Comments" at bounding box center [950, 73] width 33 height 8
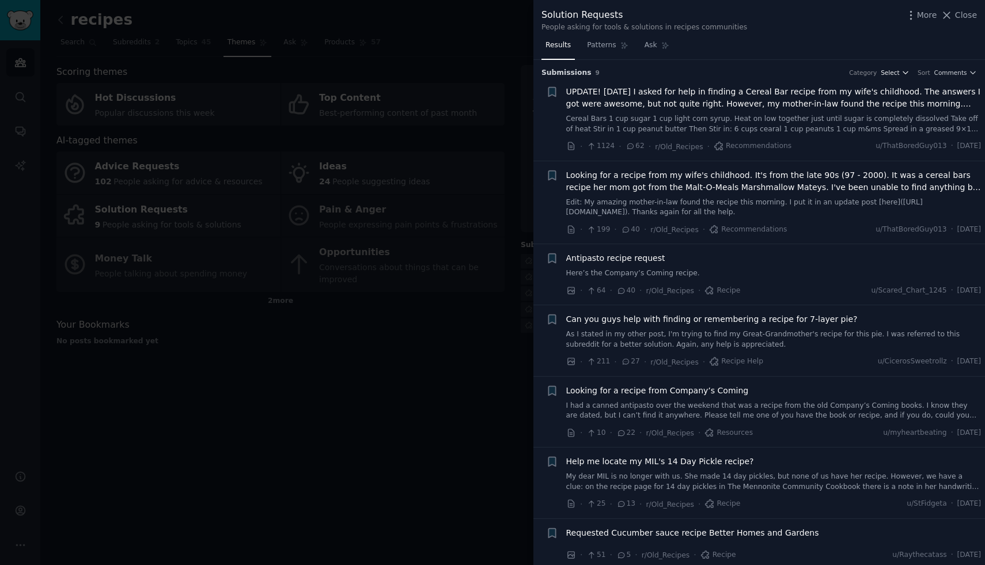
click at [901, 69] on icon "button" at bounding box center [905, 73] width 8 height 8
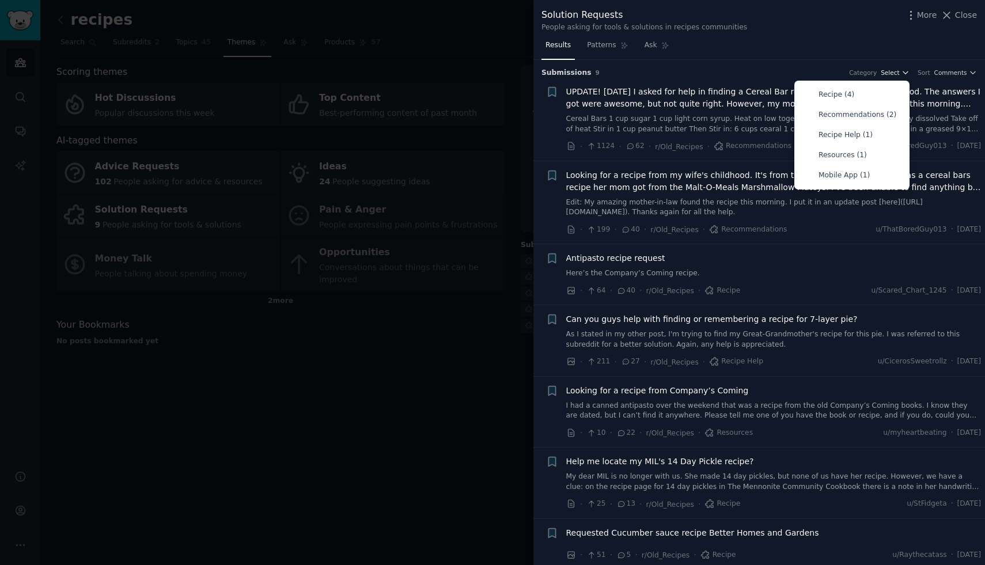
click at [901, 69] on icon "button" at bounding box center [905, 73] width 8 height 8
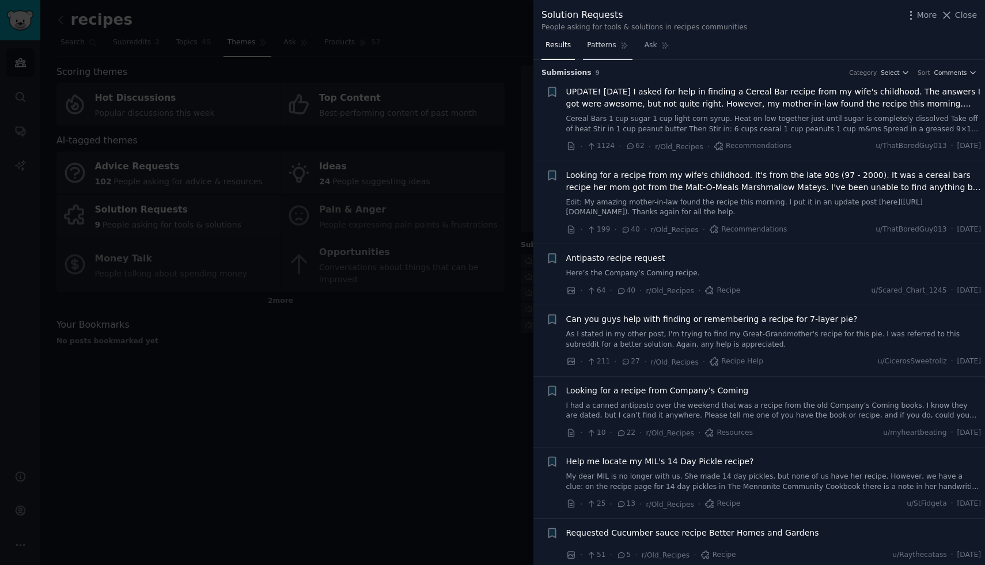
click at [596, 42] on span "Patterns" at bounding box center [601, 45] width 29 height 10
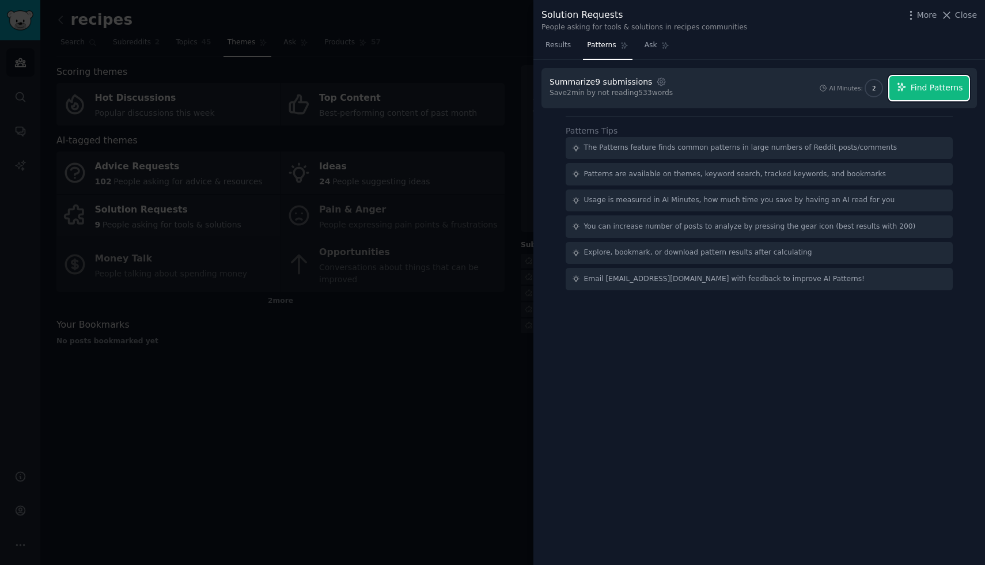
click at [910, 96] on button "Find Patterns" at bounding box center [928, 88] width 79 height 24
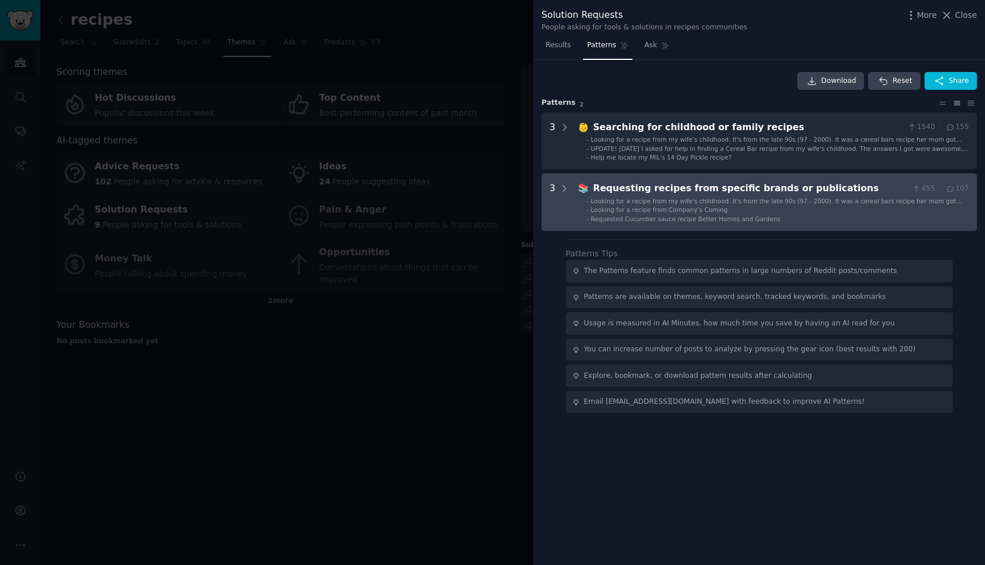
click at [893, 177] on publications "3 📚 Requesting recipes from specific brands or publications 455 · 107 - Looking…" at bounding box center [758, 202] width 435 height 58
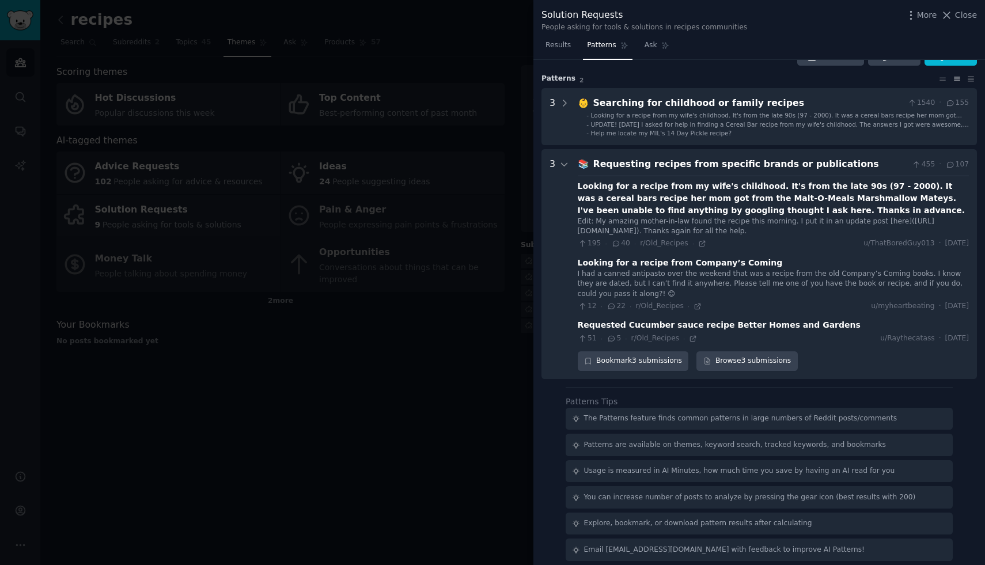
scroll to position [32, 0]
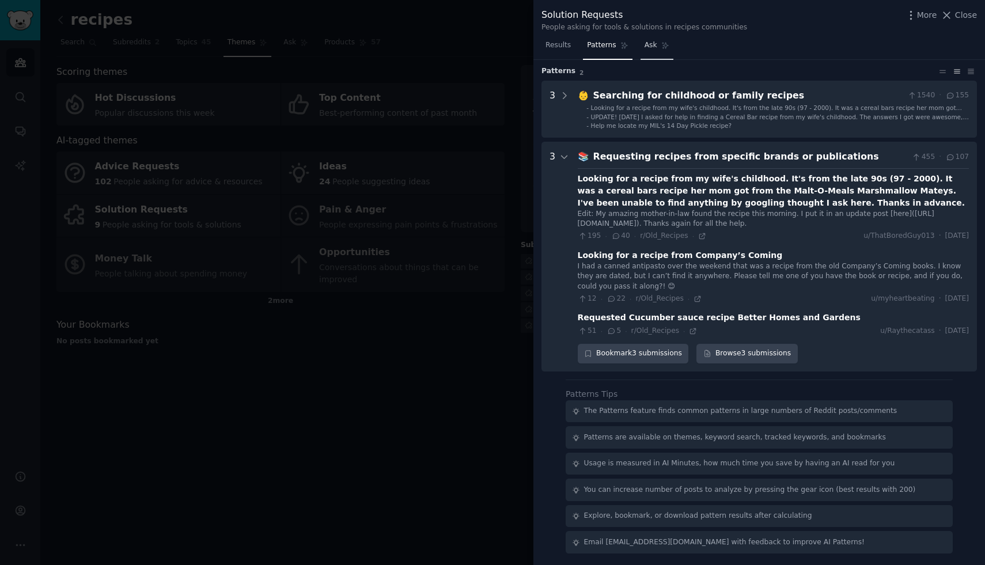
click at [648, 44] on span "Ask" at bounding box center [650, 45] width 13 height 10
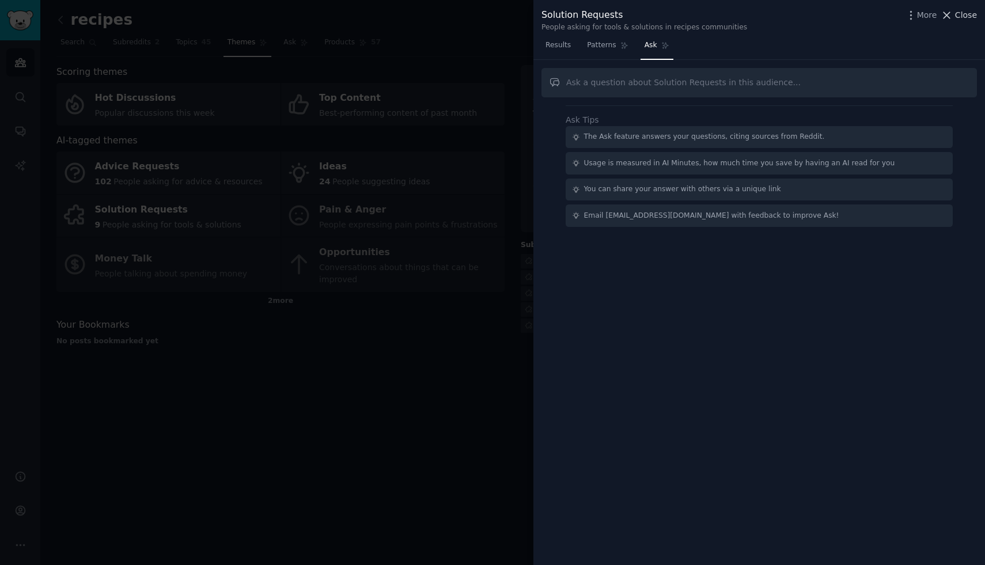
click at [952, 16] on icon at bounding box center [946, 15] width 12 height 12
